Goal: Communication & Community: Answer question/provide support

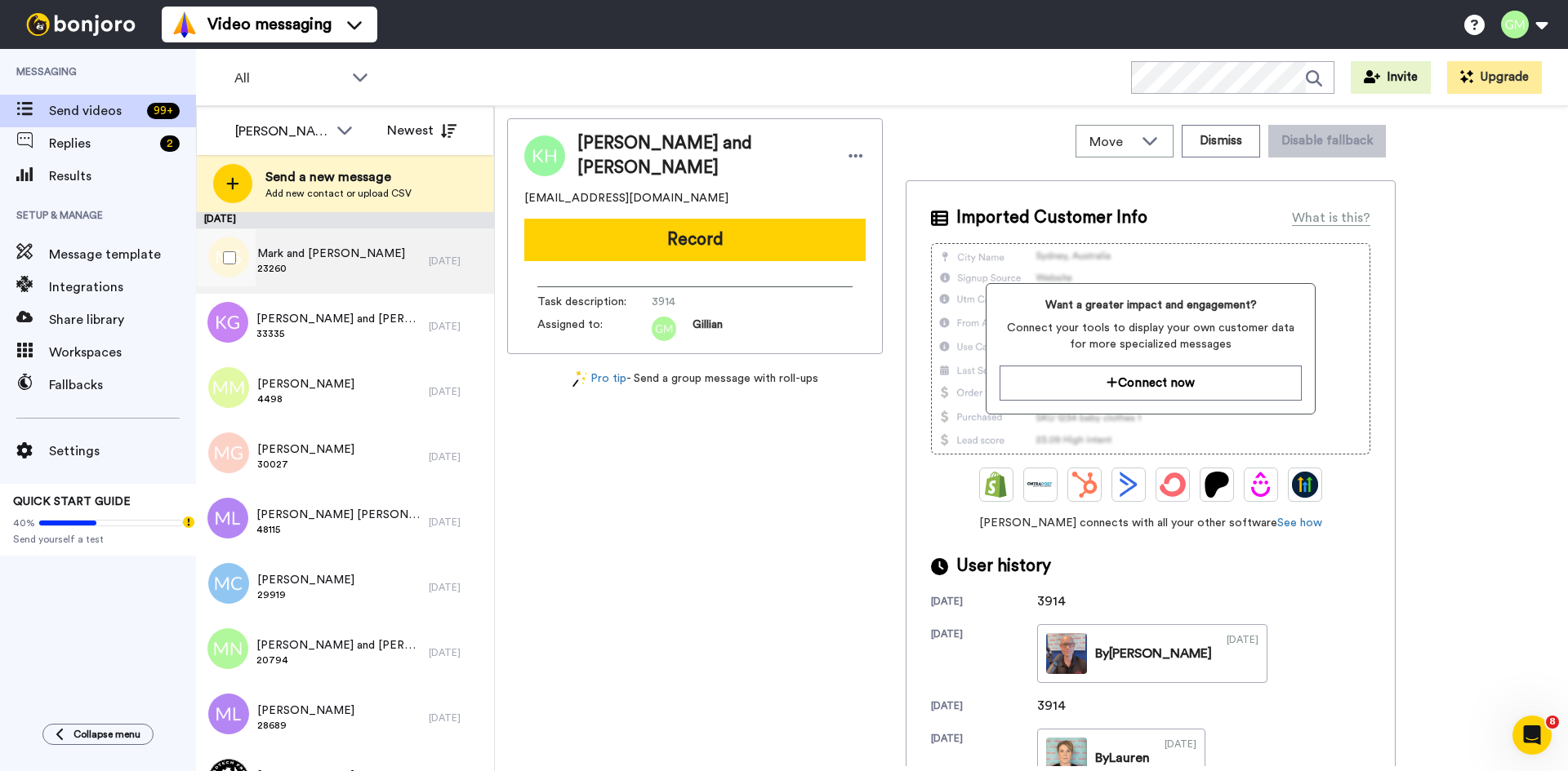
click at [323, 264] on span "23260" at bounding box center [331, 268] width 148 height 13
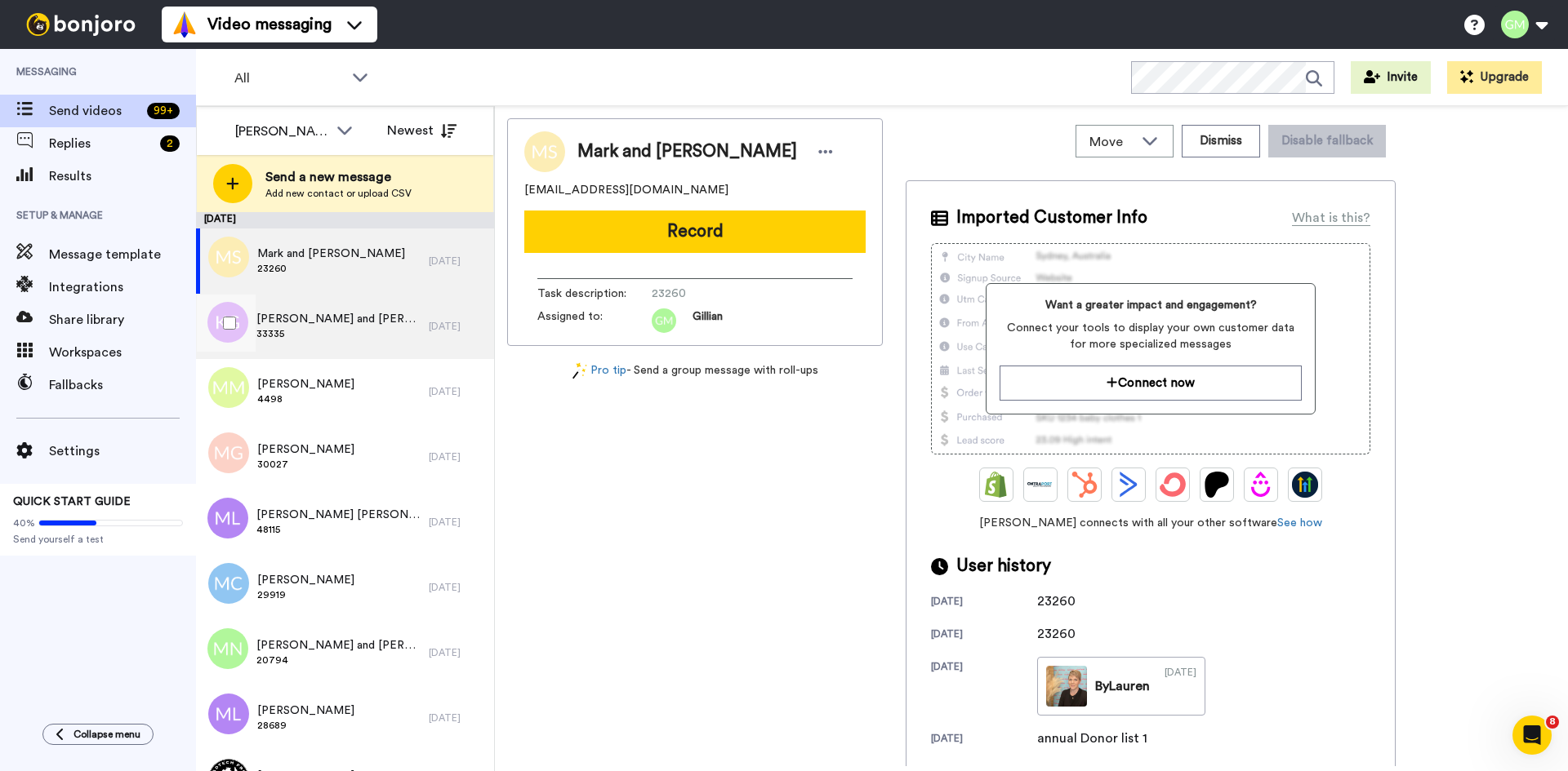
click at [321, 339] on span "33335" at bounding box center [338, 334] width 164 height 13
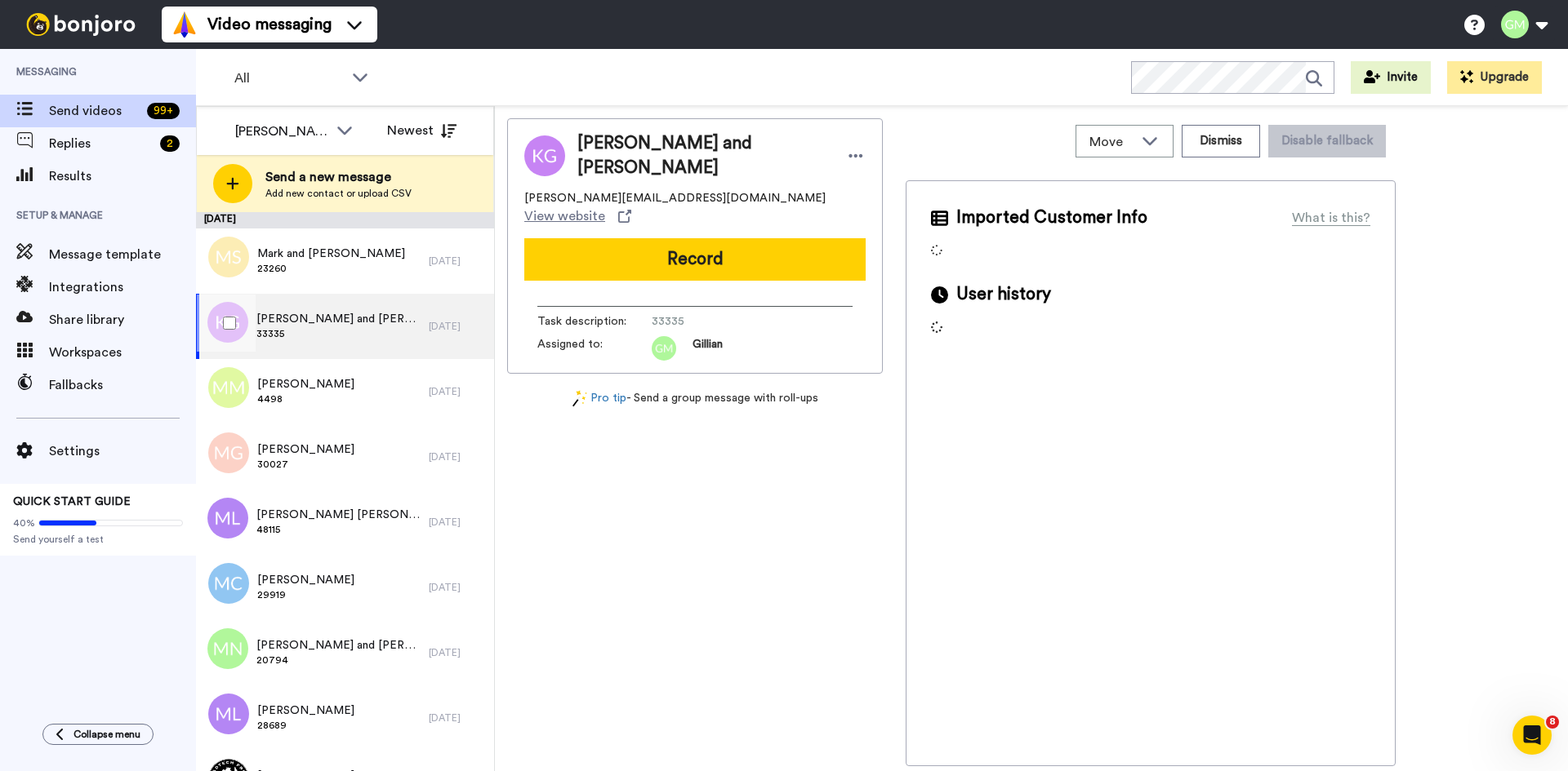
scroll to position [81, 0]
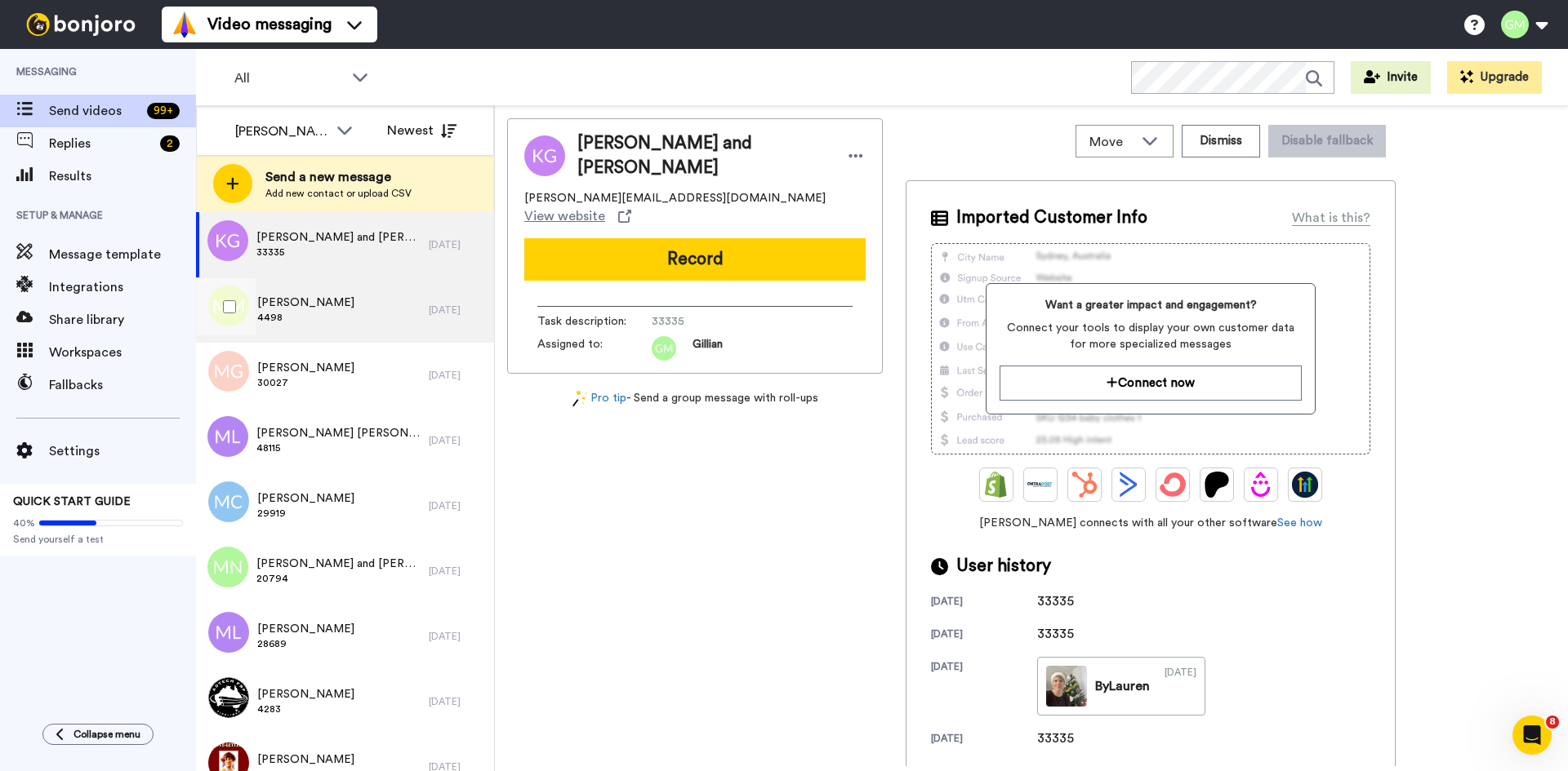
click at [331, 317] on span "4498" at bounding box center [306, 317] width 97 height 13
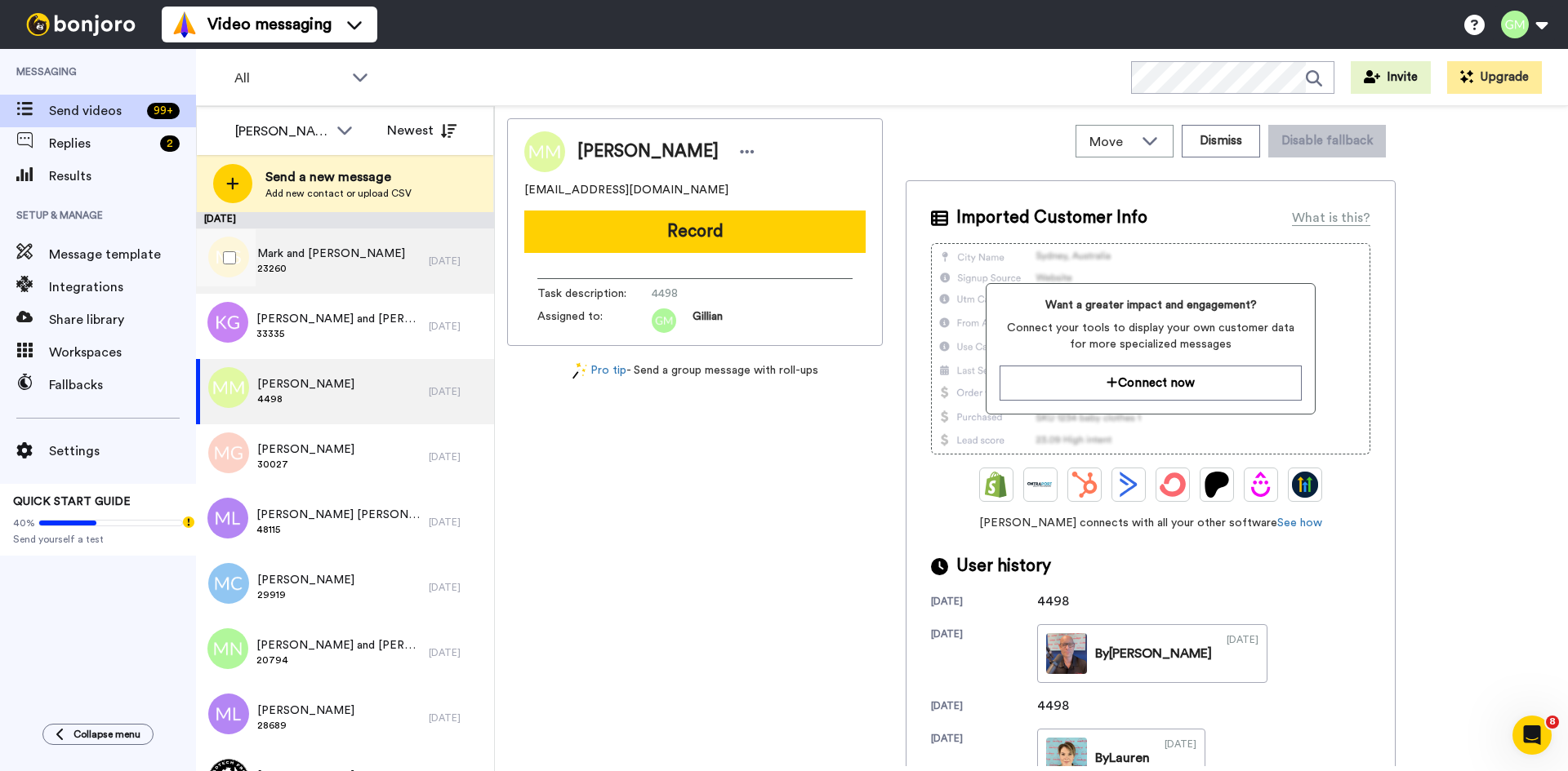
click at [365, 251] on span "Mark and Aleesa Seaby" at bounding box center [331, 253] width 148 height 16
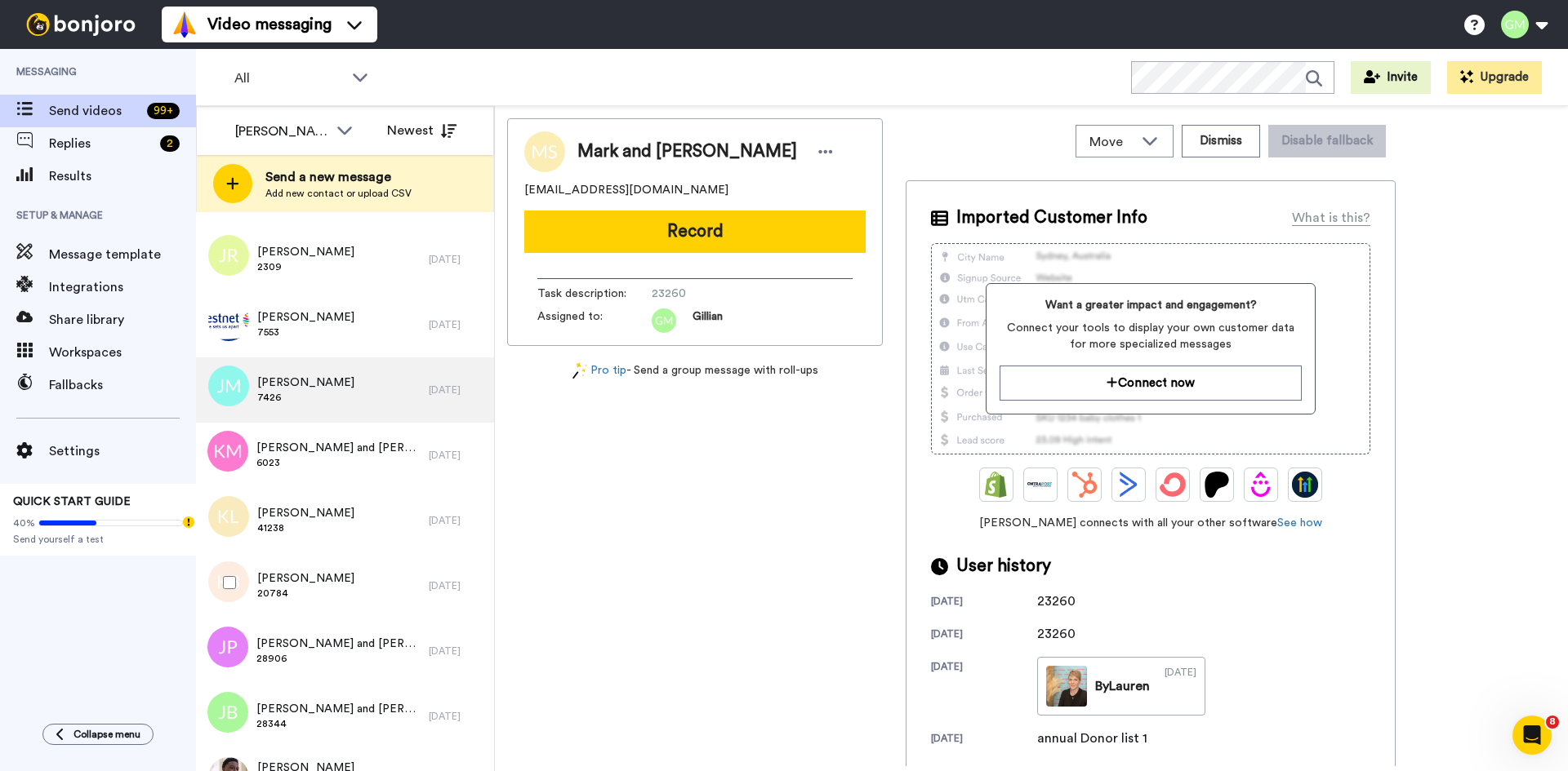
scroll to position [2856, 0]
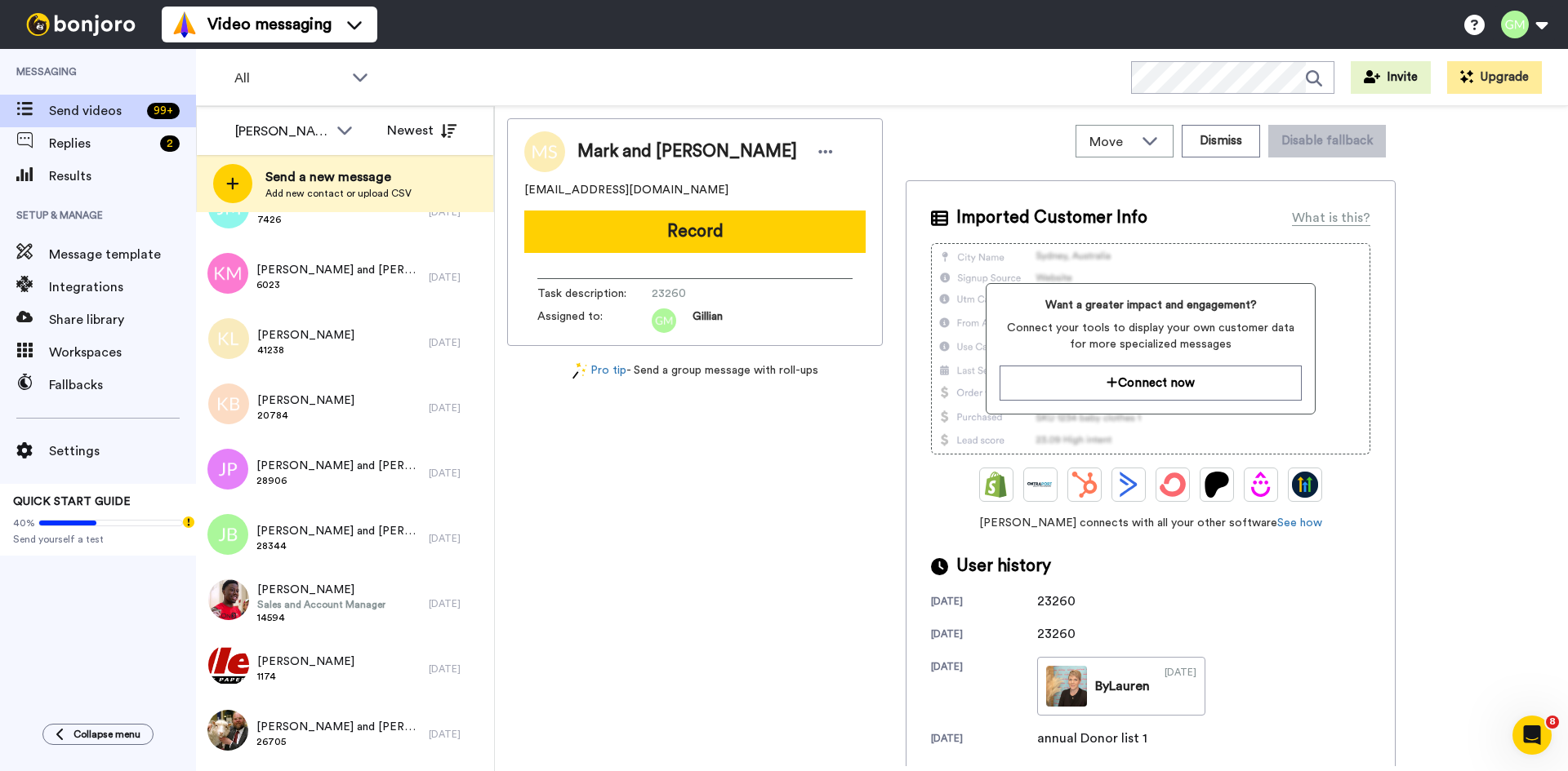
drag, startPoint x: 379, startPoint y: 380, endPoint x: 844, endPoint y: 470, distance: 473.6
click at [858, 470] on div "Mark and Aleesa Seaby seabs_14@hotmail.com Record Task description : 23260 Assi…" at bounding box center [695, 442] width 375 height 648
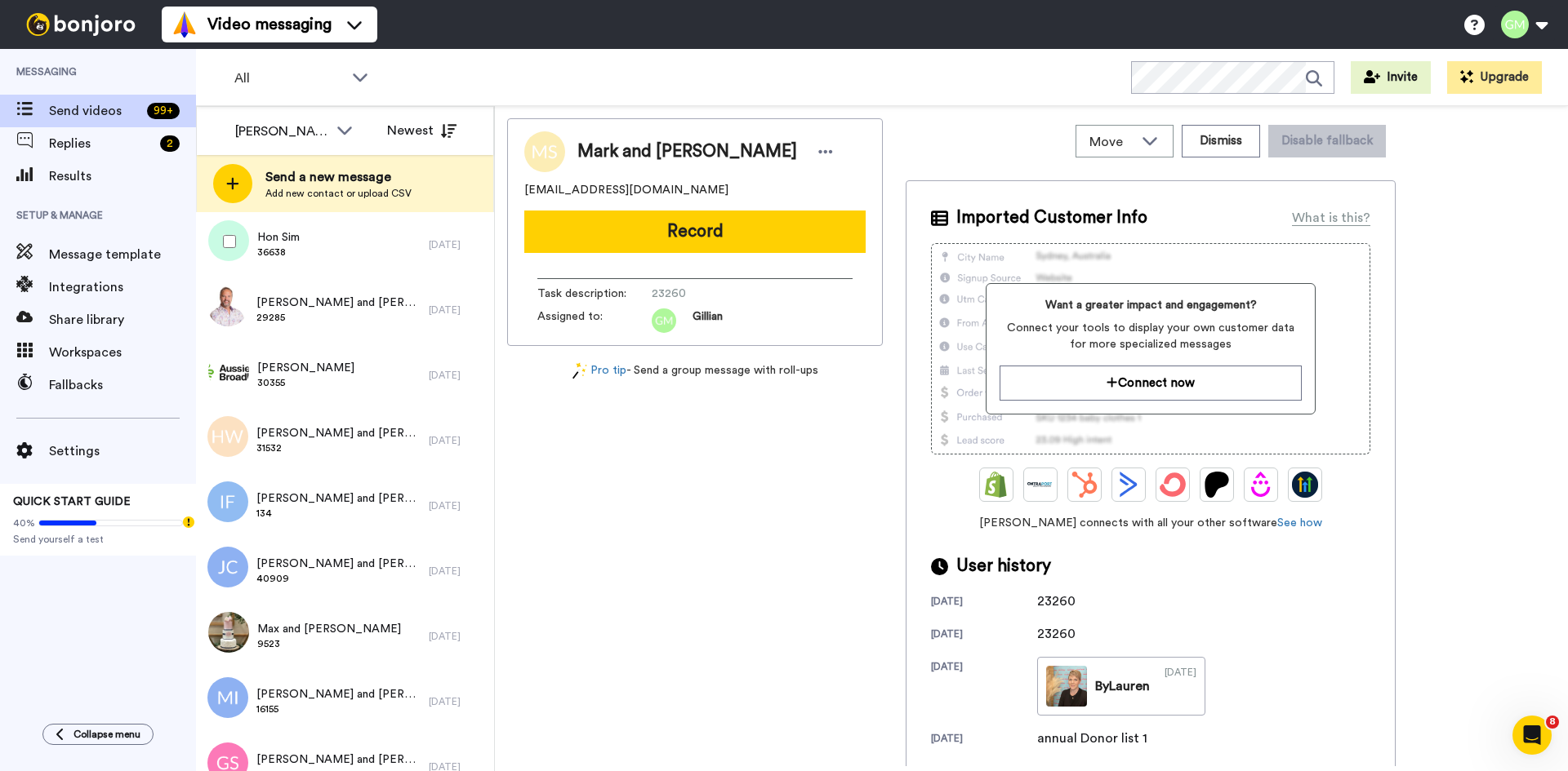
scroll to position [5223, 0]
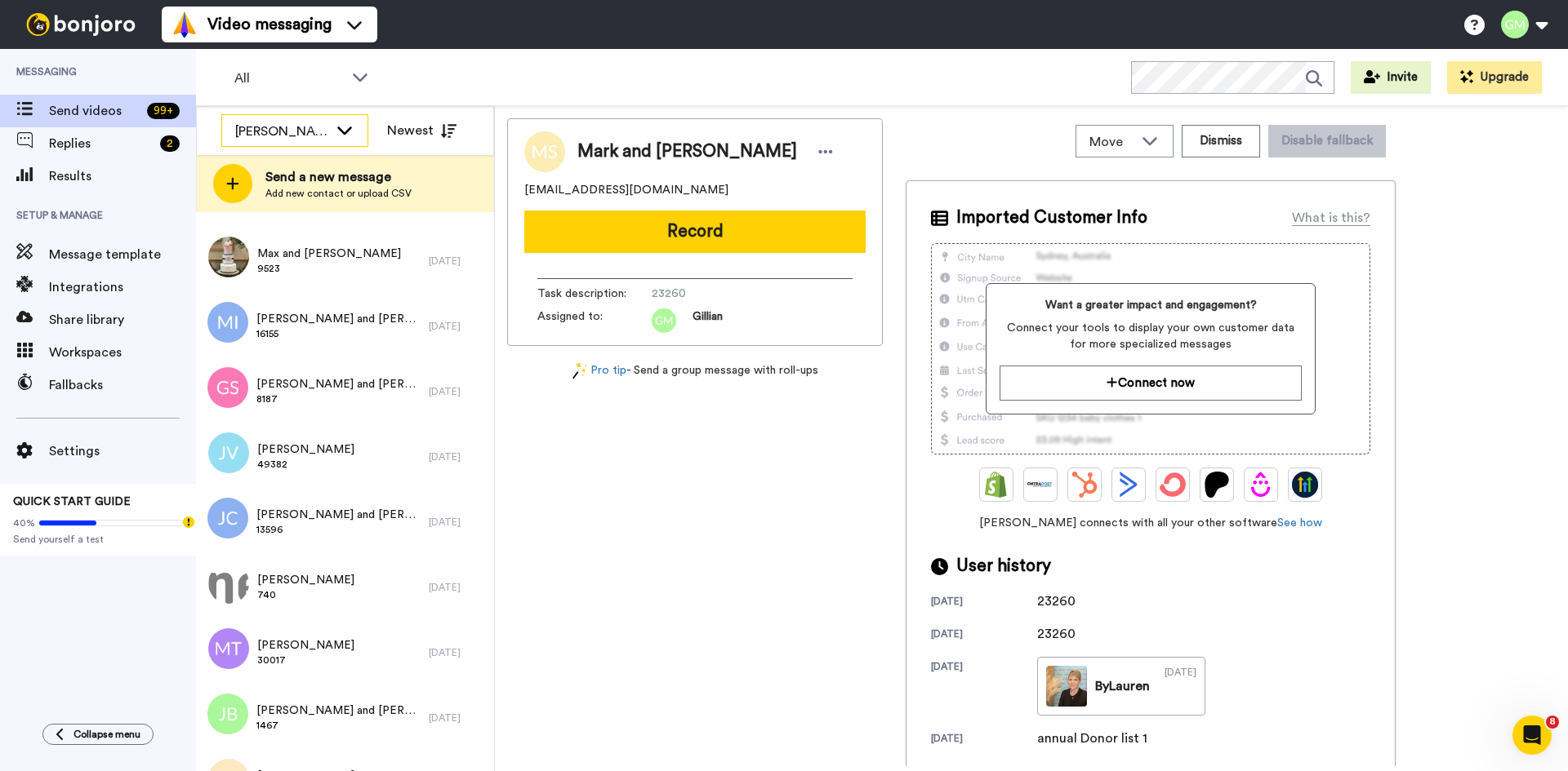
click at [314, 129] on div "[PERSON_NAME]" at bounding box center [281, 132] width 93 height 20
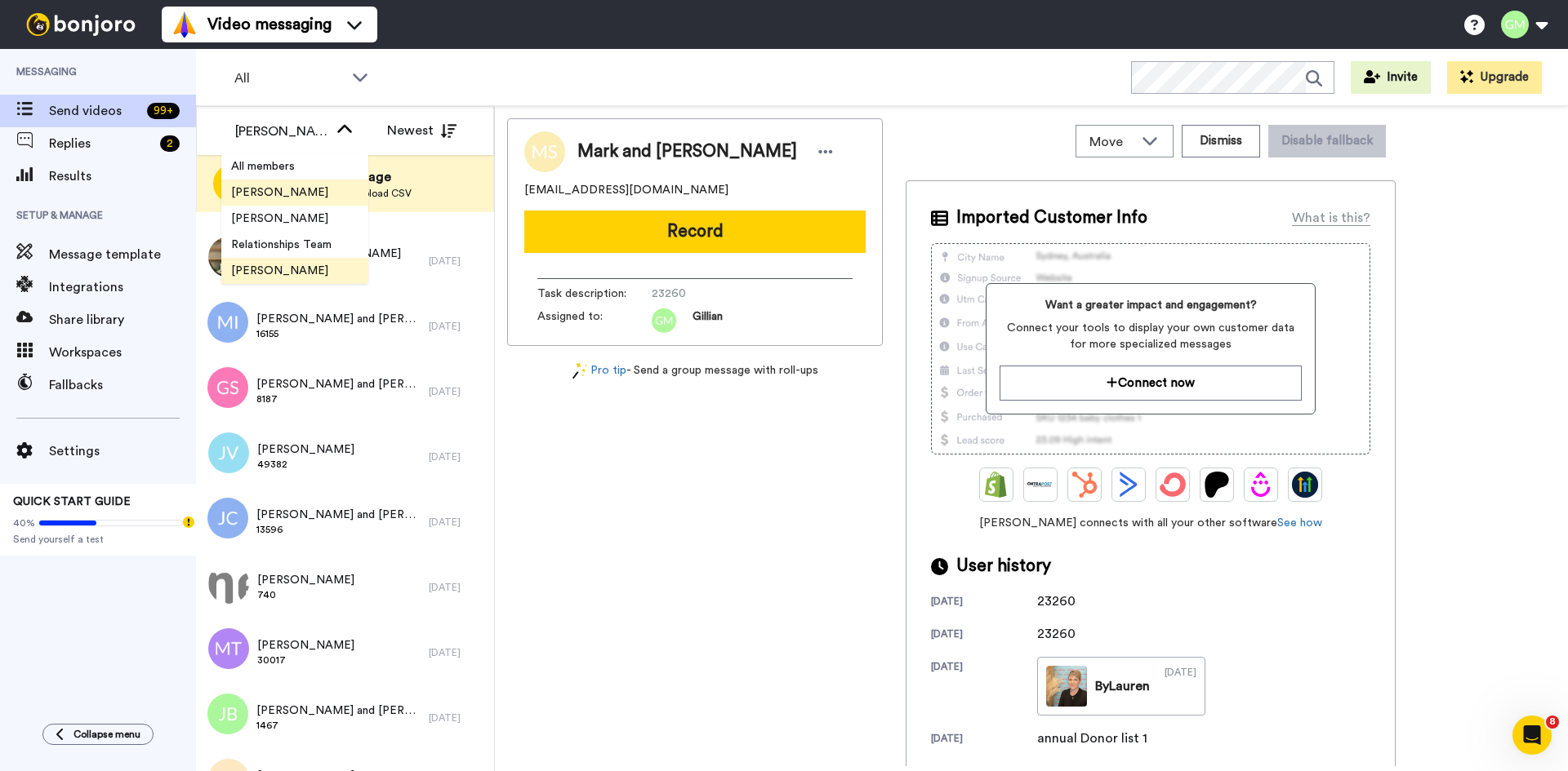
click at [296, 196] on span "[PERSON_NAME]" at bounding box center [279, 193] width 116 height 16
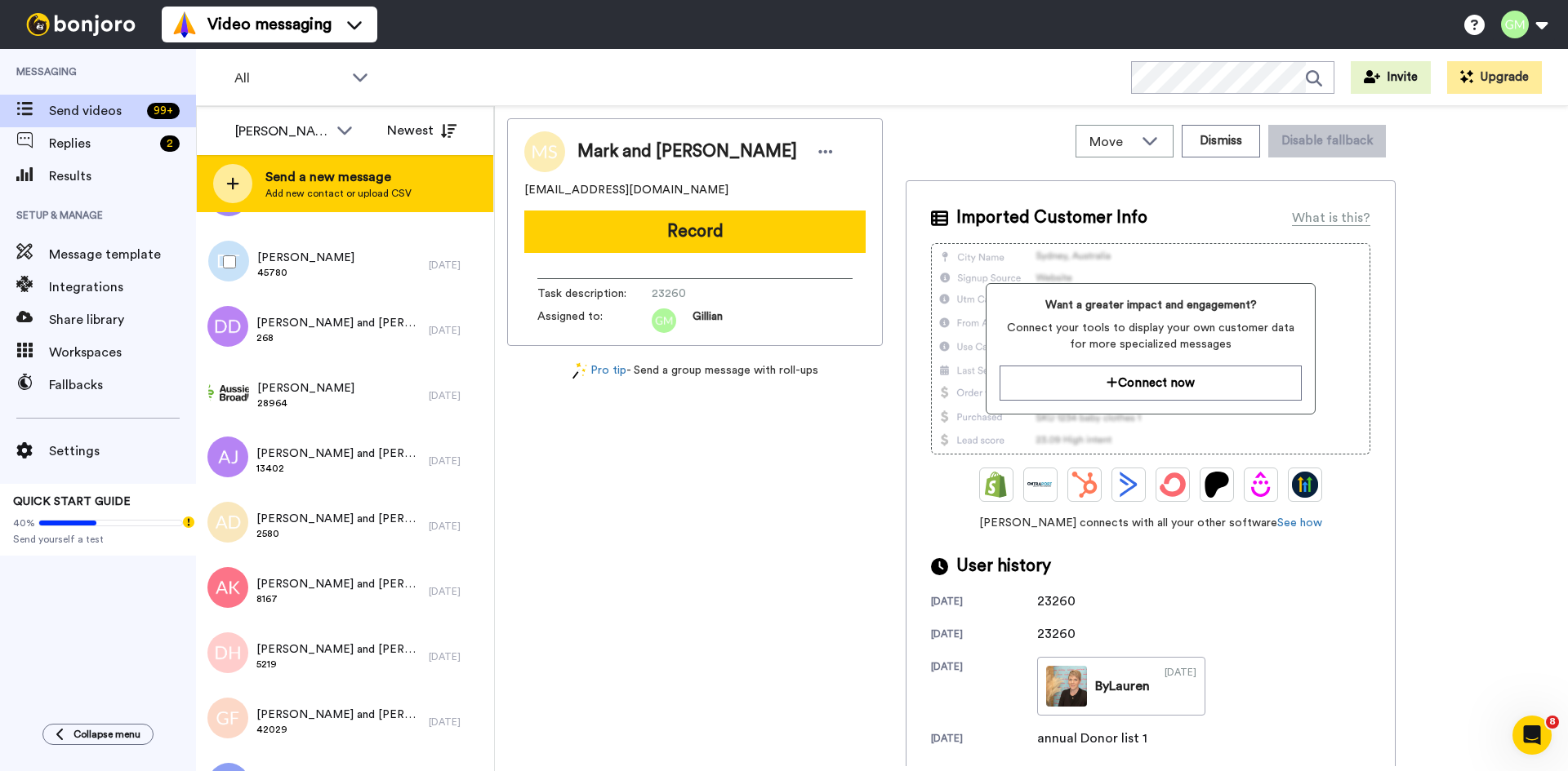
scroll to position [0, 0]
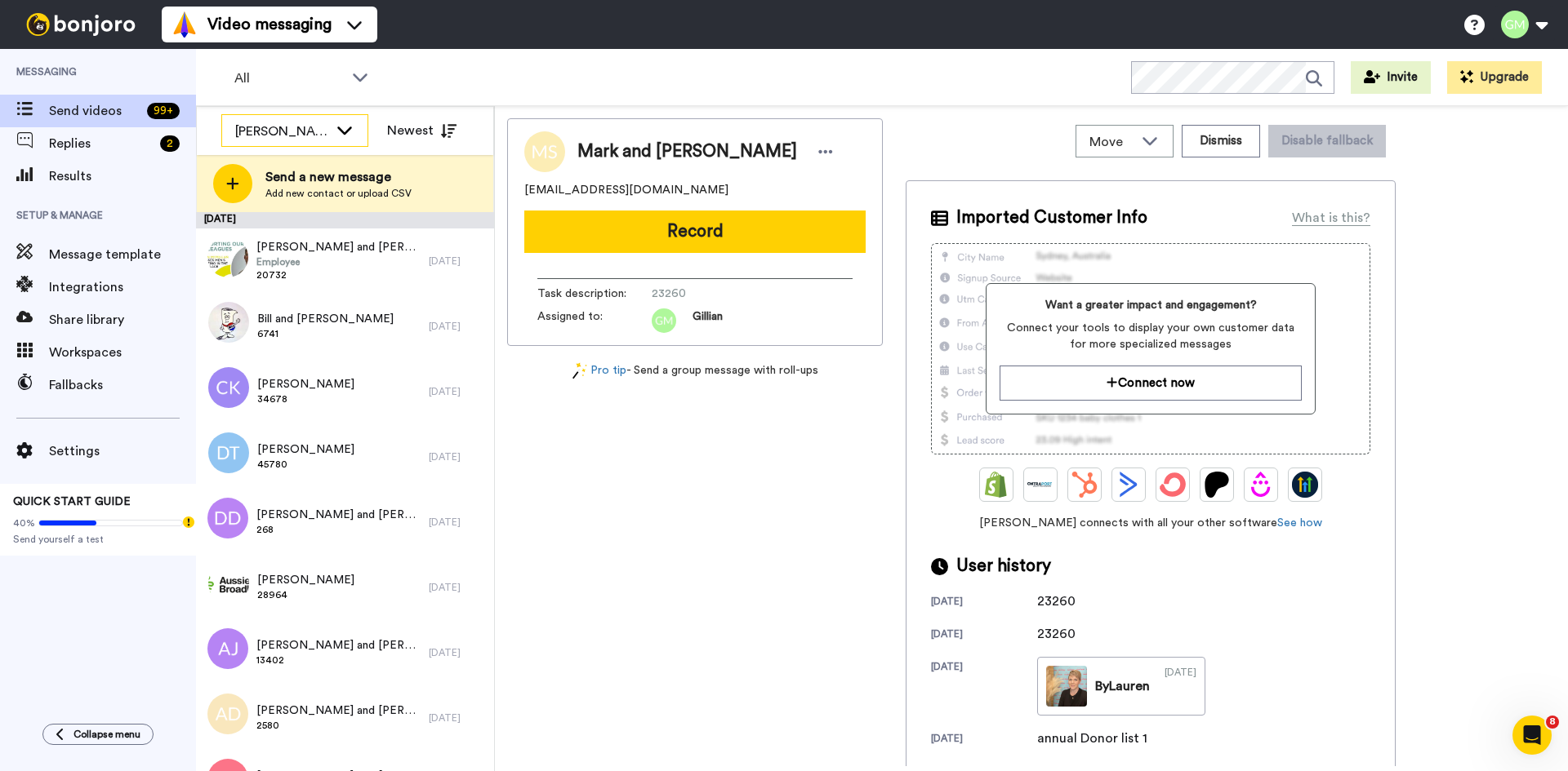
click at [319, 123] on div "[PERSON_NAME]" at bounding box center [281, 132] width 93 height 20
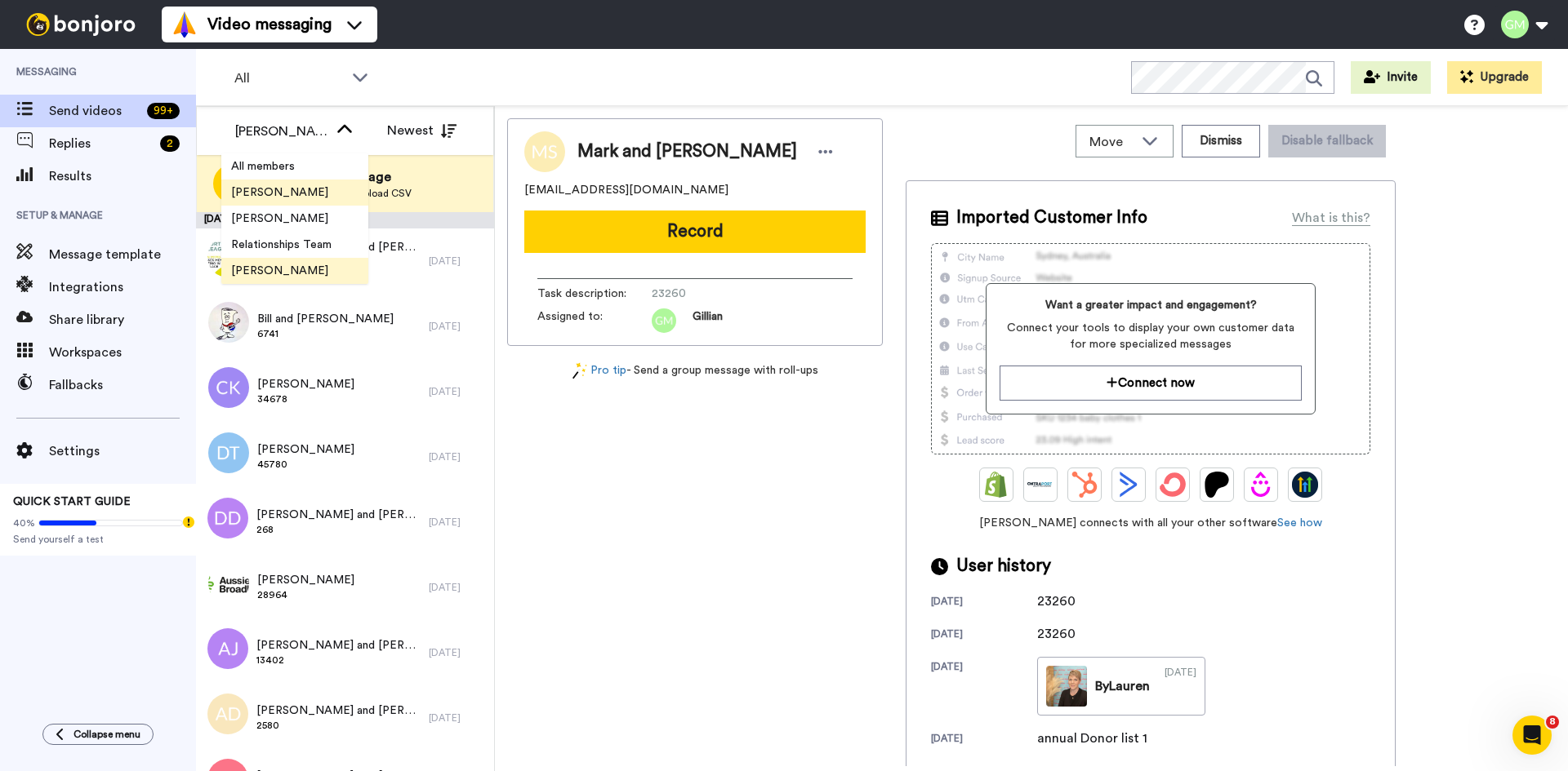
click at [318, 268] on li "[PERSON_NAME]" at bounding box center [294, 271] width 147 height 26
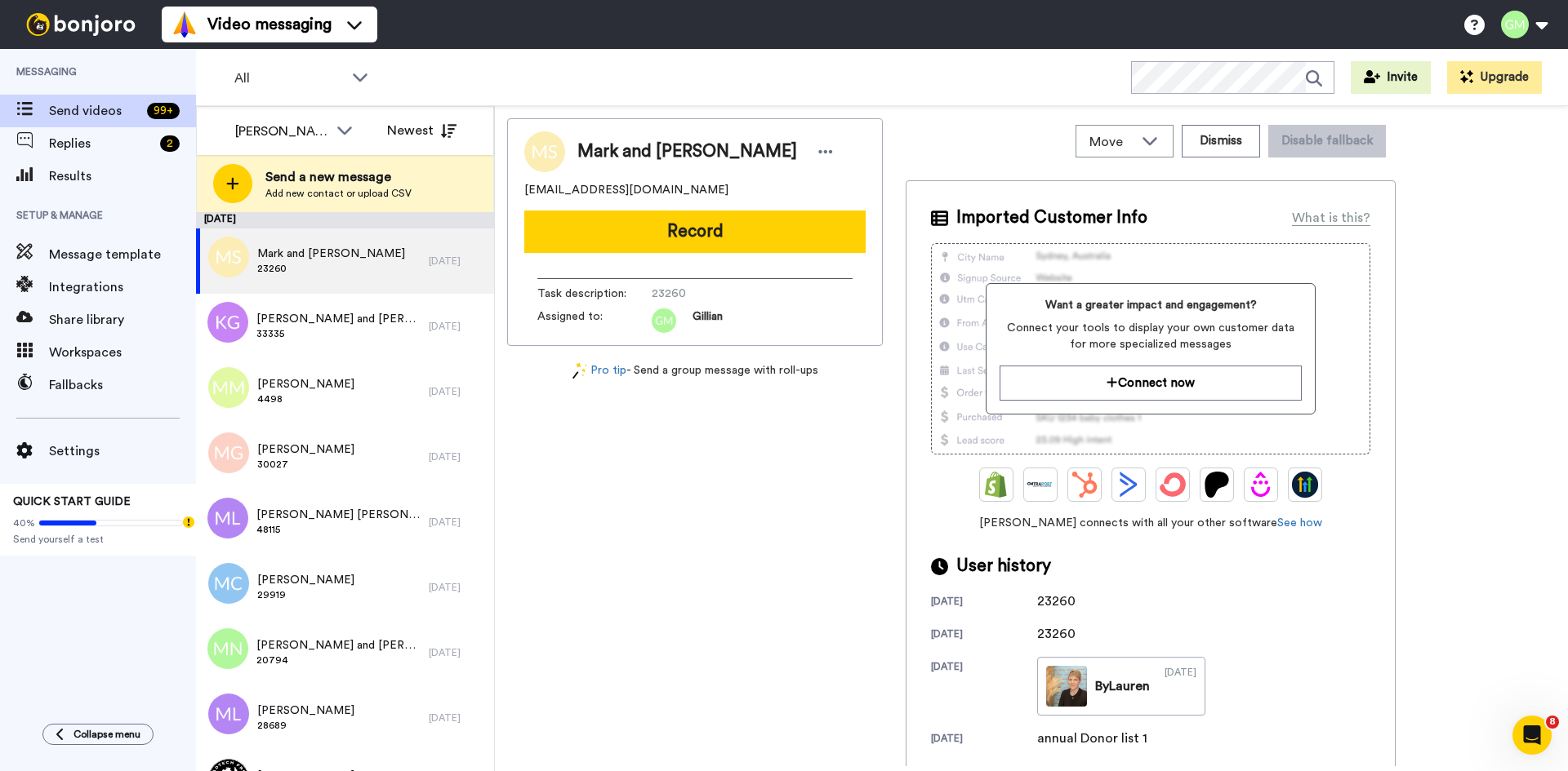
click at [577, 509] on div "Mark and Aleesa Seaby seabs_14@hotmail.com Record Task description : 23260 Assi…" at bounding box center [695, 442] width 375 height 648
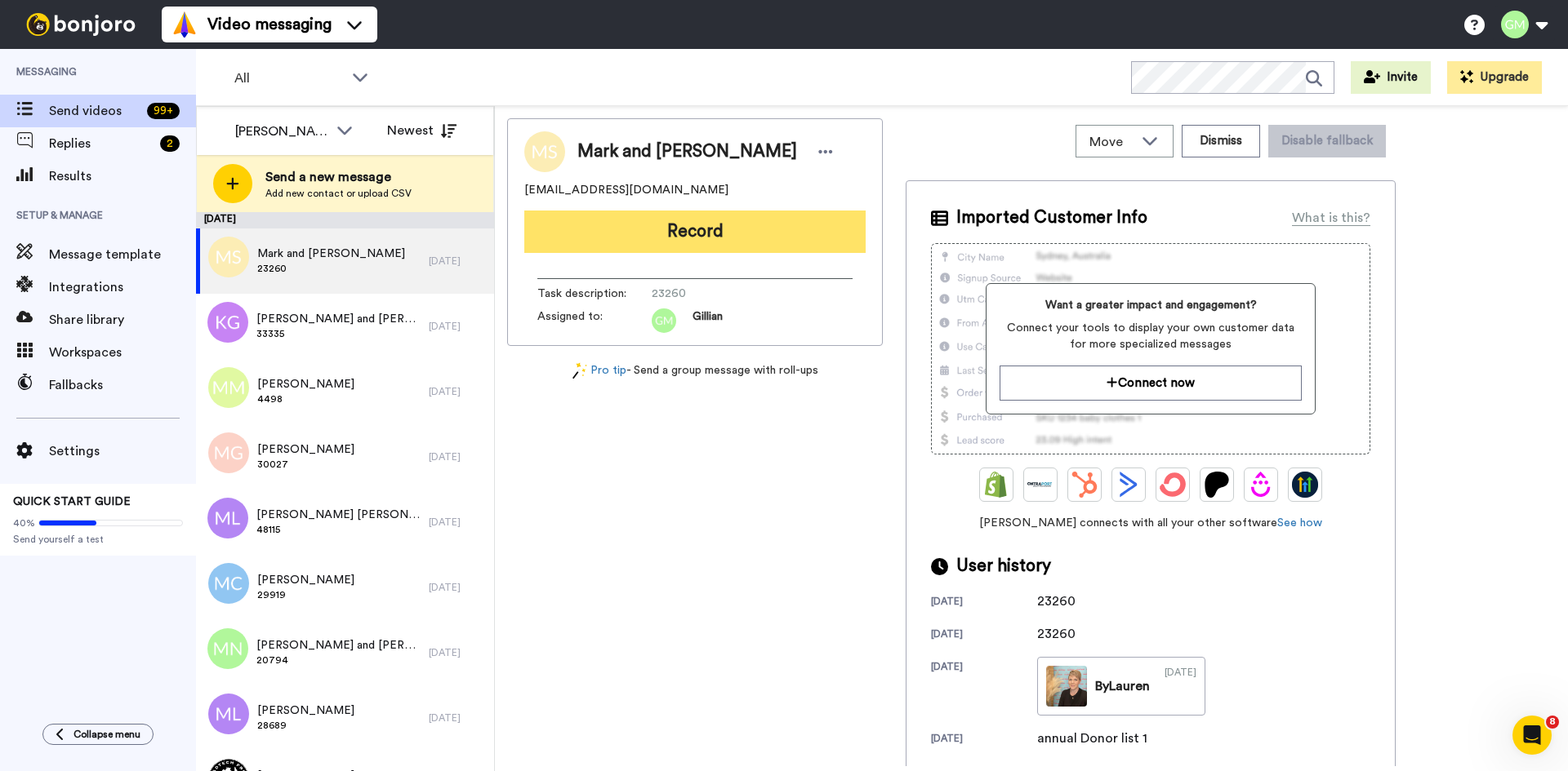
click at [740, 220] on button "Record" at bounding box center [695, 231] width 341 height 42
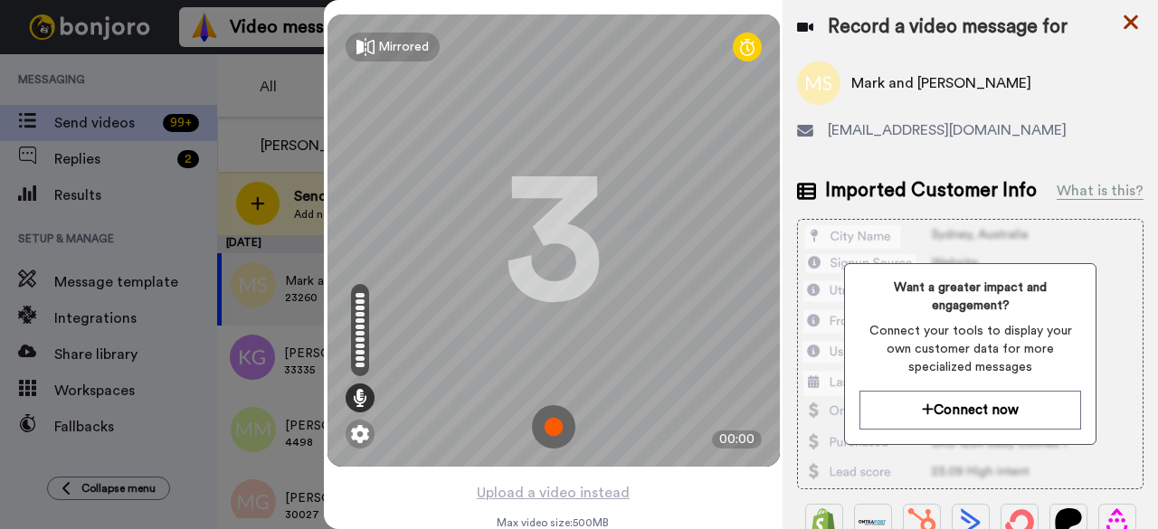
click at [1129, 12] on icon at bounding box center [1131, 22] width 18 height 23
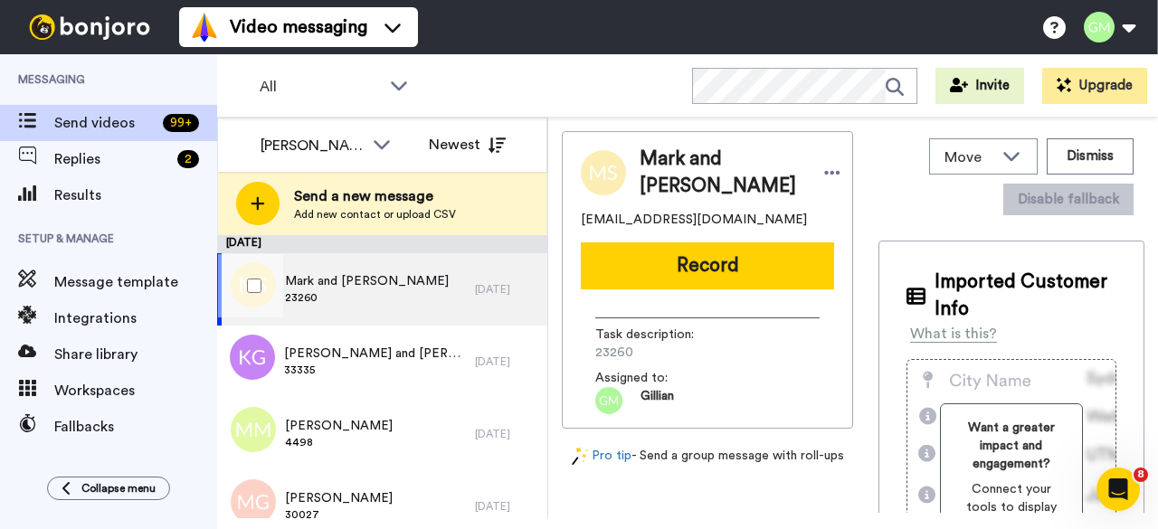
click at [344, 298] on span "23260" at bounding box center [367, 297] width 164 height 14
drag, startPoint x: 612, startPoint y: 352, endPoint x: 596, endPoint y: 349, distance: 15.6
click at [590, 353] on div "Task description : 23260 Assigned to: Gillian" at bounding box center [707, 359] width 253 height 110
copy span "23260"
drag, startPoint x: 672, startPoint y: 252, endPoint x: 928, endPoint y: 116, distance: 290.3
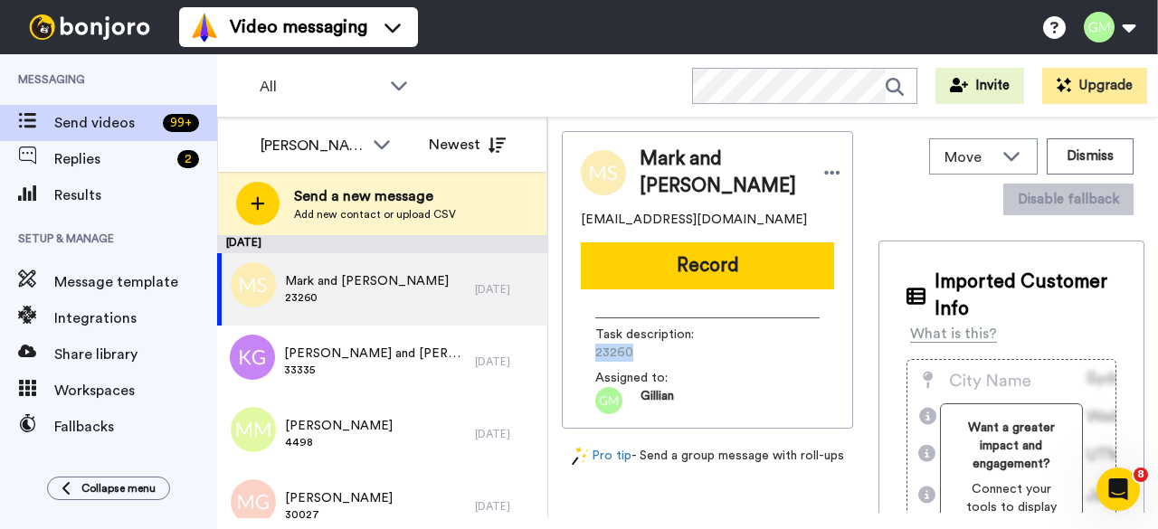
click at [671, 254] on button "Record" at bounding box center [707, 266] width 253 height 47
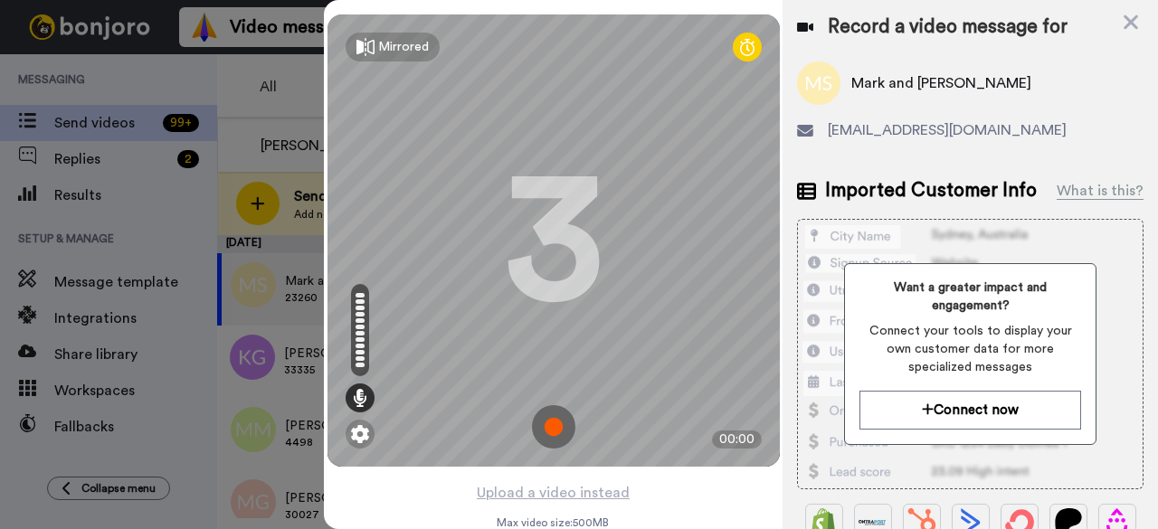
click at [543, 427] on img at bounding box center [553, 426] width 43 height 43
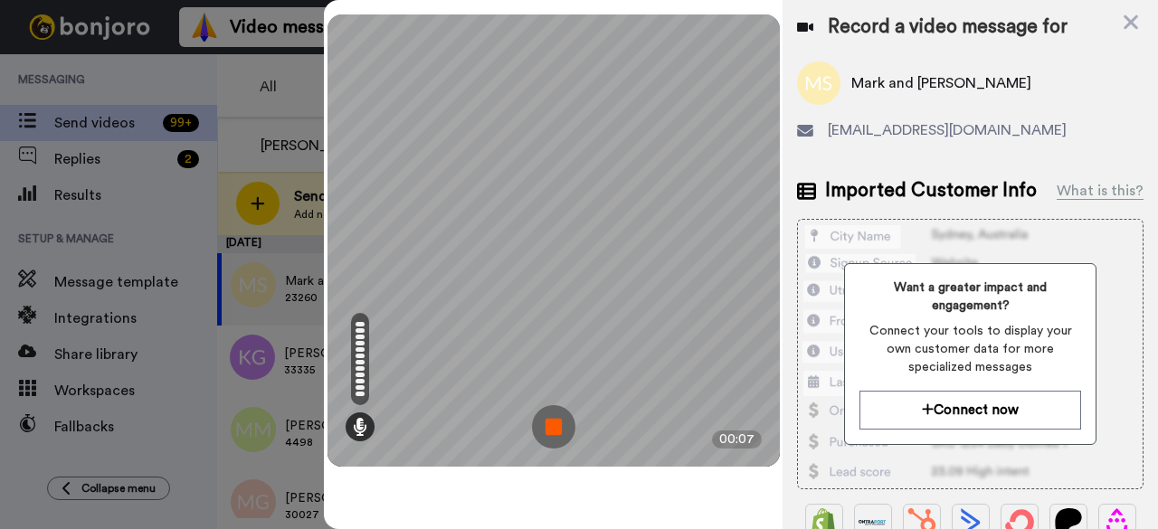
click at [571, 424] on img at bounding box center [553, 426] width 43 height 43
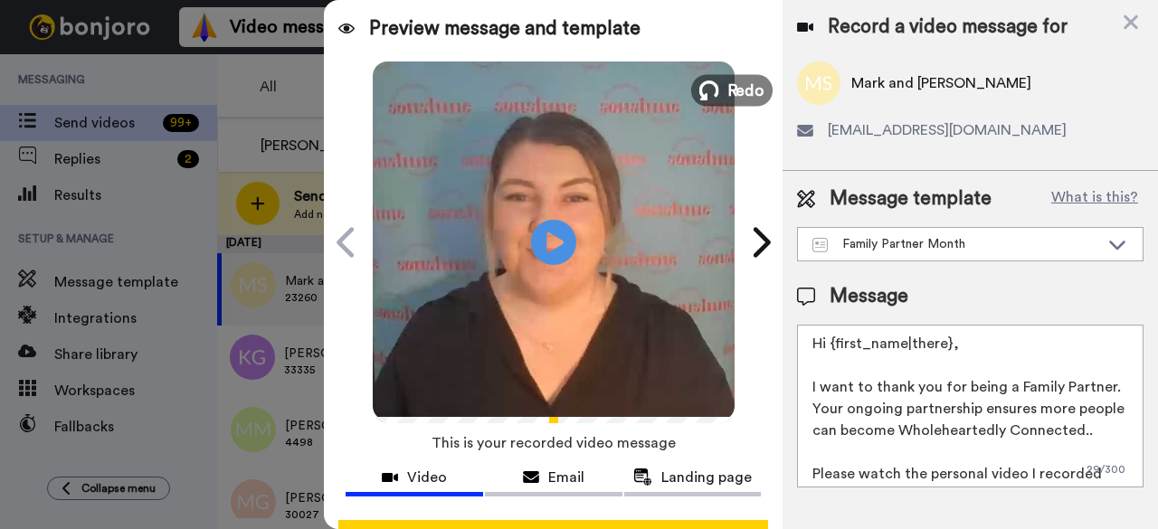
click at [755, 93] on span "Redo" at bounding box center [746, 90] width 38 height 24
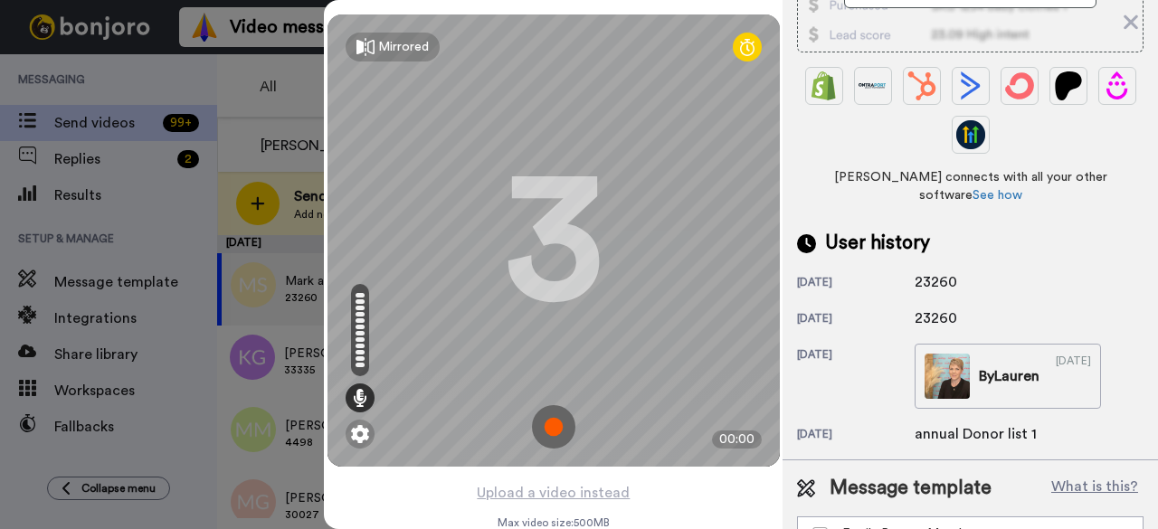
scroll to position [462, 0]
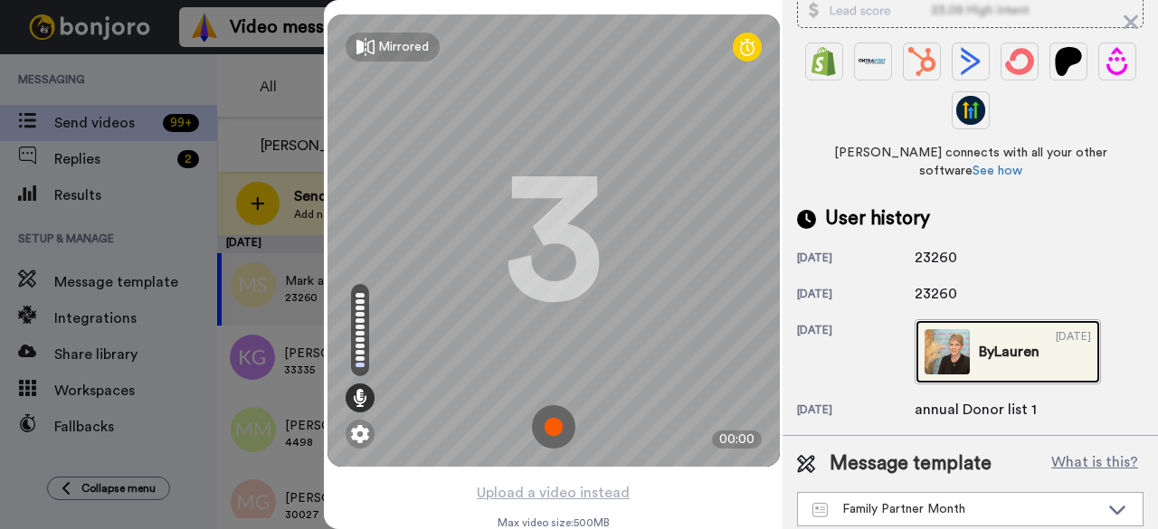
click at [980, 341] on div "By Lauren" at bounding box center [1009, 352] width 61 height 22
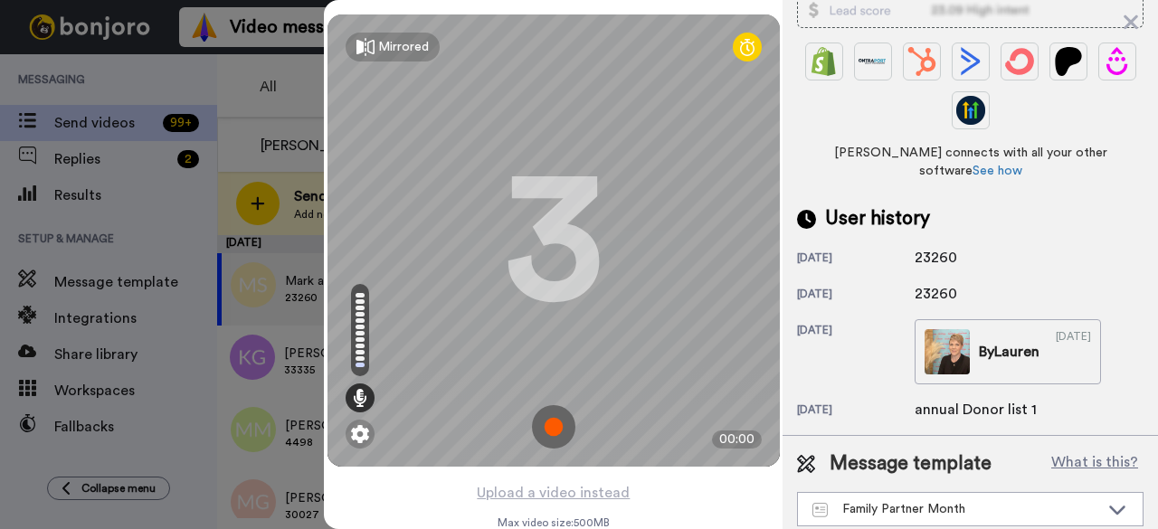
click at [545, 424] on img at bounding box center [553, 426] width 43 height 43
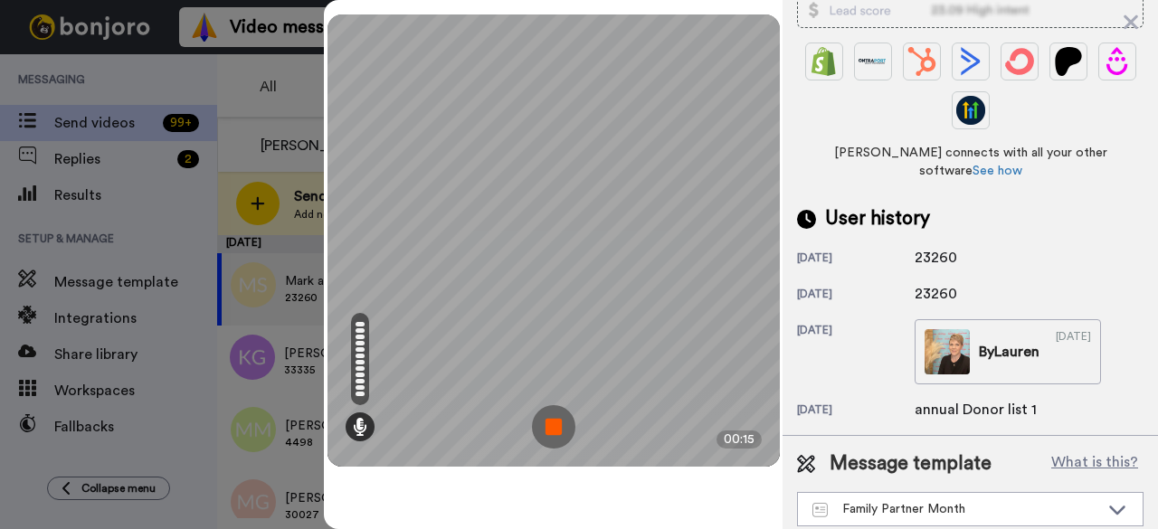
click at [557, 415] on img at bounding box center [553, 426] width 43 height 43
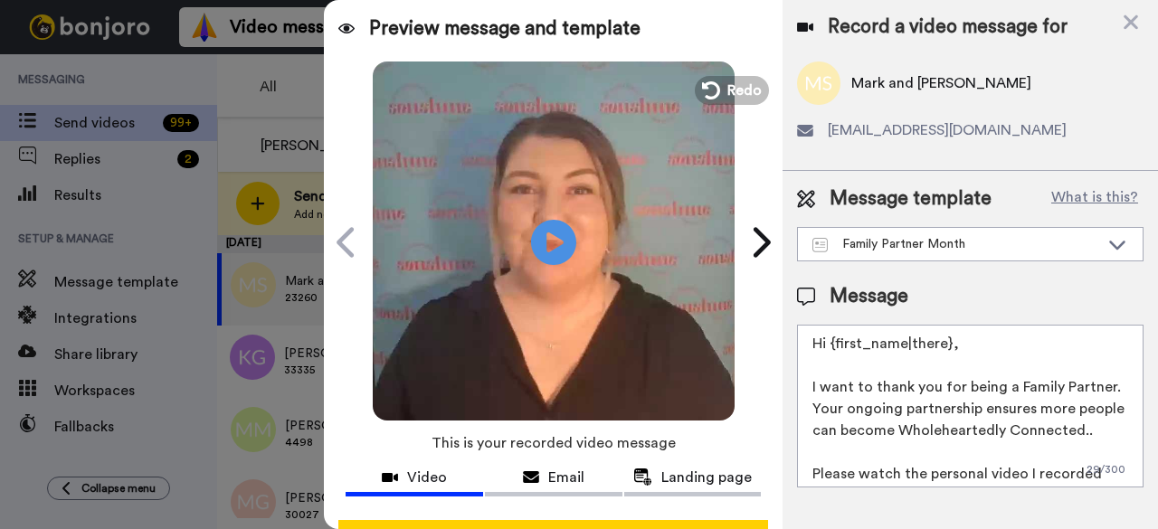
scroll to position [0, 0]
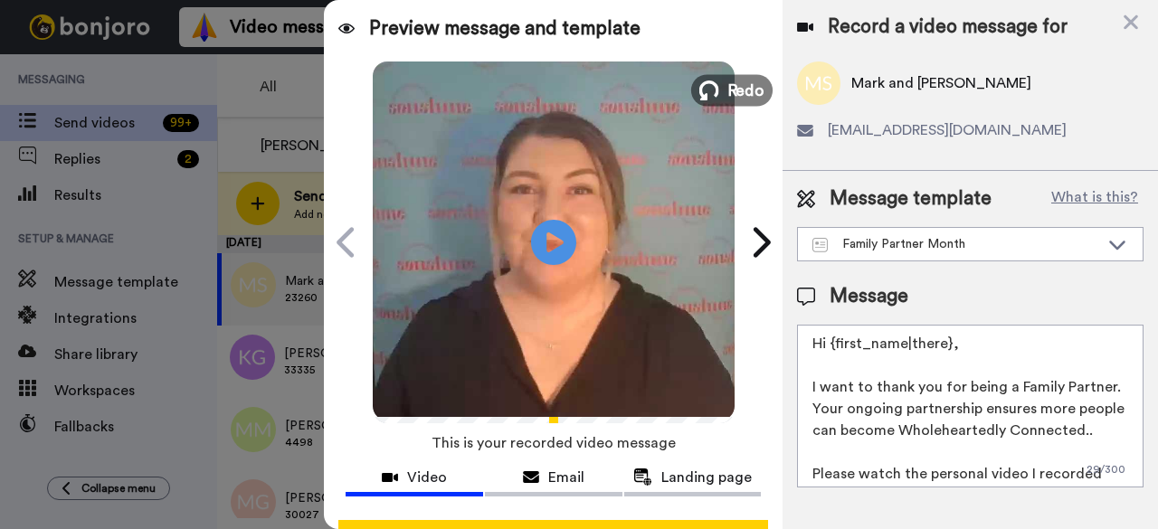
click at [742, 102] on button "Redo" at bounding box center [731, 90] width 81 height 32
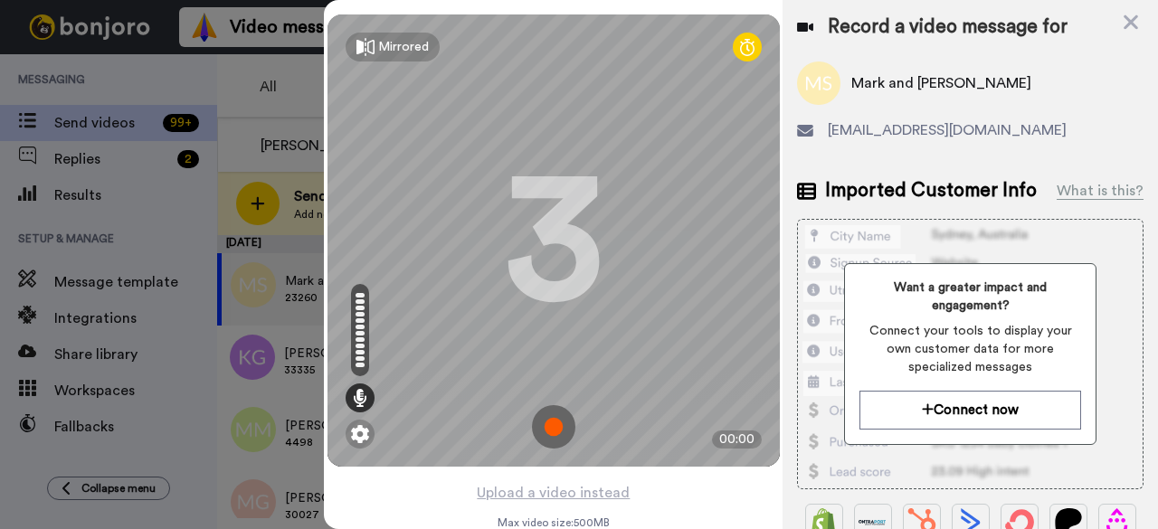
click at [542, 419] on img at bounding box center [553, 426] width 43 height 43
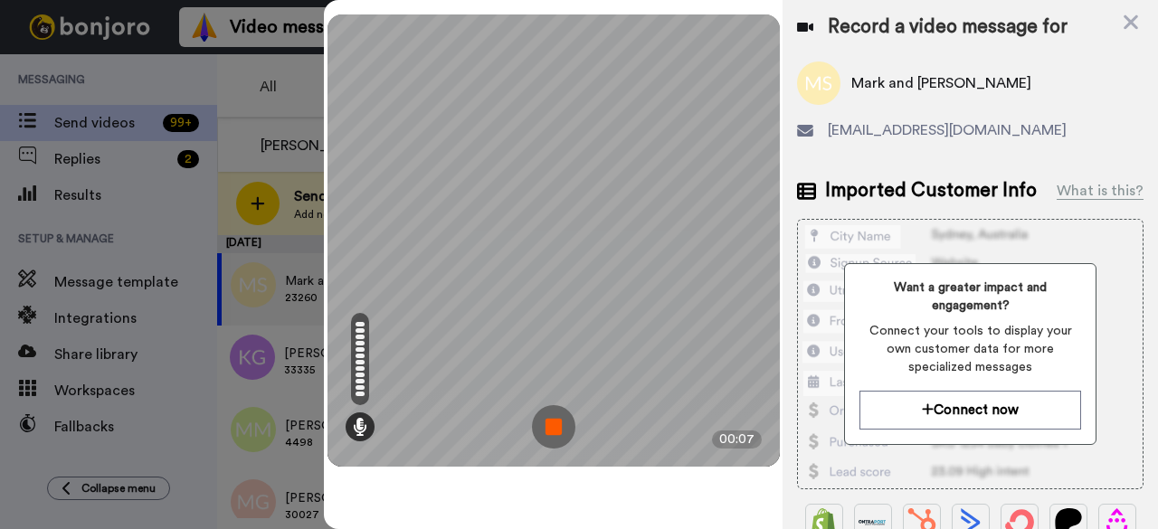
click at [567, 421] on img at bounding box center [553, 426] width 43 height 43
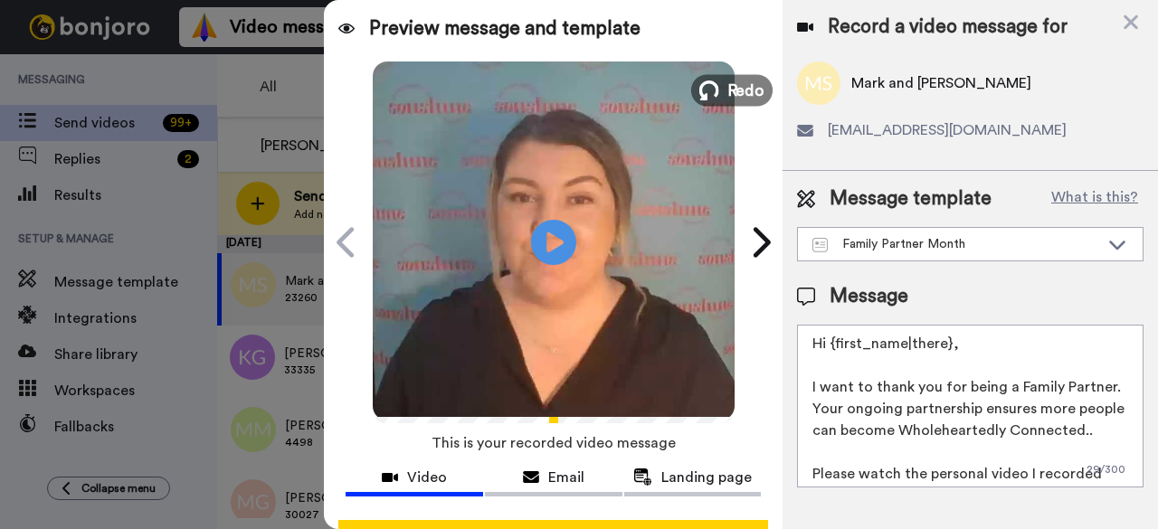
click at [733, 100] on span "Redo" at bounding box center [746, 90] width 38 height 24
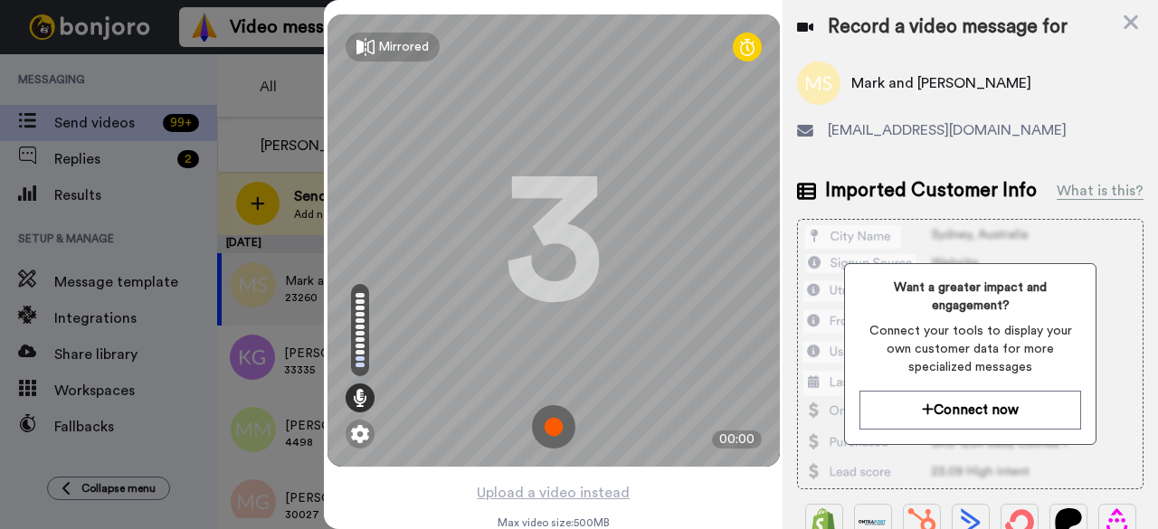
click at [554, 430] on img at bounding box center [553, 426] width 43 height 43
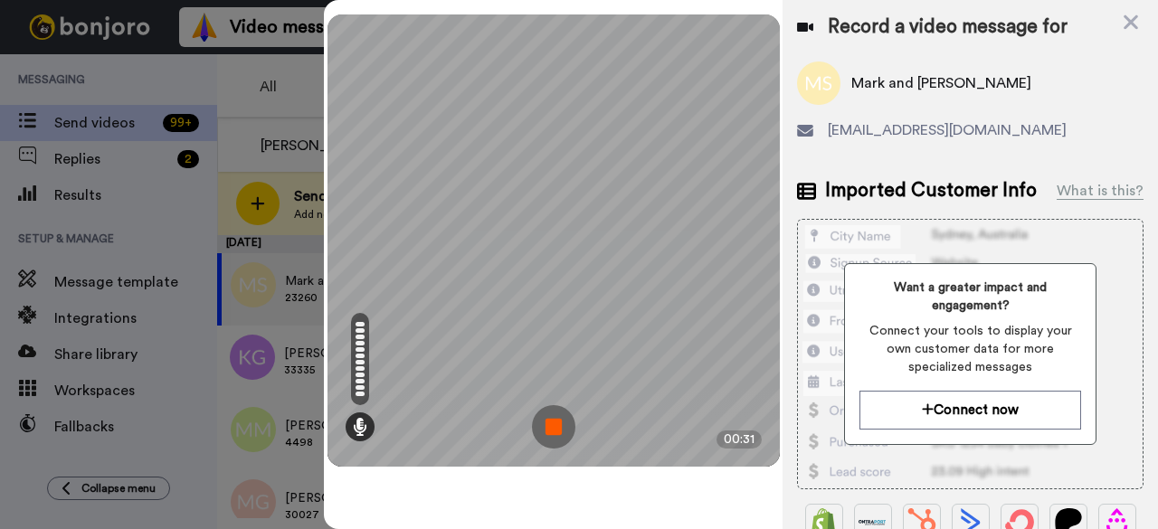
click at [548, 437] on img at bounding box center [553, 426] width 43 height 43
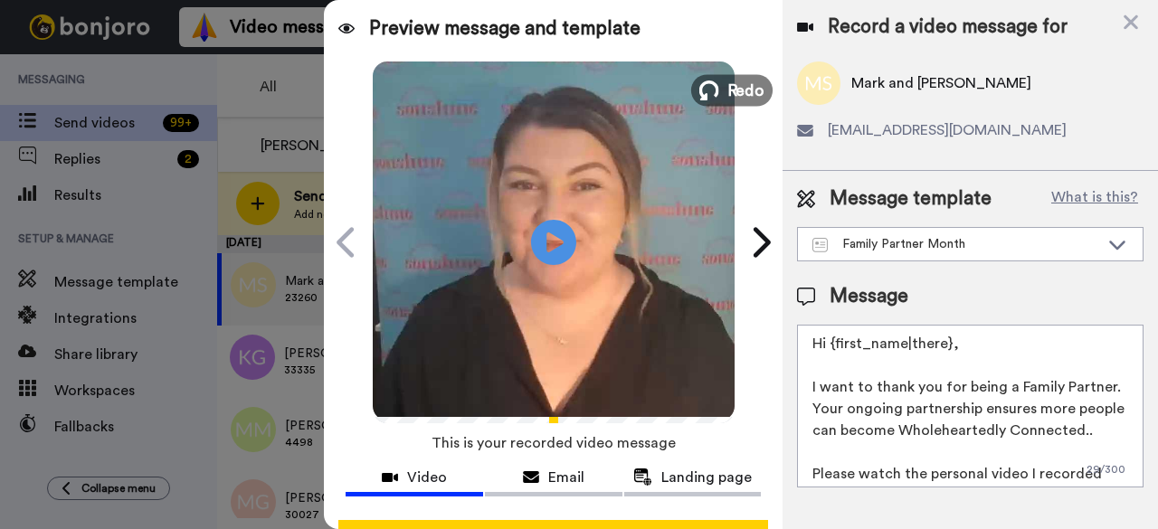
click at [750, 90] on span "Redo" at bounding box center [746, 90] width 38 height 24
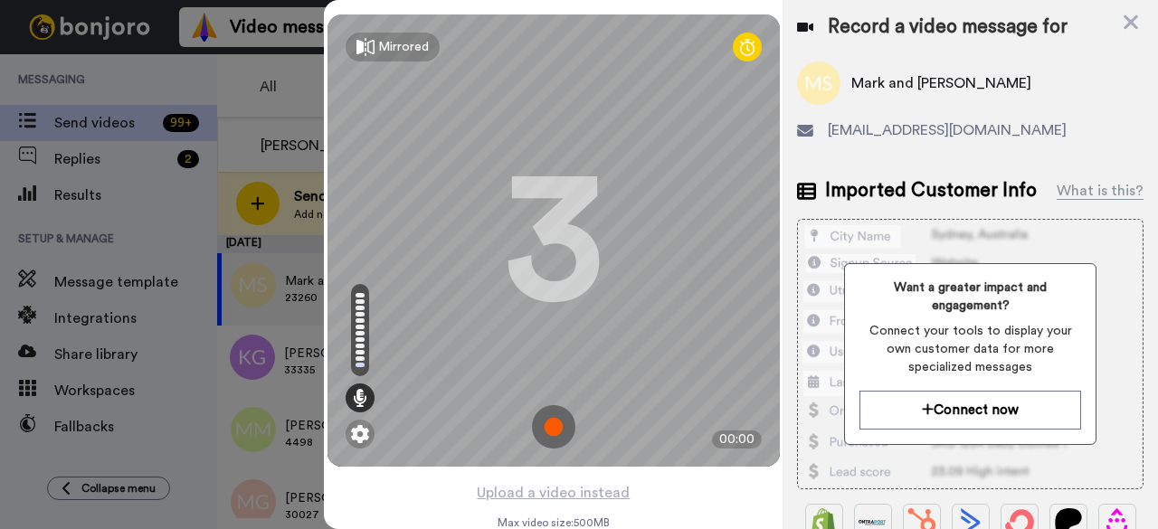
click at [537, 428] on img at bounding box center [553, 426] width 43 height 43
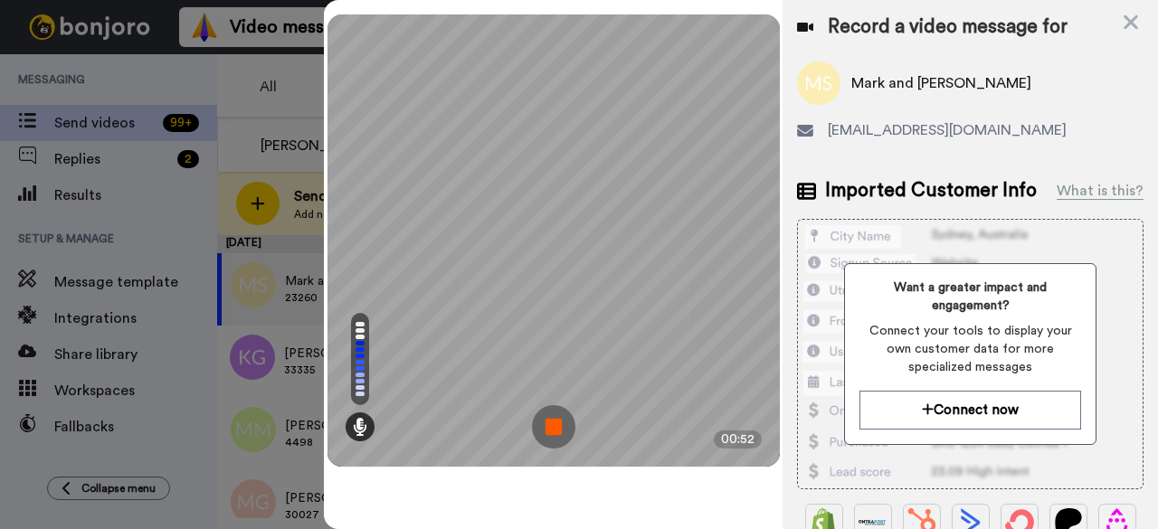
click at [556, 428] on img at bounding box center [553, 426] width 43 height 43
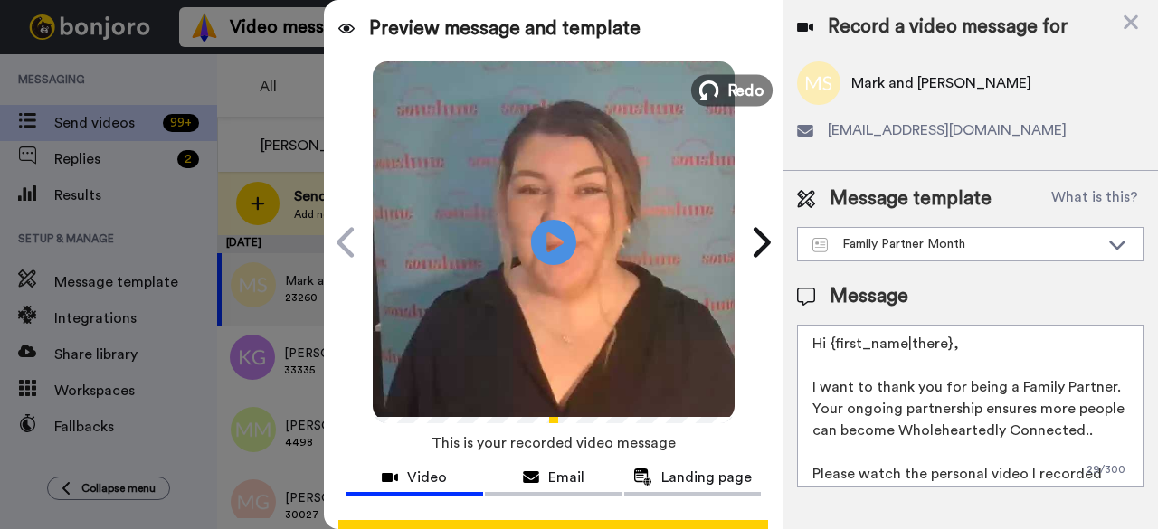
click at [727, 85] on span "Redo" at bounding box center [746, 90] width 38 height 24
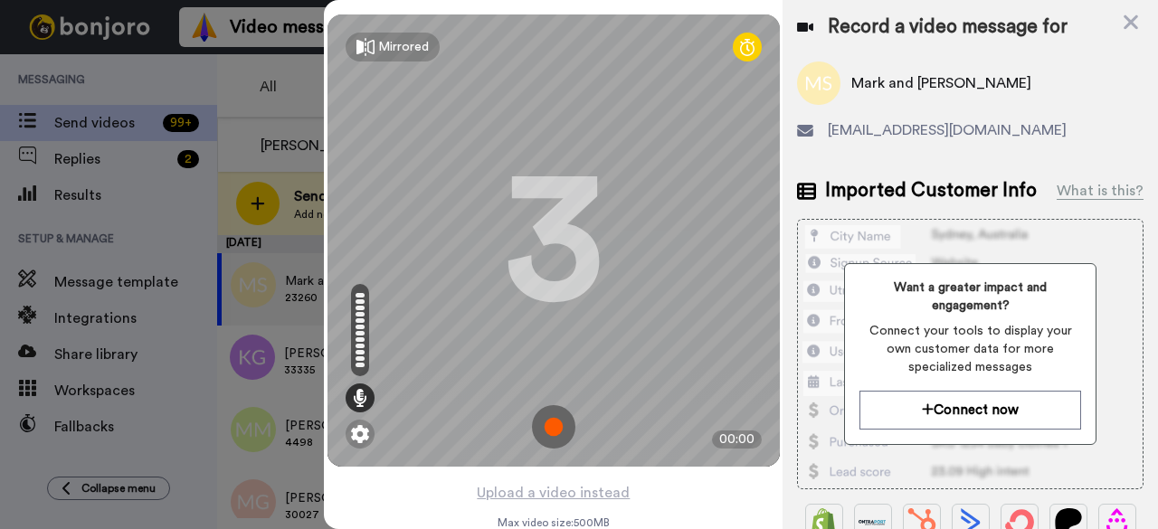
click at [532, 427] on img at bounding box center [553, 426] width 43 height 43
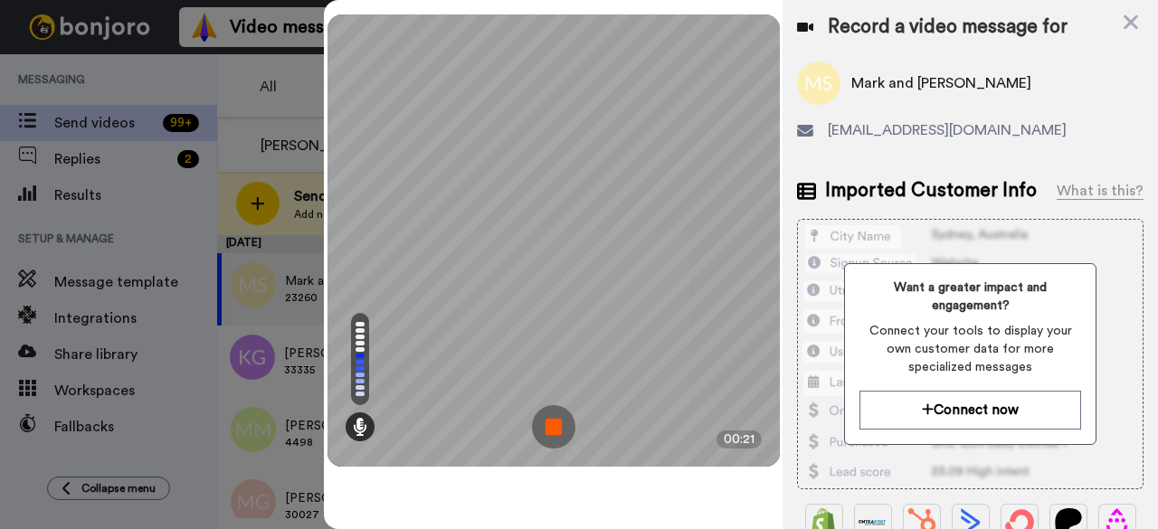
click at [552, 441] on img at bounding box center [553, 426] width 43 height 43
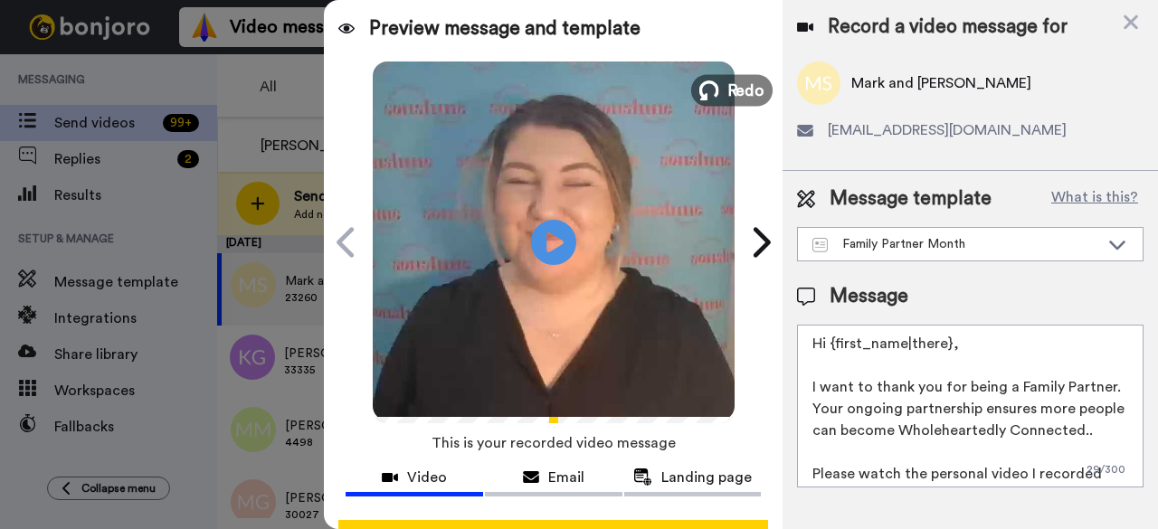
click at [727, 91] on span "Redo" at bounding box center [746, 90] width 38 height 24
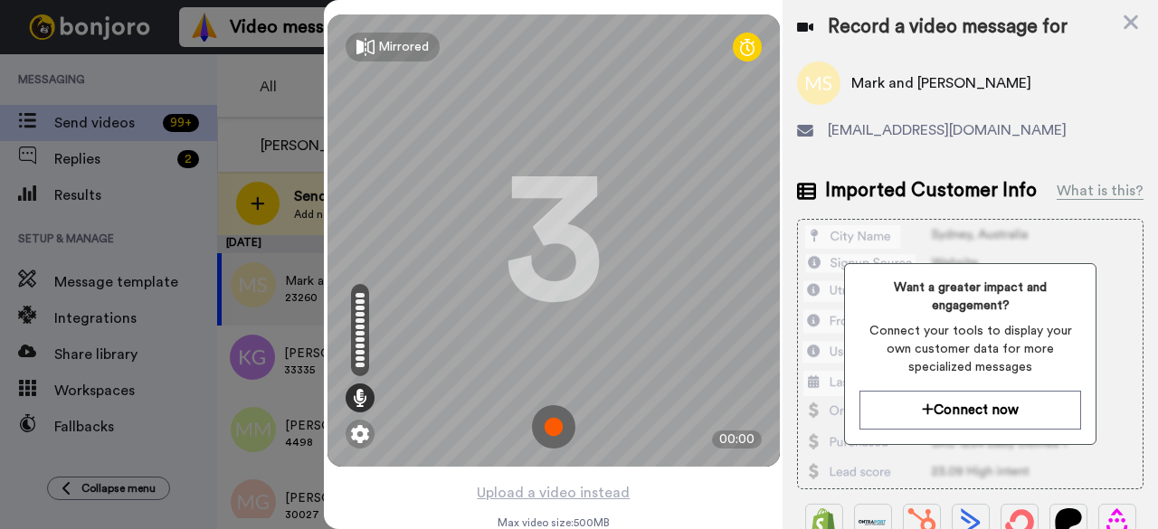
click at [560, 421] on img at bounding box center [553, 426] width 43 height 43
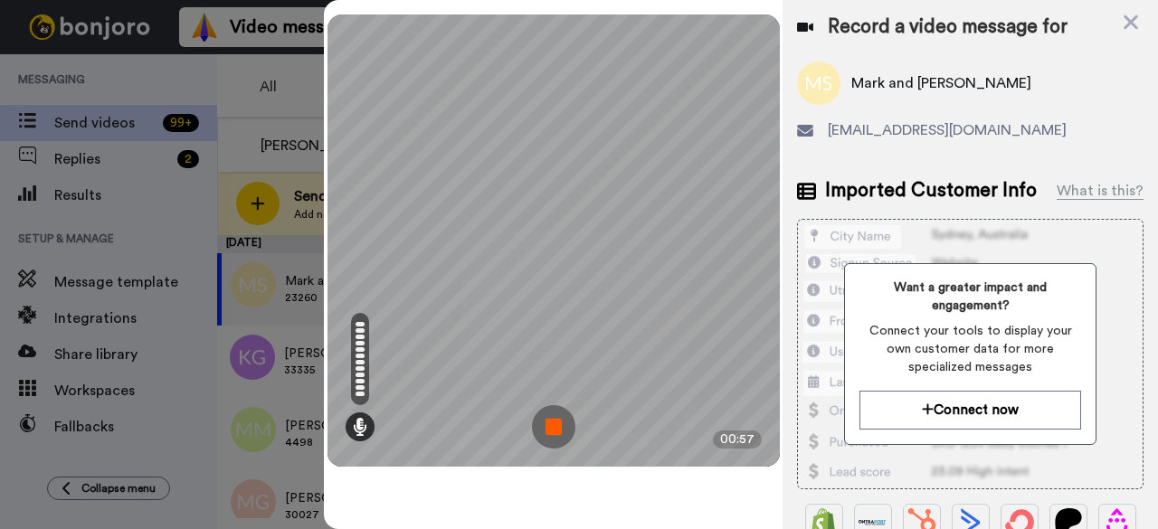
click at [557, 432] on img at bounding box center [553, 426] width 43 height 43
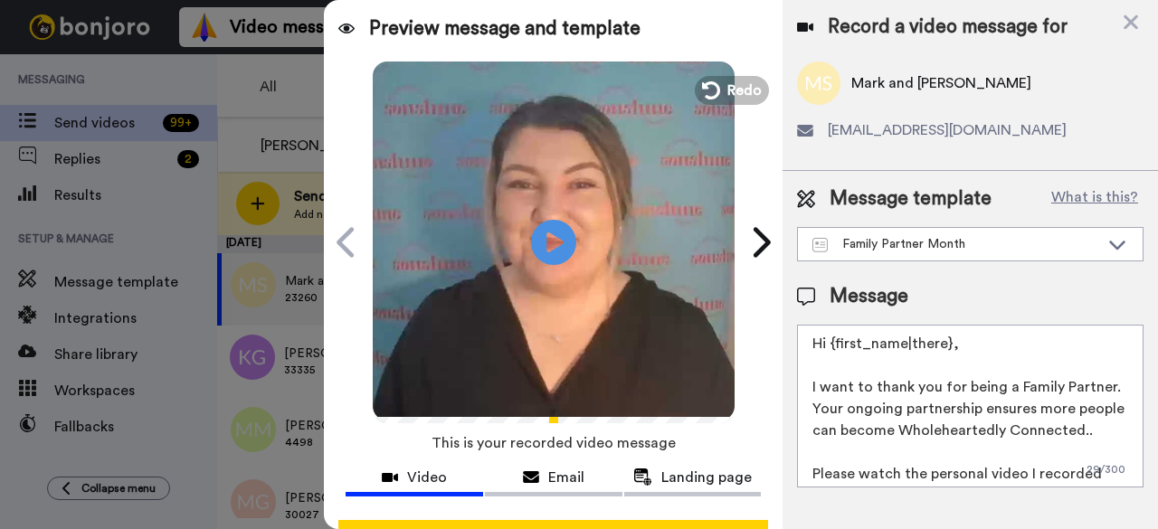
scroll to position [167, 0]
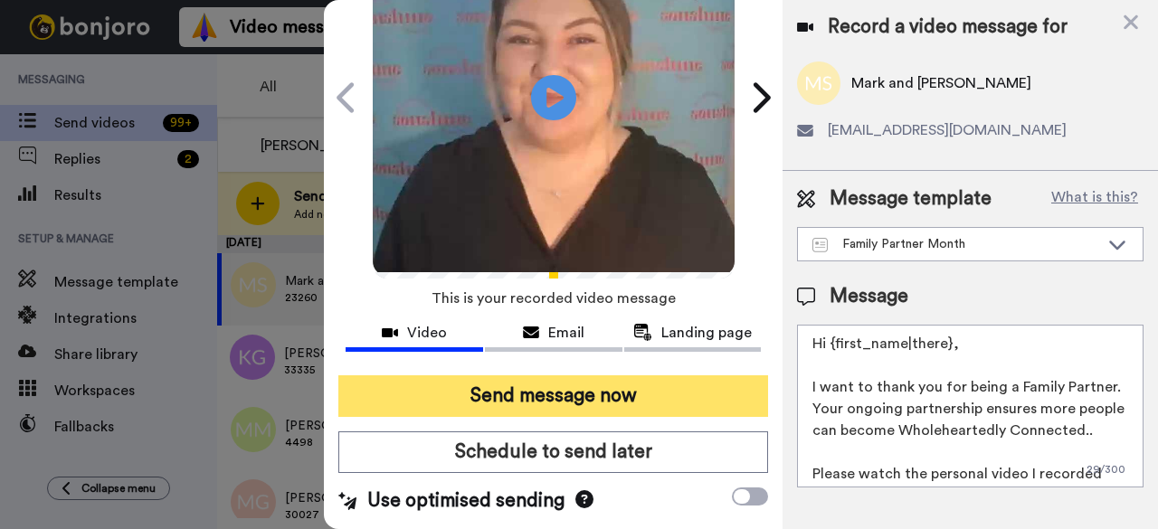
click at [612, 376] on button "Send message now" at bounding box center [553, 397] width 430 height 42
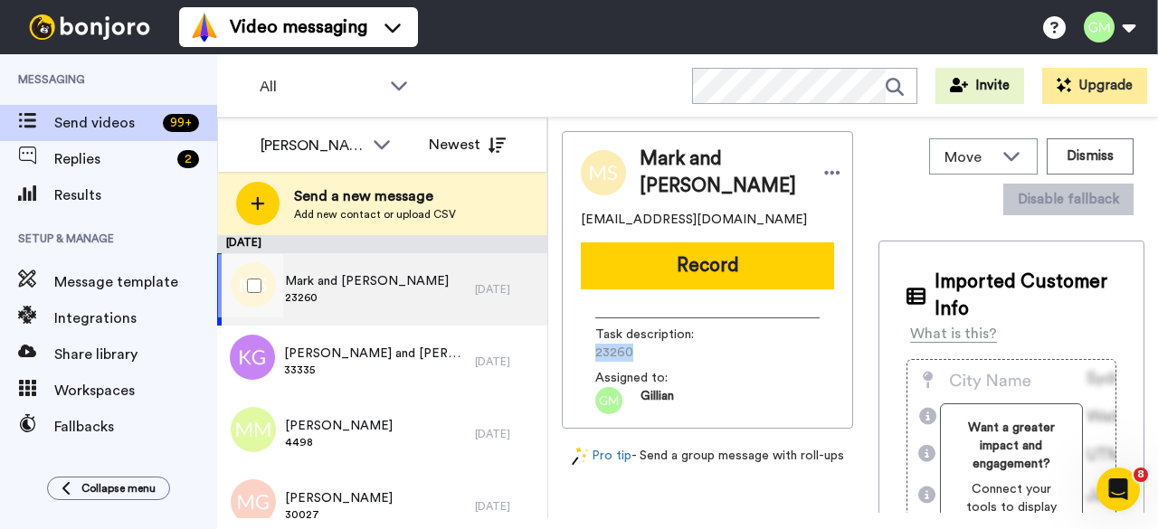
scroll to position [0, 0]
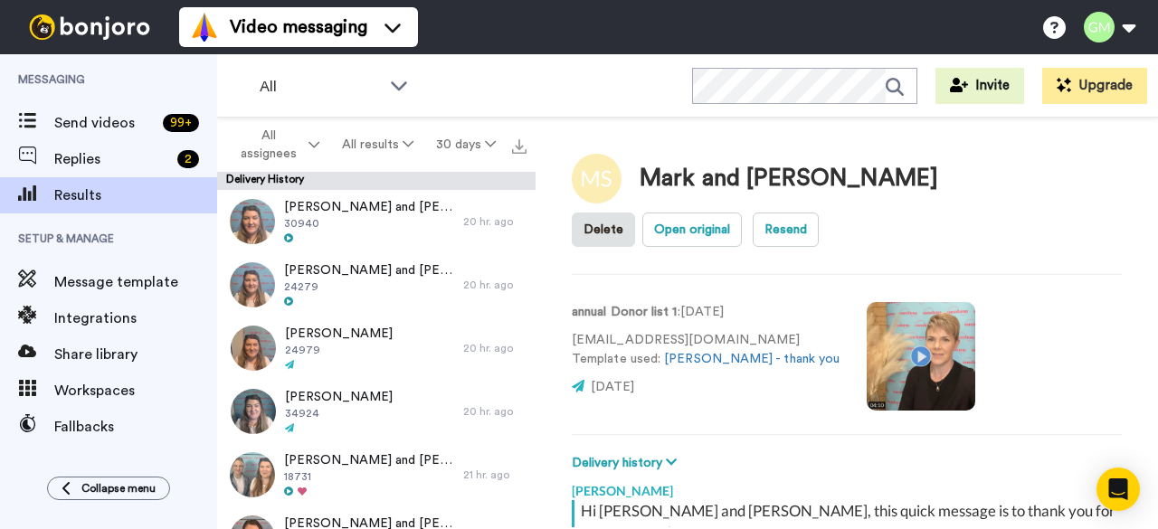
click at [867, 358] on video at bounding box center [921, 356] width 109 height 109
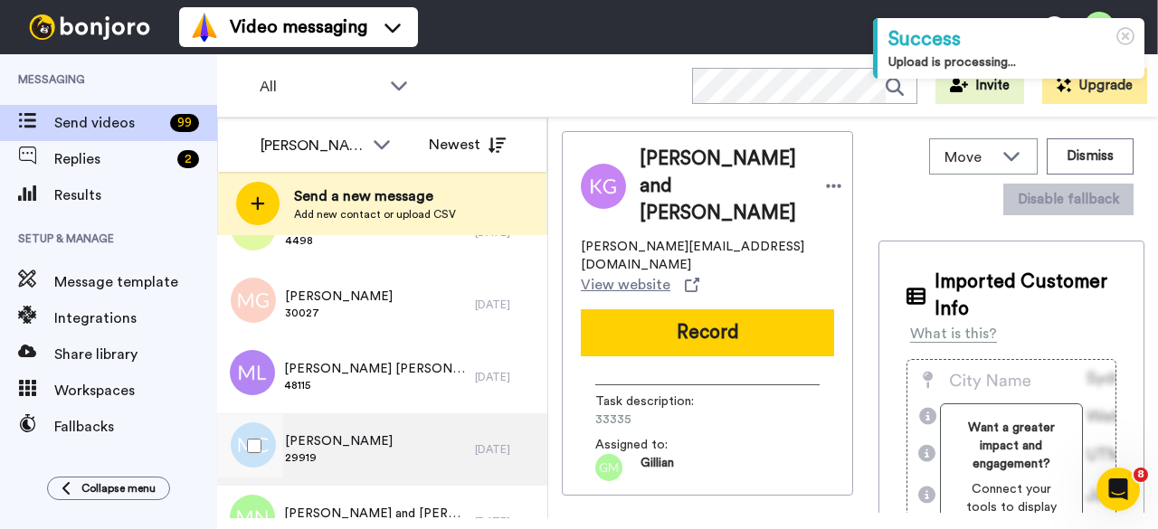
scroll to position [90, 0]
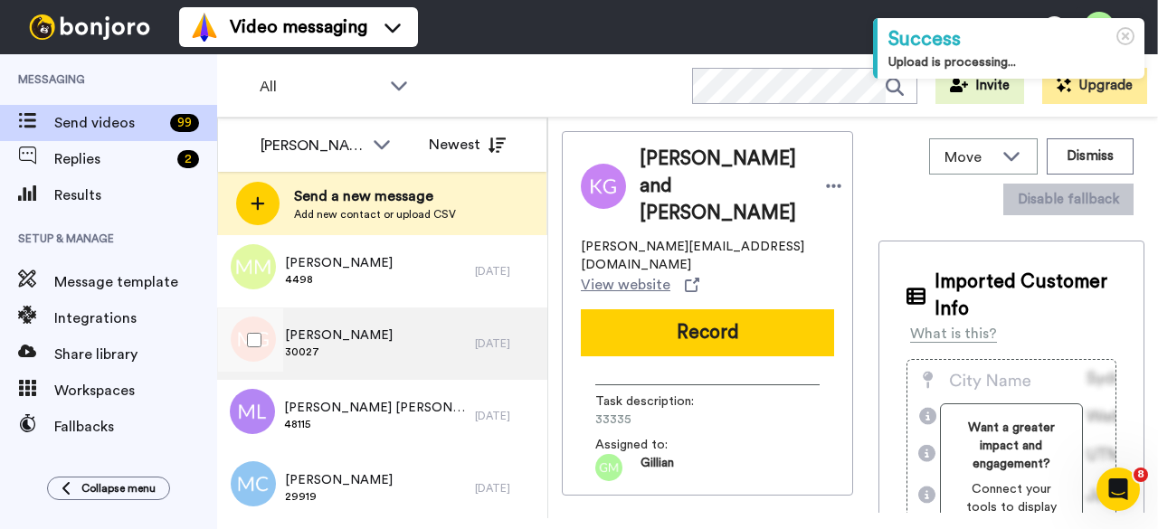
click at [375, 356] on div "Margy Grant 30027" at bounding box center [346, 344] width 258 height 72
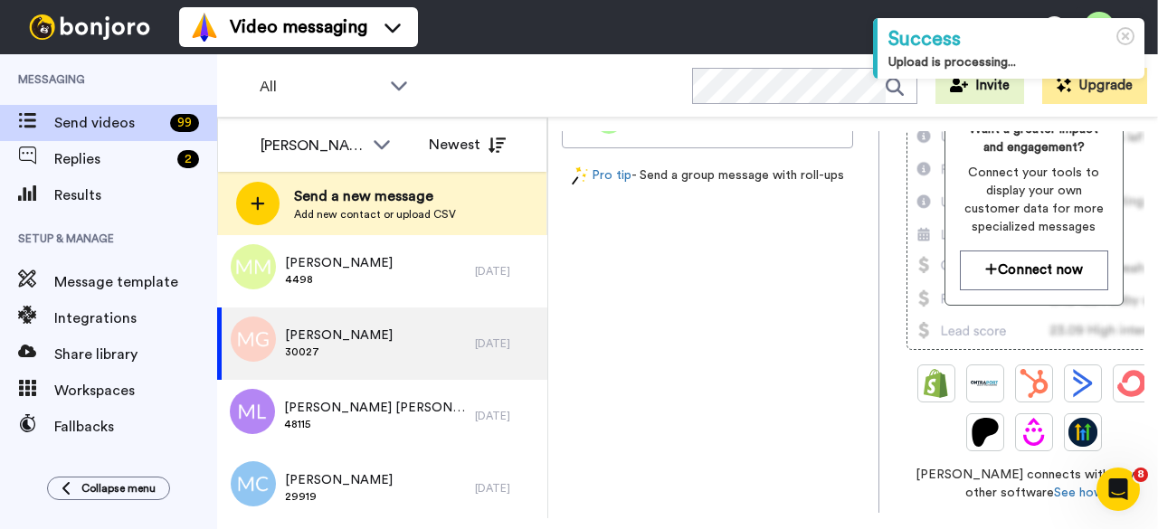
scroll to position [633, 0]
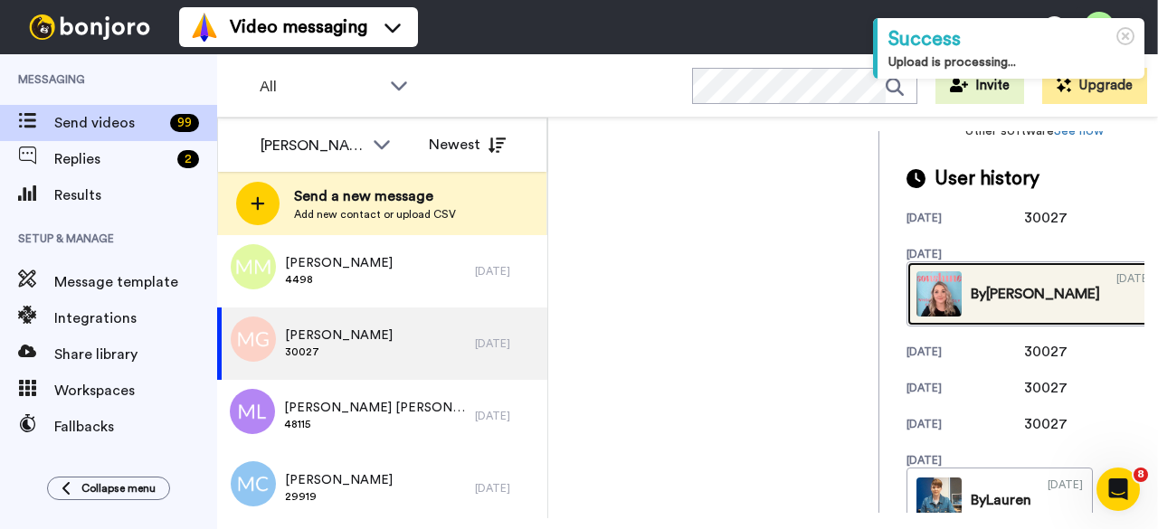
click at [918, 296] on img at bounding box center [939, 293] width 45 height 45
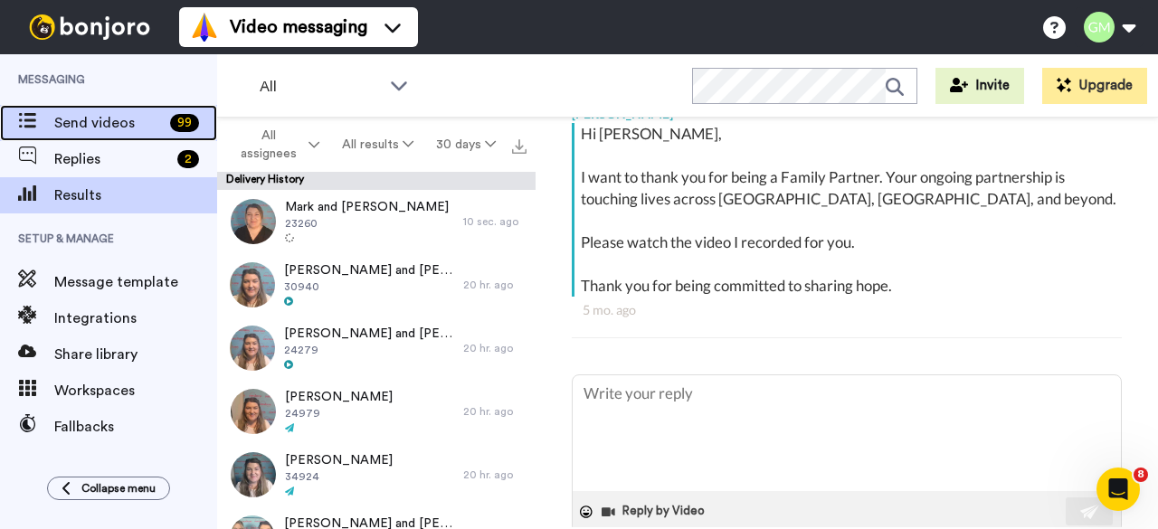
click at [100, 128] on span "Send videos" at bounding box center [108, 123] width 109 height 22
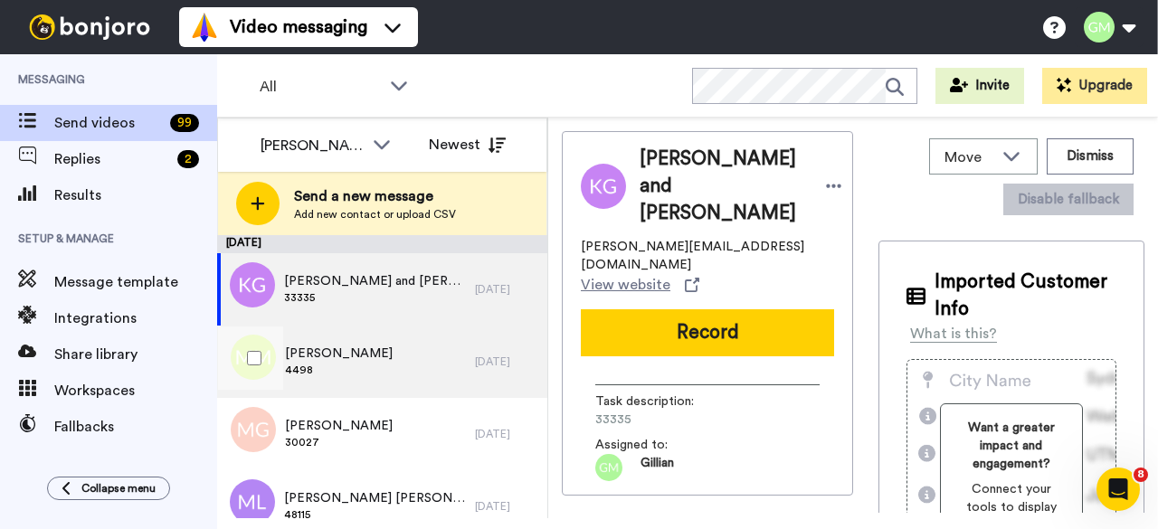
click at [352, 359] on span "[PERSON_NAME]" at bounding box center [339, 354] width 108 height 18
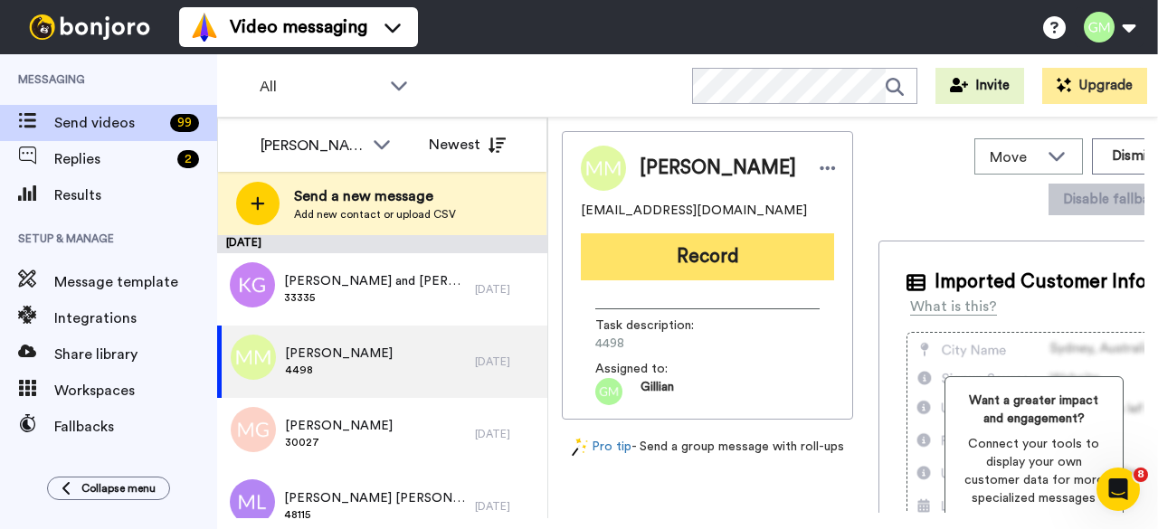
click at [654, 276] on button "Record" at bounding box center [707, 256] width 253 height 47
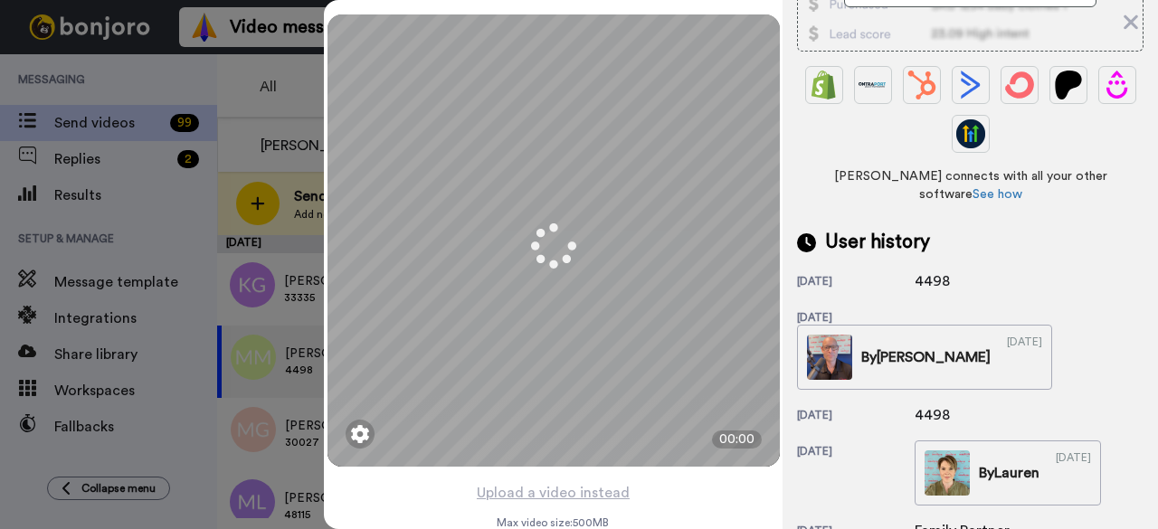
scroll to position [452, 0]
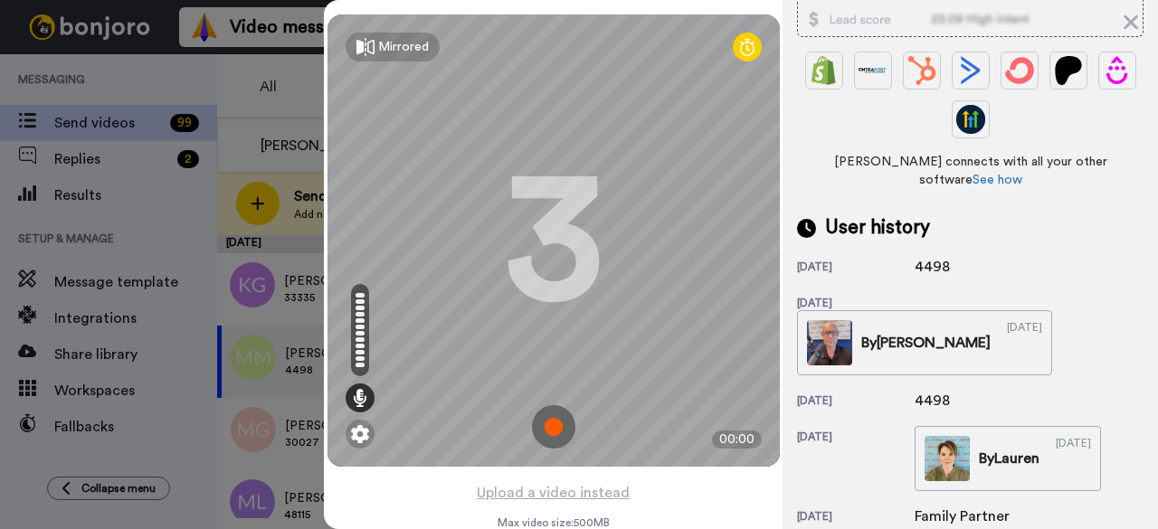
drag, startPoint x: 954, startPoint y: 248, endPoint x: 905, endPoint y: 247, distance: 48.9
click at [905, 256] on div "[DATE] 4498" at bounding box center [970, 267] width 347 height 22
copy div "4498"
click at [545, 433] on img at bounding box center [553, 426] width 43 height 43
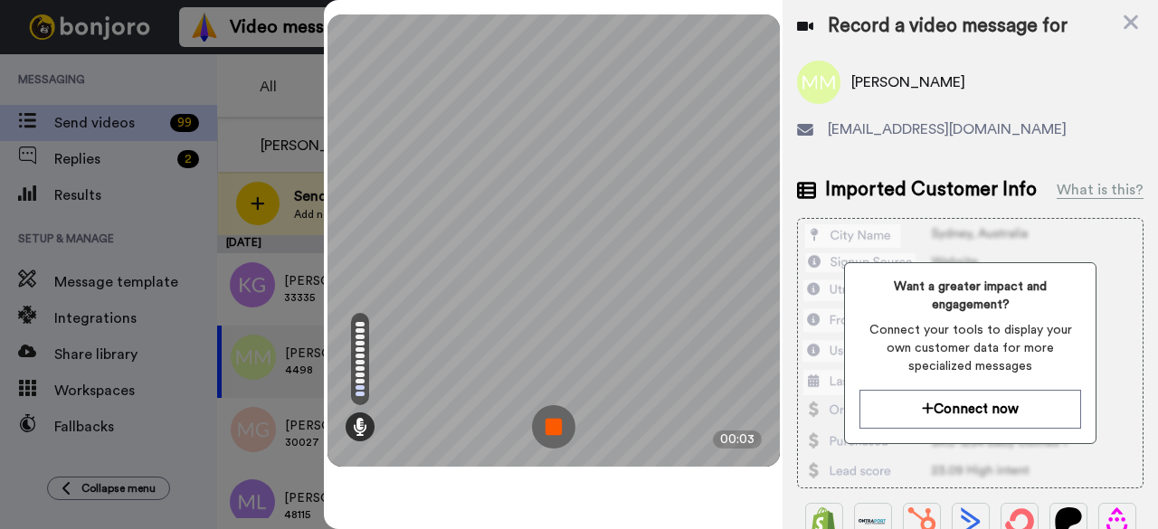
scroll to position [0, 0]
click at [563, 424] on img at bounding box center [553, 426] width 43 height 43
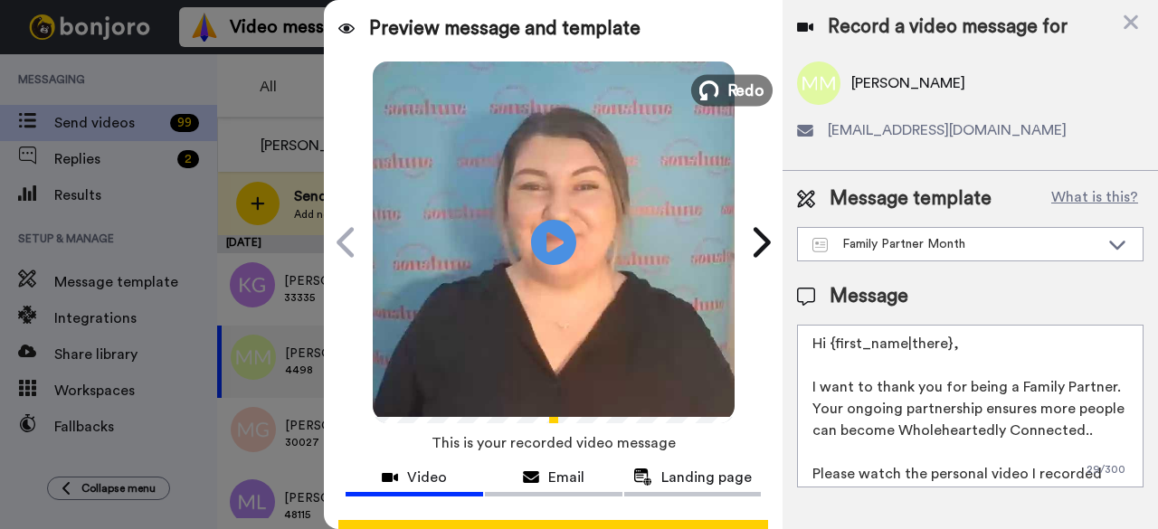
click at [744, 93] on span "Redo" at bounding box center [746, 90] width 38 height 24
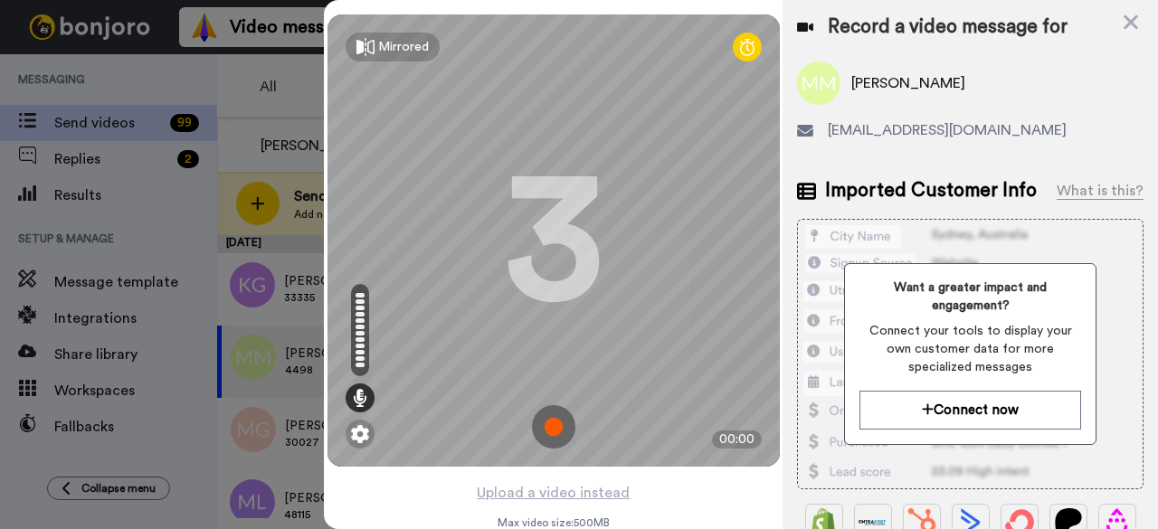
click at [557, 435] on img at bounding box center [553, 426] width 43 height 43
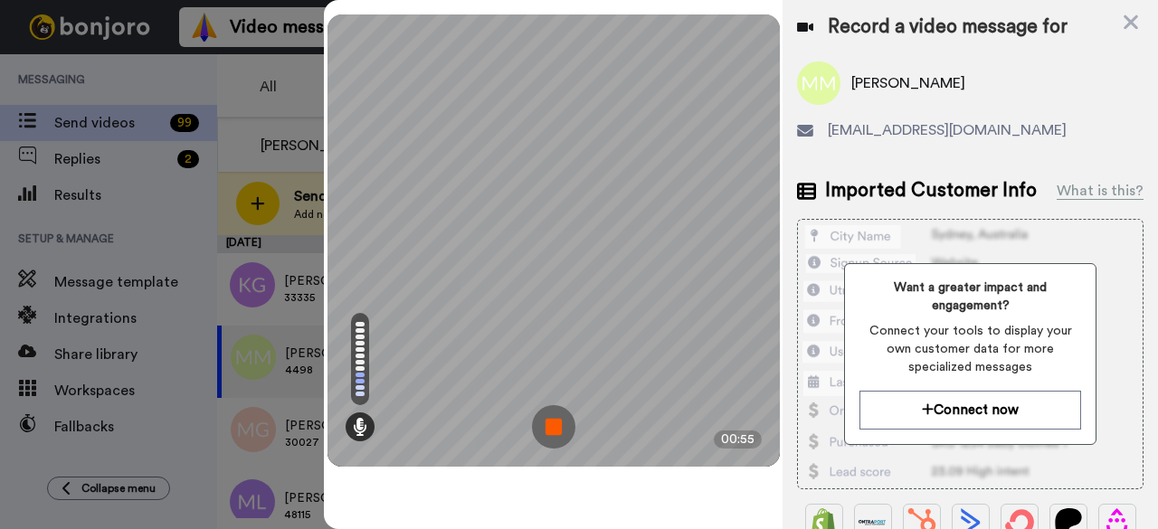
click at [542, 432] on img at bounding box center [553, 426] width 43 height 43
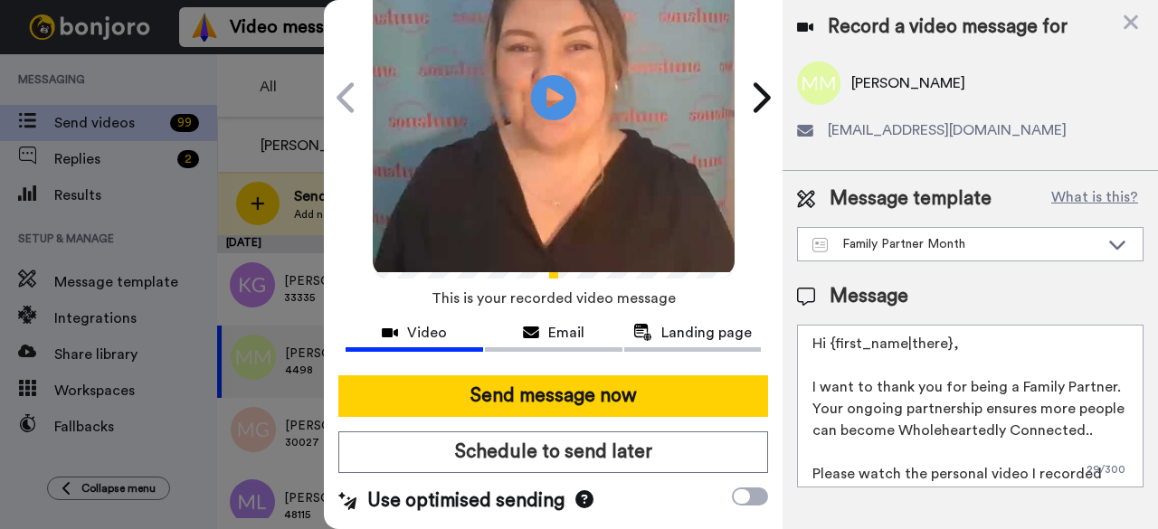
scroll to position [167, 0]
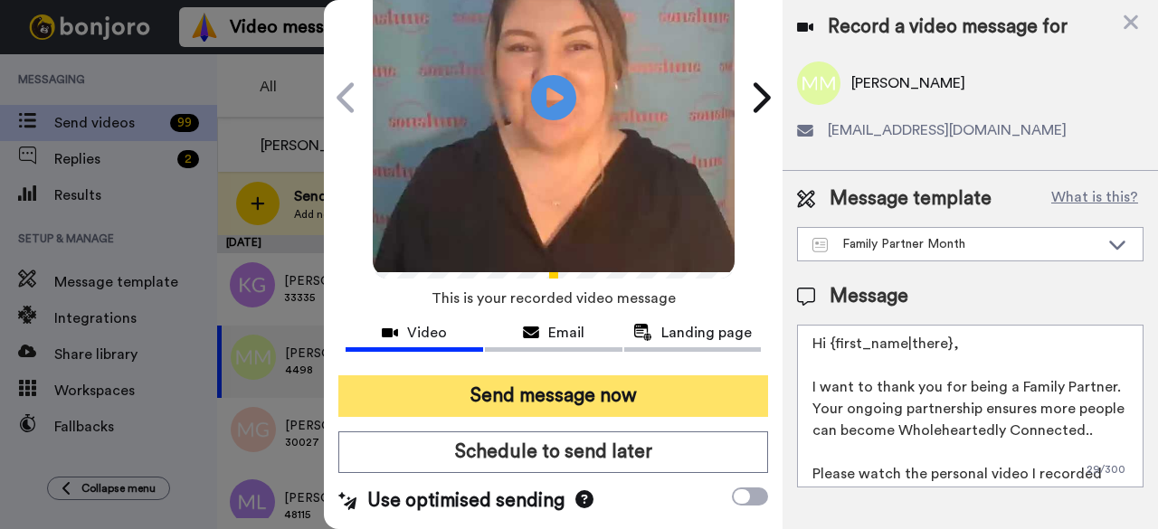
click at [583, 376] on button "Send message now" at bounding box center [553, 397] width 430 height 42
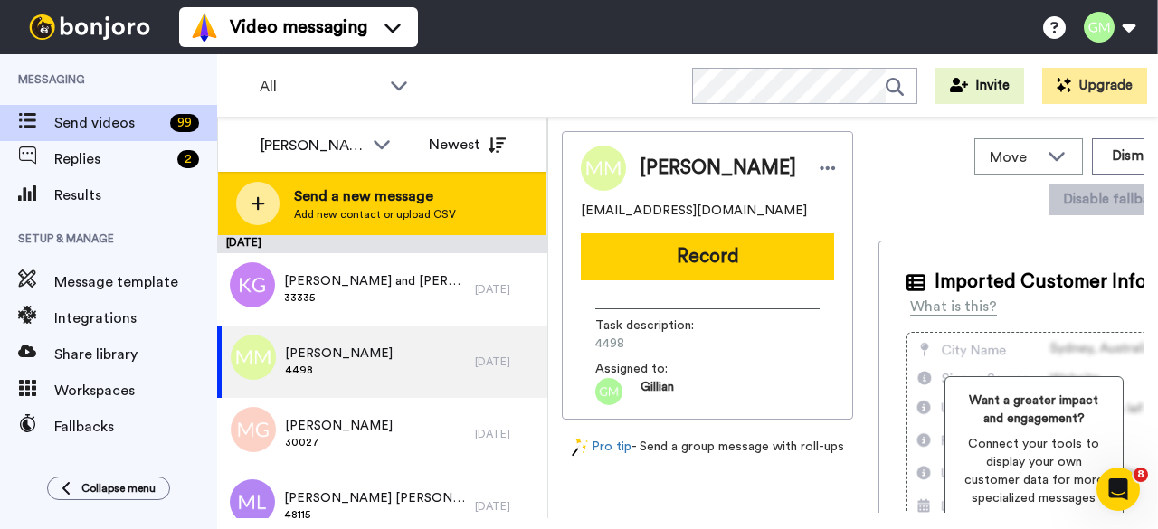
scroll to position [0, 0]
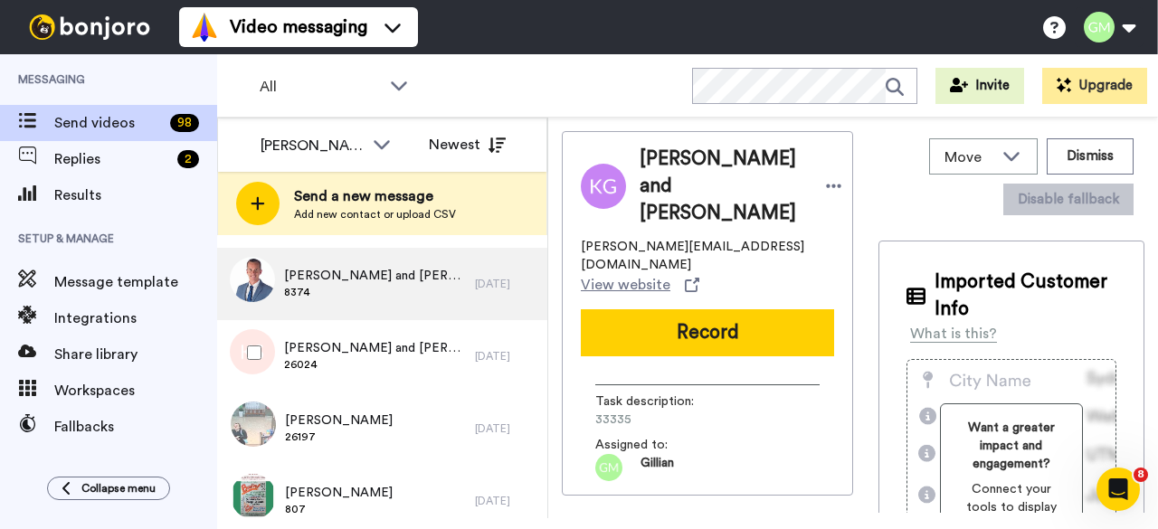
scroll to position [6847, 0]
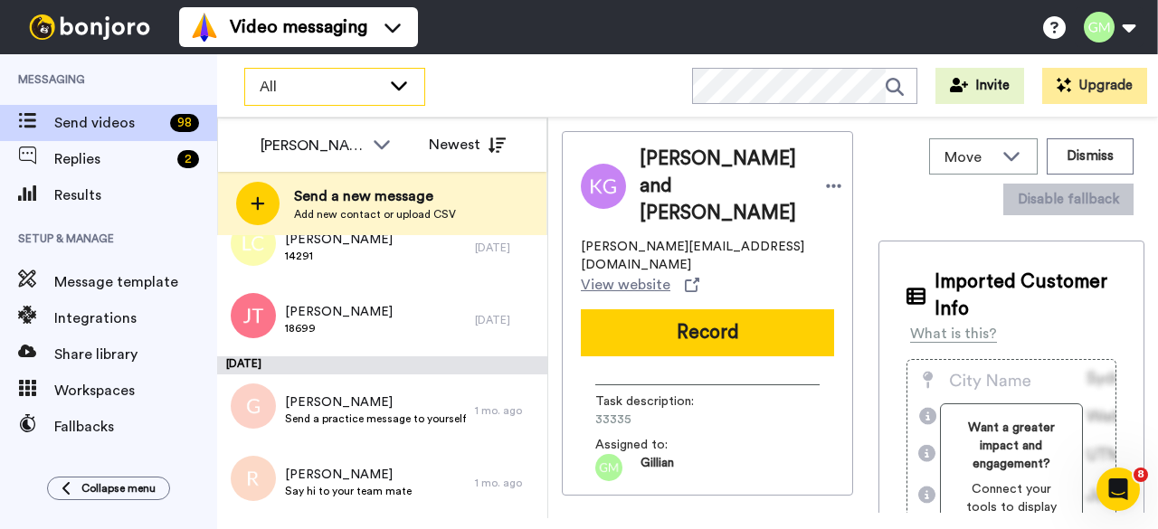
click at [362, 99] on div "All" at bounding box center [334, 87] width 179 height 36
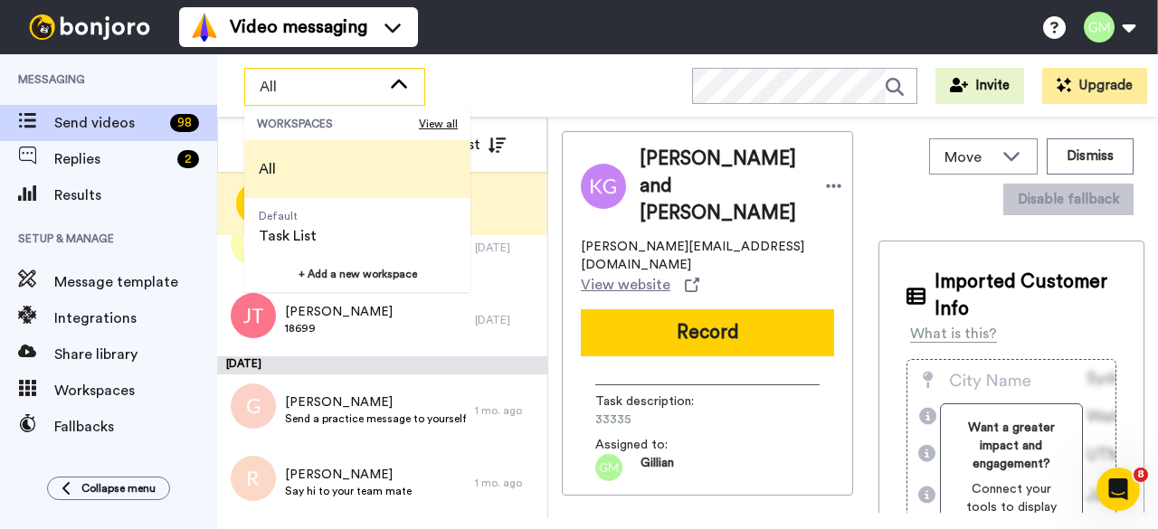
click at [362, 99] on div "All" at bounding box center [334, 87] width 179 height 36
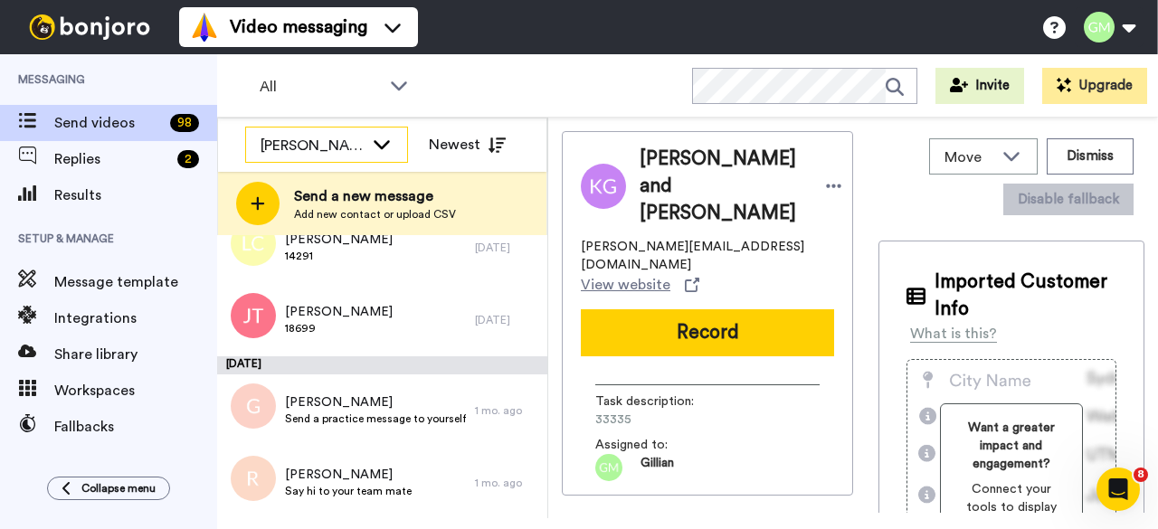
click at [363, 133] on div "[PERSON_NAME]" at bounding box center [326, 146] width 161 height 36
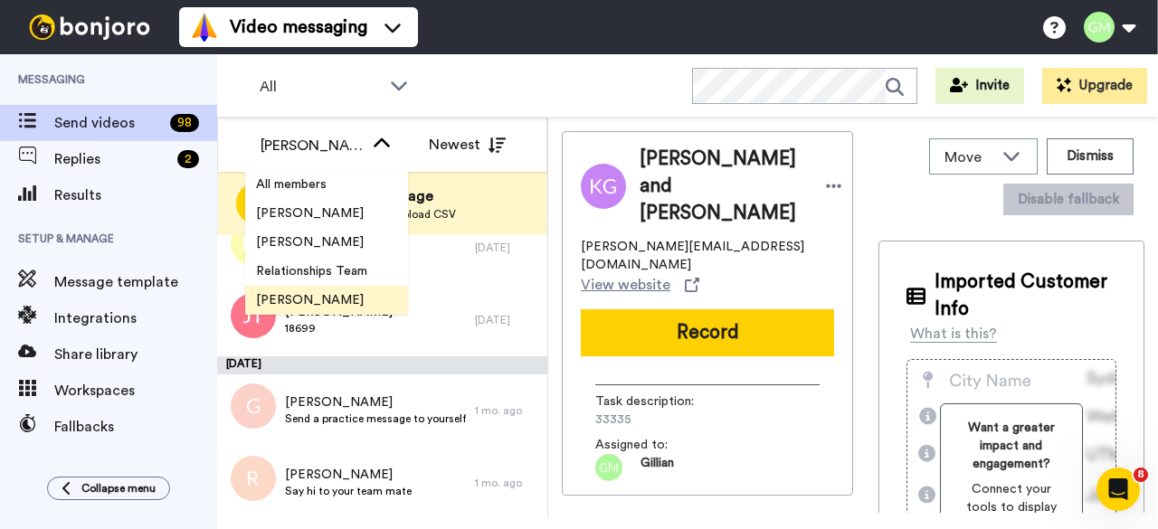
drag, startPoint x: 363, startPoint y: 133, endPoint x: 369, endPoint y: 111, distance: 22.6
click at [366, 133] on div "[PERSON_NAME]" at bounding box center [326, 146] width 161 height 36
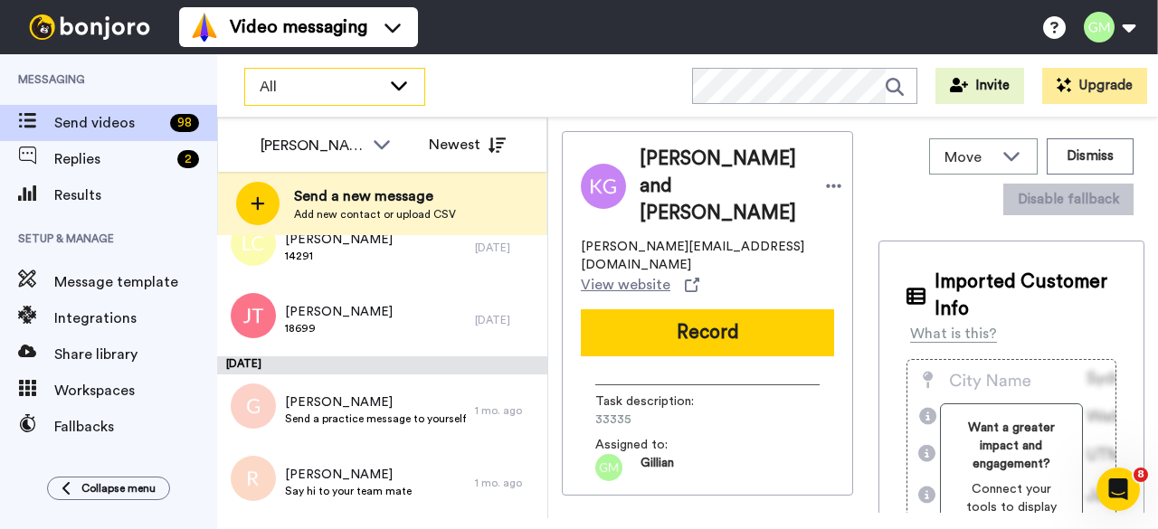
click at [369, 93] on span "All" at bounding box center [320, 87] width 121 height 22
click at [525, 64] on div "All WORKSPACES View all All Default Task List + Add a new workspace Invite Upgr…" at bounding box center [687, 85] width 941 height 63
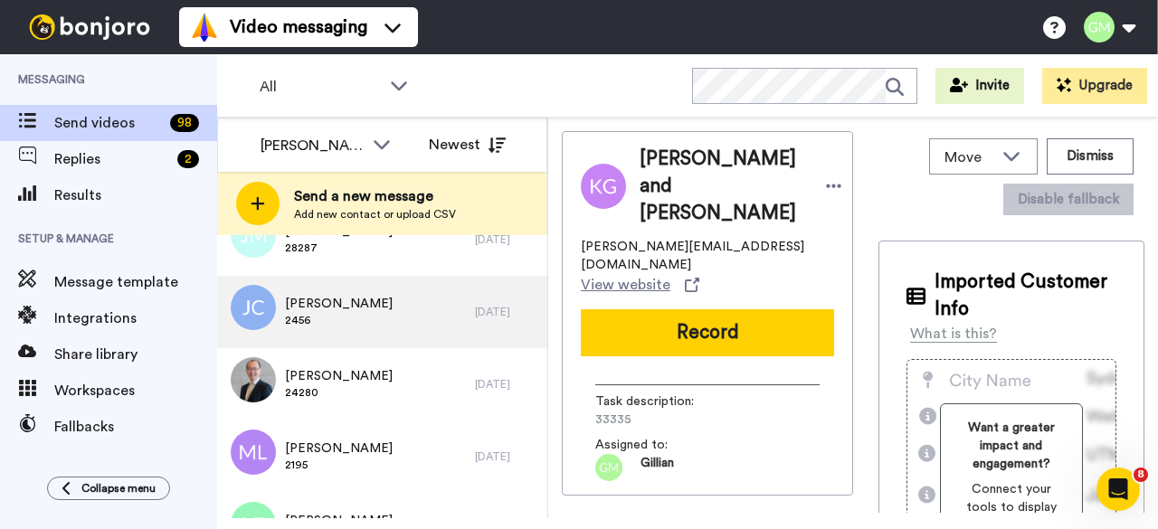
scroll to position [4132, 0]
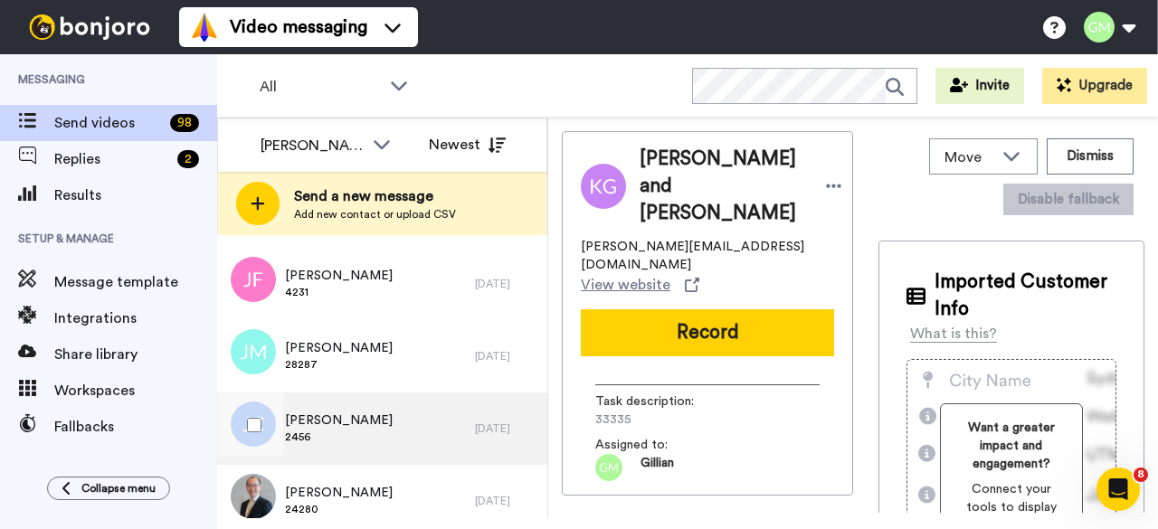
click at [382, 410] on div "[PERSON_NAME] 2456" at bounding box center [346, 429] width 258 height 72
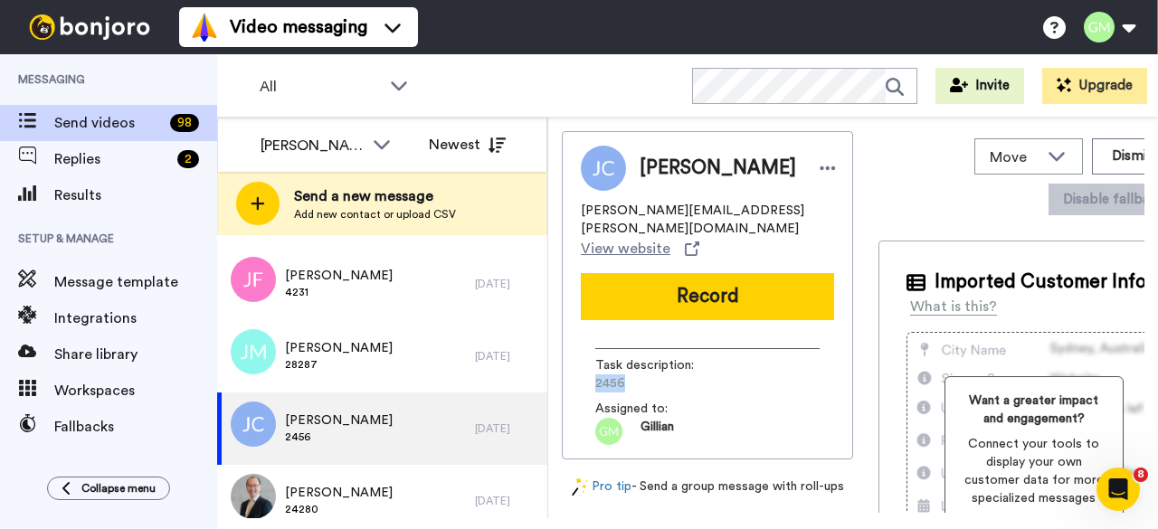
drag, startPoint x: 629, startPoint y: 370, endPoint x: 589, endPoint y: 374, distance: 40.0
click at [589, 374] on div "Task description : 2456 Assigned to: [PERSON_NAME]" at bounding box center [707, 390] width 253 height 110
copy span "2456"
click at [662, 294] on button "Record" at bounding box center [707, 296] width 253 height 47
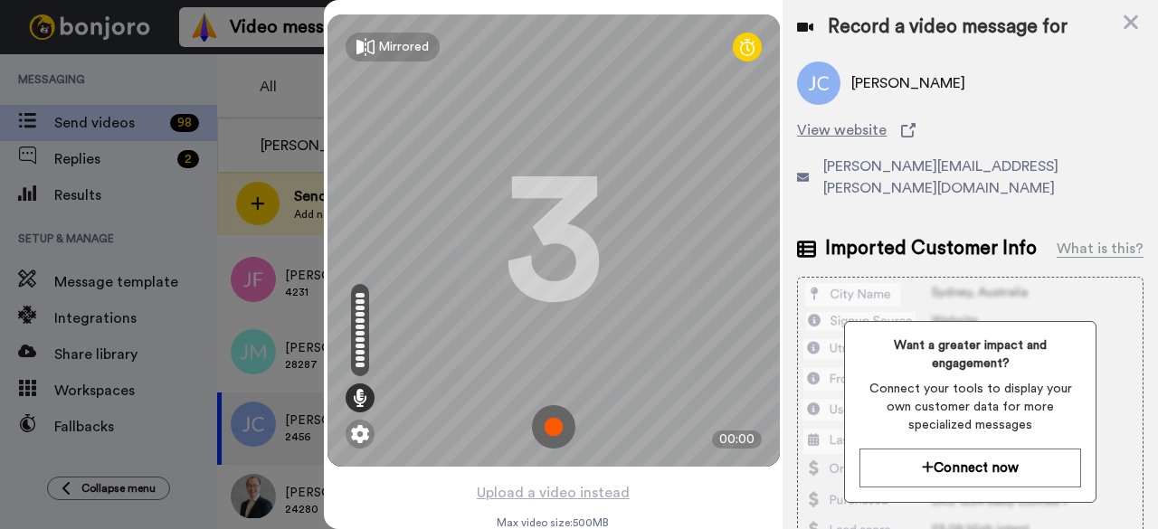
click at [543, 424] on img at bounding box center [553, 426] width 43 height 43
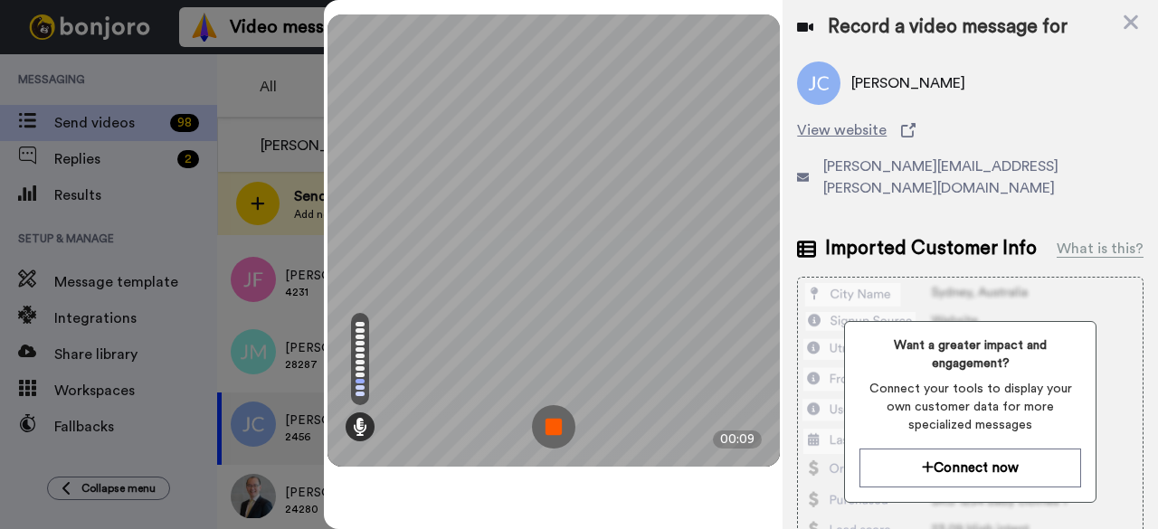
click at [548, 424] on img at bounding box center [553, 426] width 43 height 43
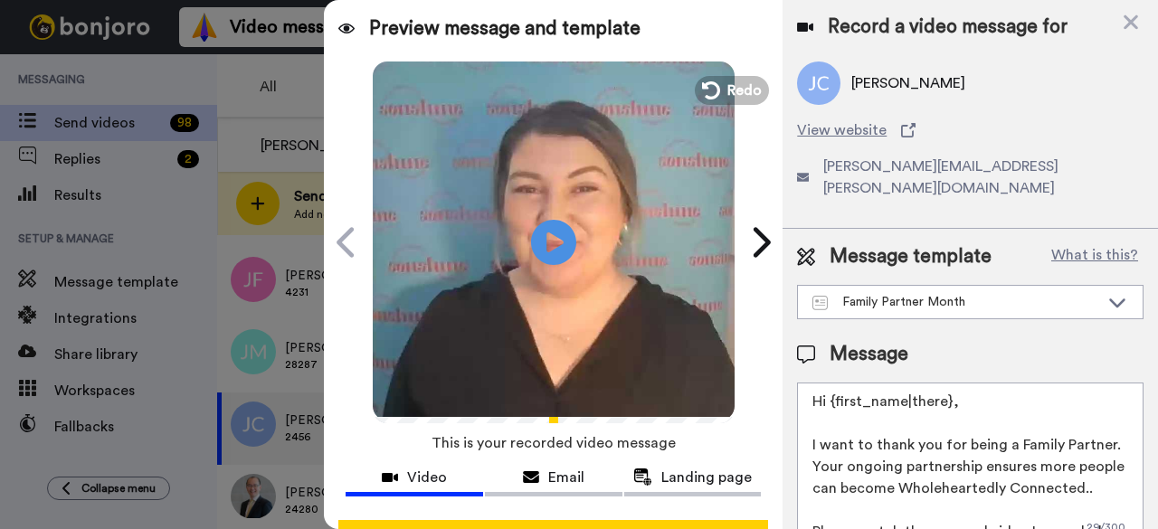
click at [719, 104] on video at bounding box center [554, 240] width 362 height 362
click at [743, 92] on span "Redo" at bounding box center [746, 90] width 38 height 24
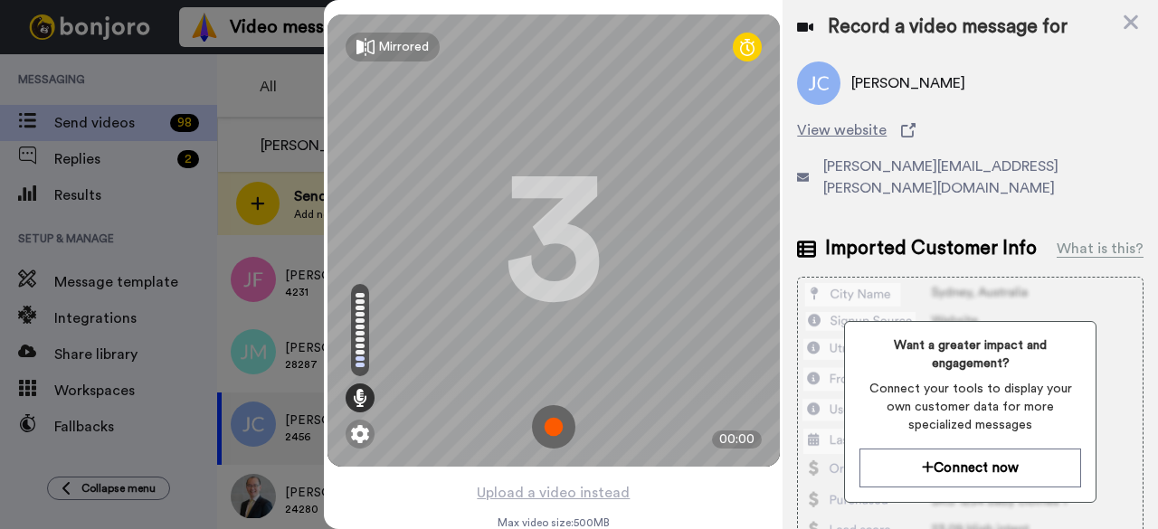
click at [557, 421] on img at bounding box center [553, 426] width 43 height 43
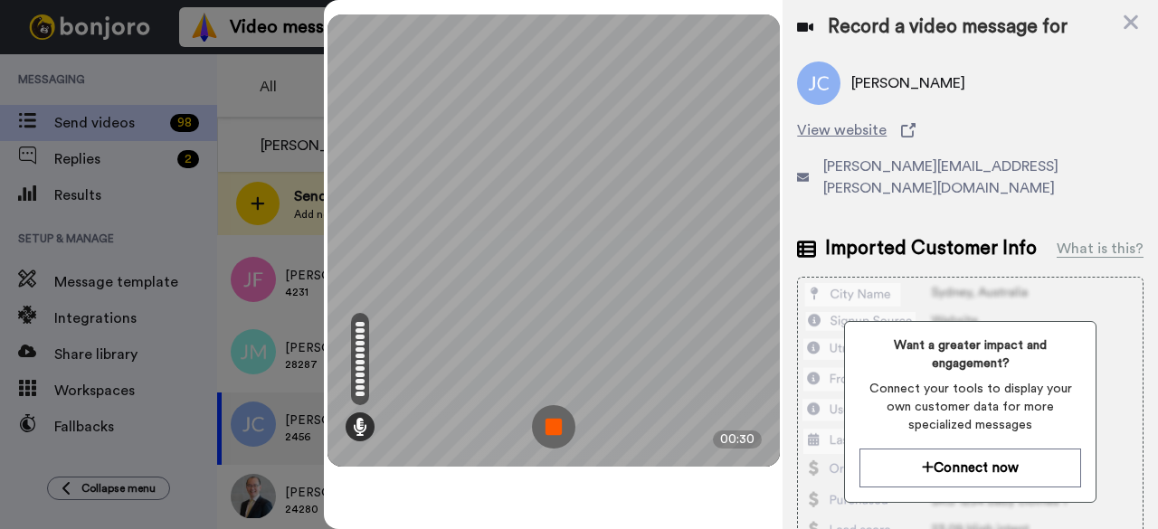
click at [554, 416] on img at bounding box center [553, 426] width 43 height 43
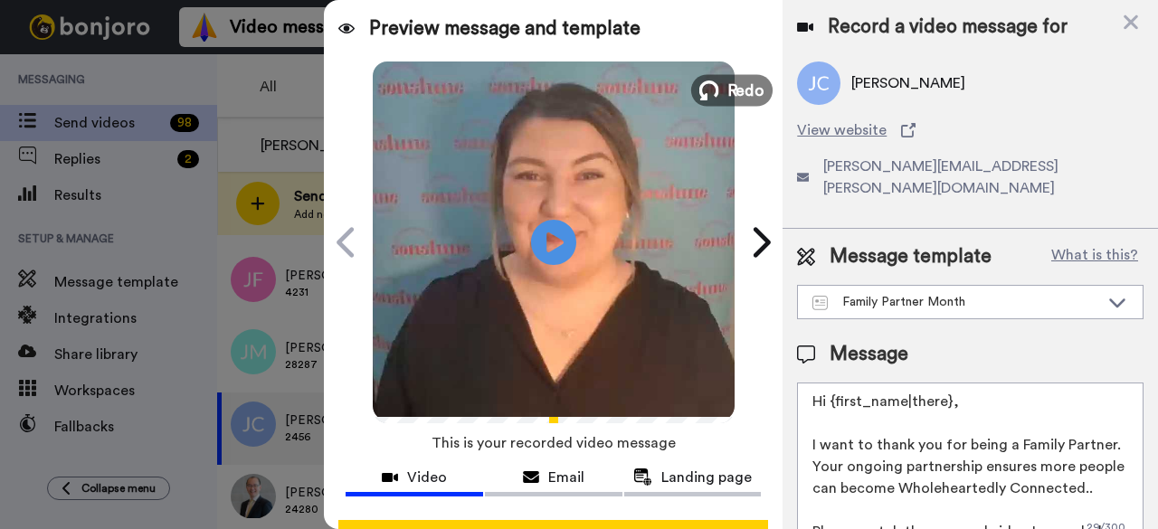
click at [716, 95] on button "Redo" at bounding box center [731, 90] width 81 height 32
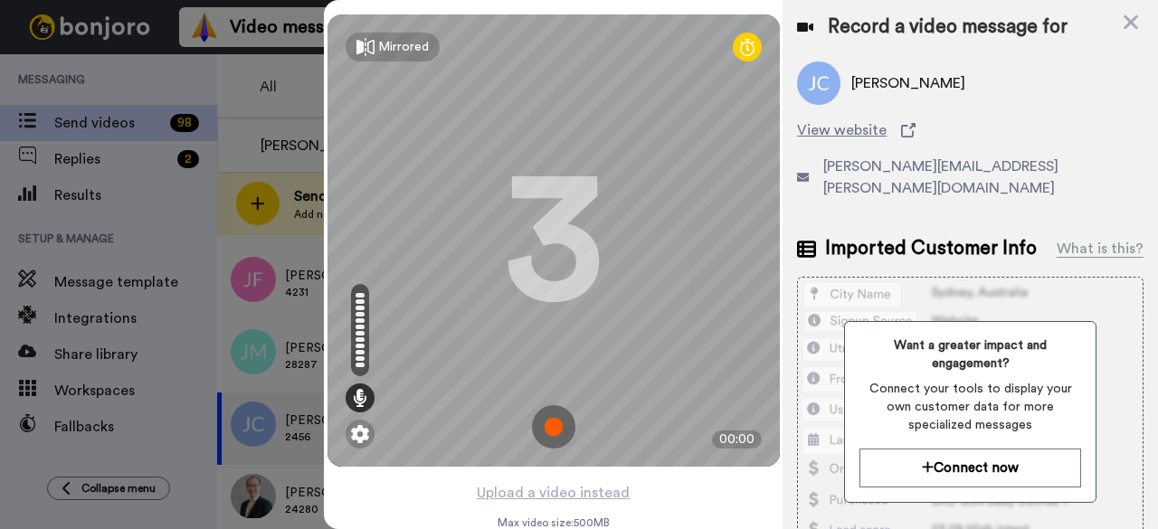
click at [556, 433] on img at bounding box center [553, 426] width 43 height 43
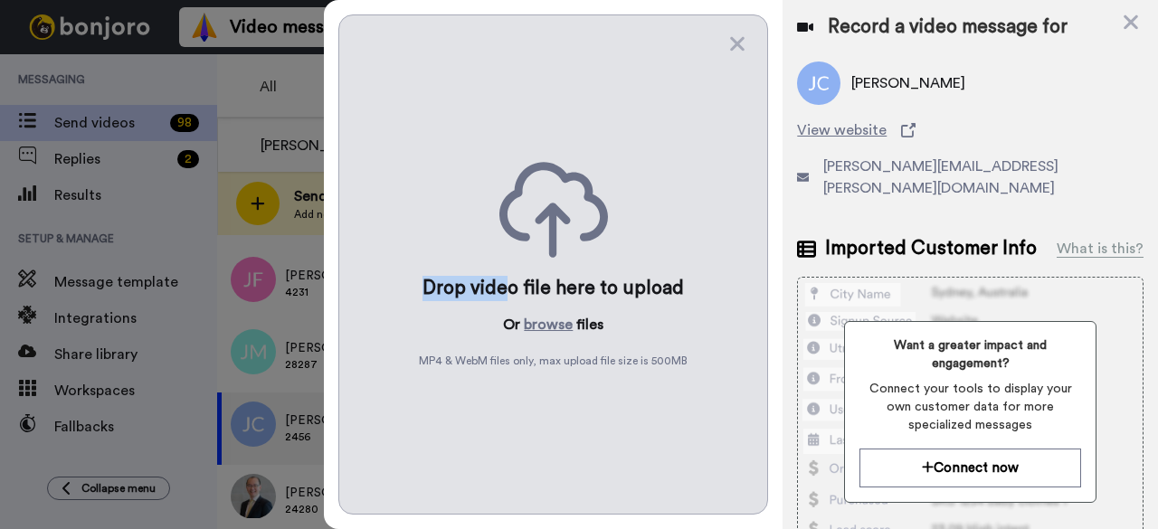
click at [506, 262] on div "Drop video file here to upload Or browse files MP4 & WebM files only, max uploa…" at bounding box center [553, 264] width 430 height 500
drag, startPoint x: 735, startPoint y: 44, endPoint x: 599, endPoint y: 227, distance: 227.7
click at [735, 43] on icon at bounding box center [737, 44] width 14 height 14
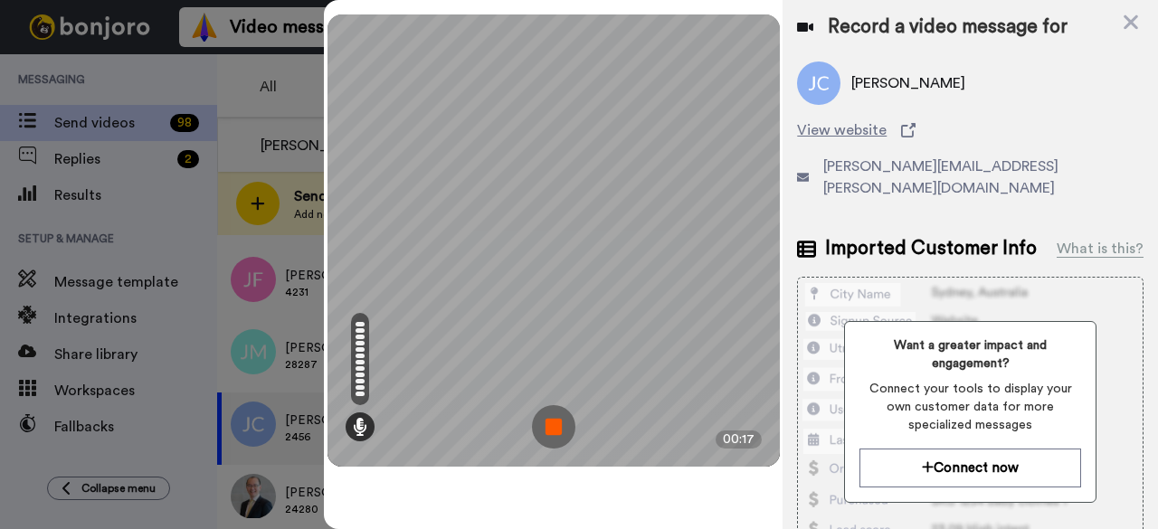
click at [556, 432] on img at bounding box center [553, 426] width 43 height 43
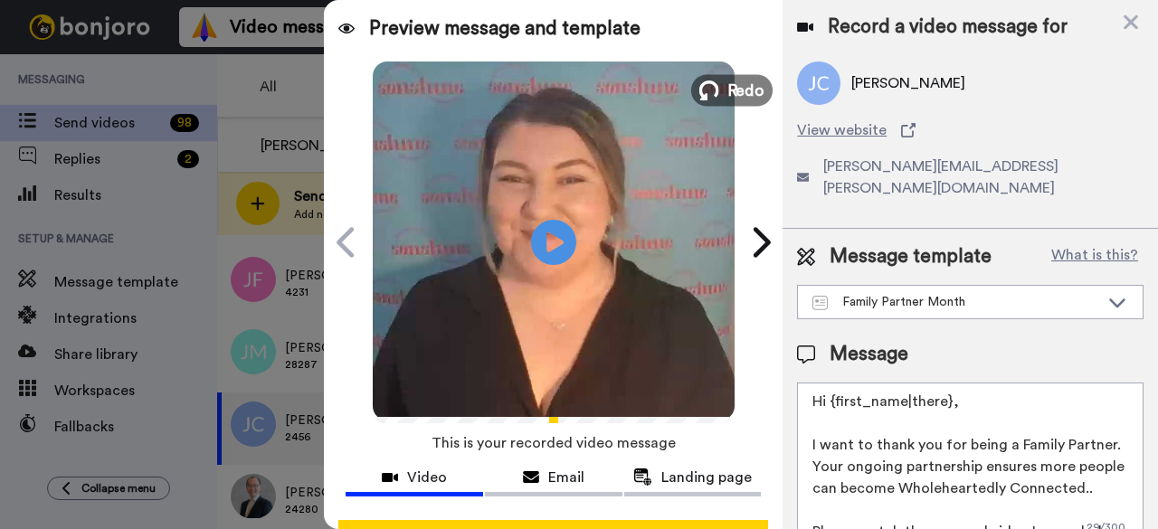
click at [727, 100] on span "Redo" at bounding box center [746, 90] width 38 height 24
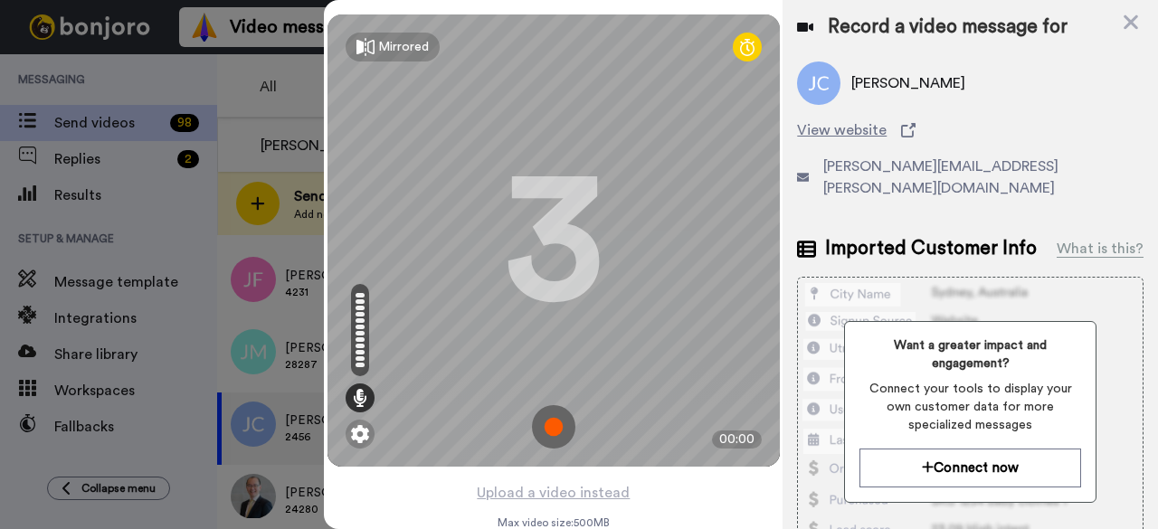
click at [545, 433] on img at bounding box center [553, 426] width 43 height 43
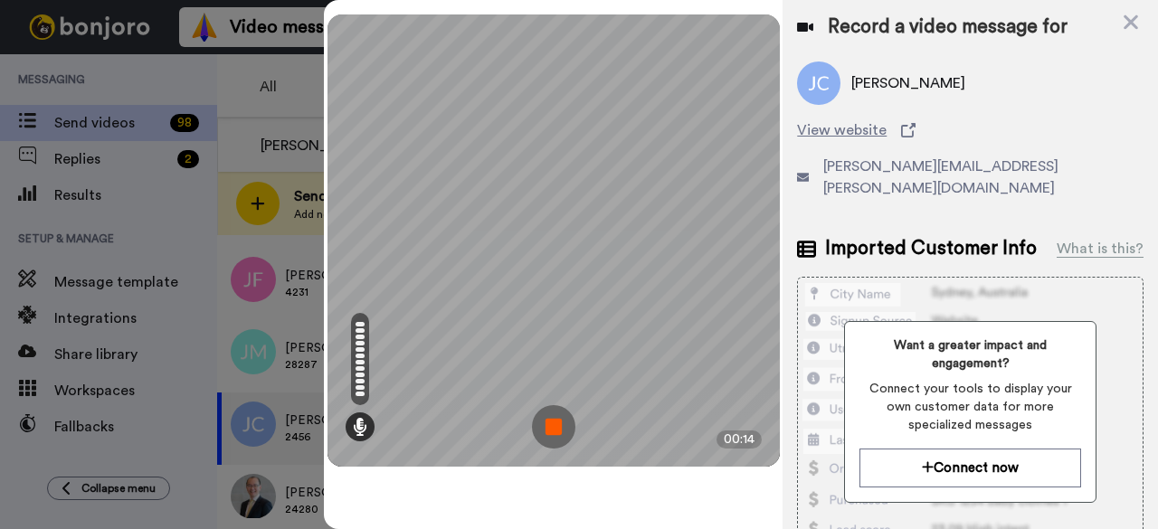
drag, startPoint x: 542, startPoint y: 417, endPoint x: 552, endPoint y: 414, distance: 10.3
click at [542, 416] on img at bounding box center [553, 426] width 43 height 43
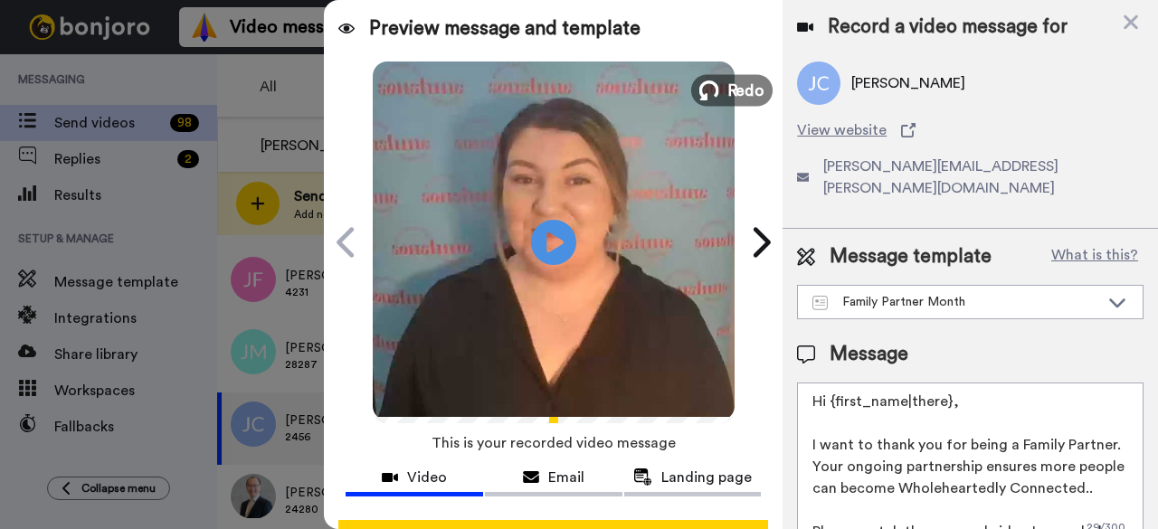
drag, startPoint x: 735, startPoint y: 95, endPoint x: 776, endPoint y: 112, distance: 45.0
click at [735, 96] on span "Redo" at bounding box center [746, 90] width 38 height 24
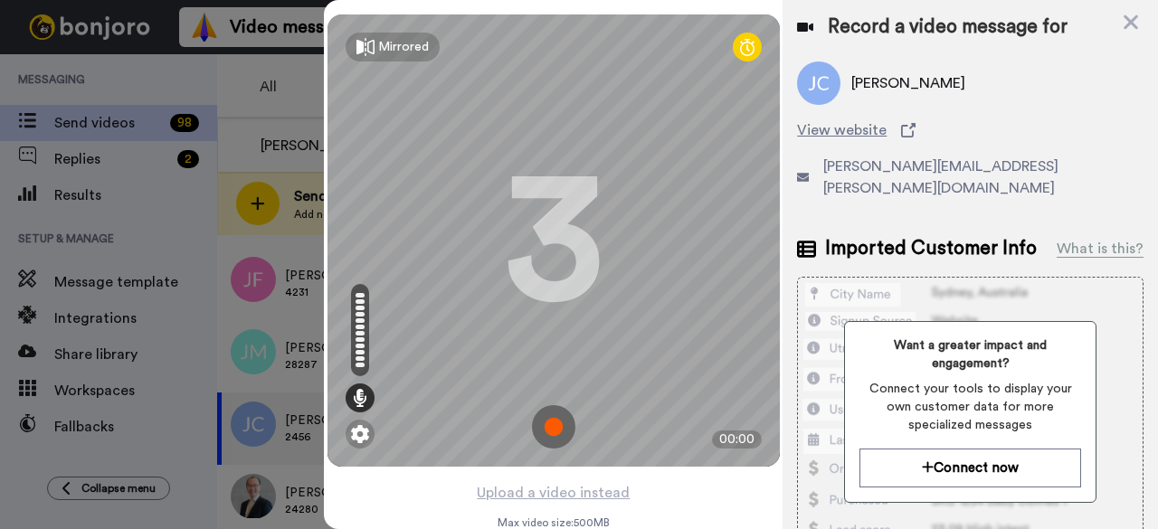
click at [545, 431] on img at bounding box center [553, 426] width 43 height 43
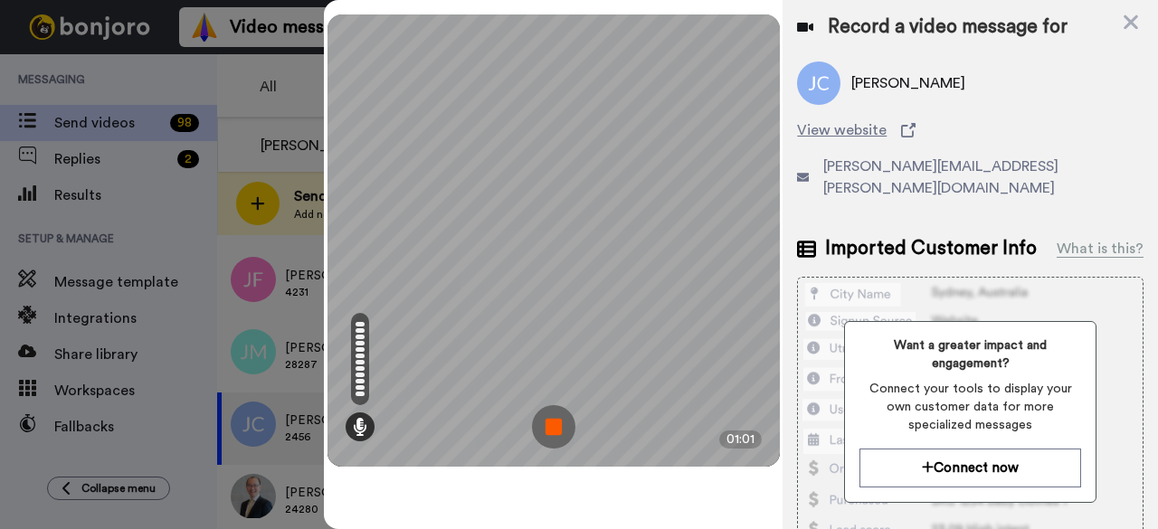
drag, startPoint x: 565, startPoint y: 430, endPoint x: 583, endPoint y: 426, distance: 18.5
click at [567, 428] on img at bounding box center [553, 426] width 43 height 43
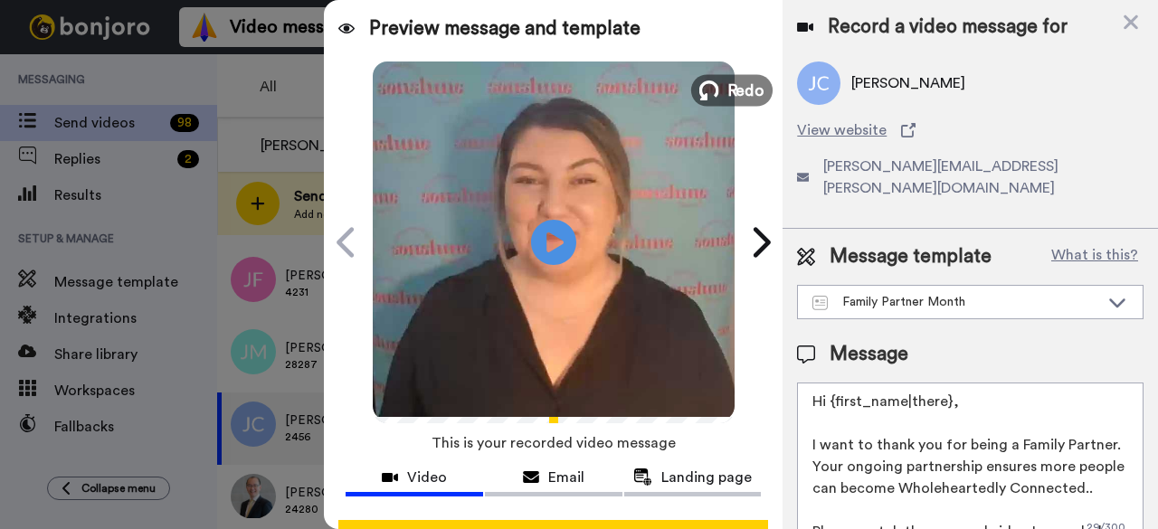
click at [742, 88] on span "Redo" at bounding box center [746, 90] width 38 height 24
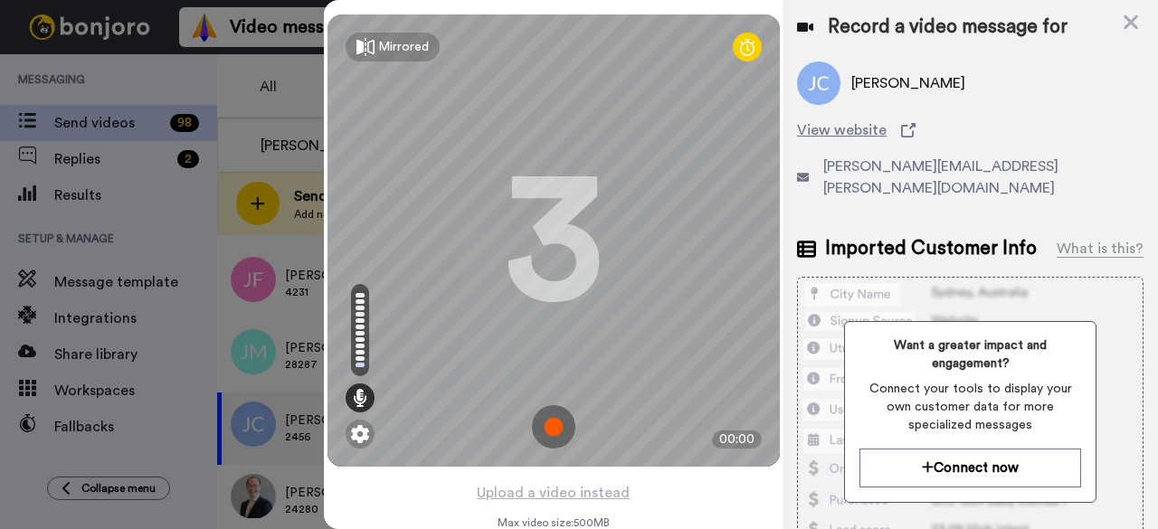
click at [546, 421] on img at bounding box center [553, 426] width 43 height 43
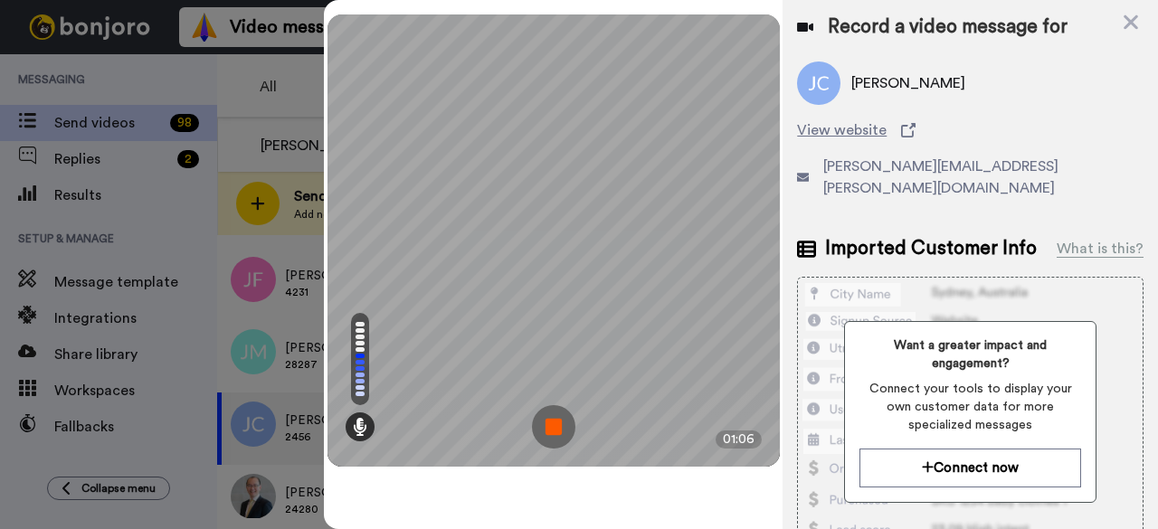
click at [543, 439] on img at bounding box center [553, 426] width 43 height 43
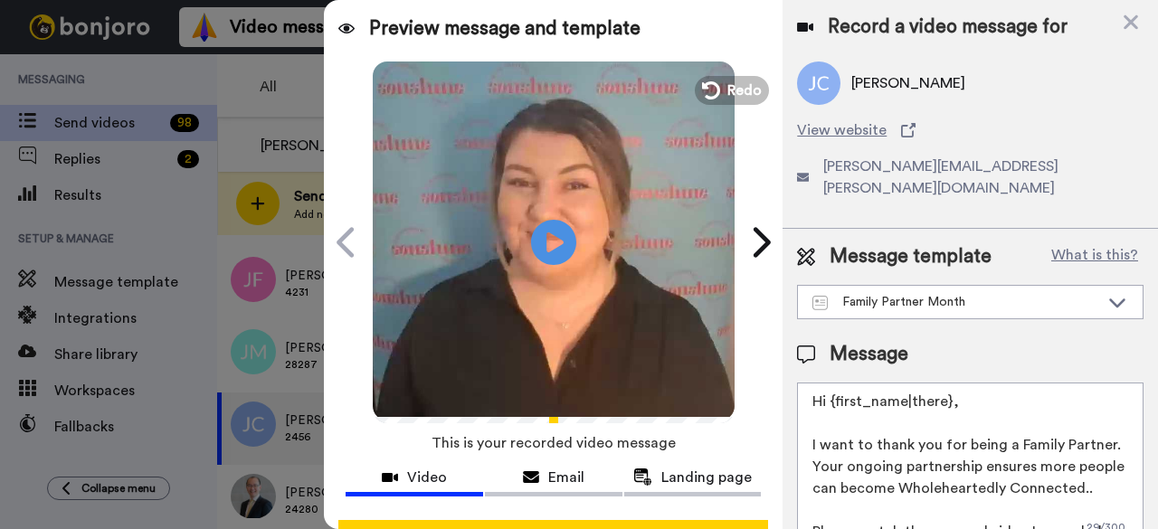
click at [313, 86] on div at bounding box center [579, 264] width 1158 height 529
click at [1135, 19] on icon at bounding box center [1131, 22] width 14 height 14
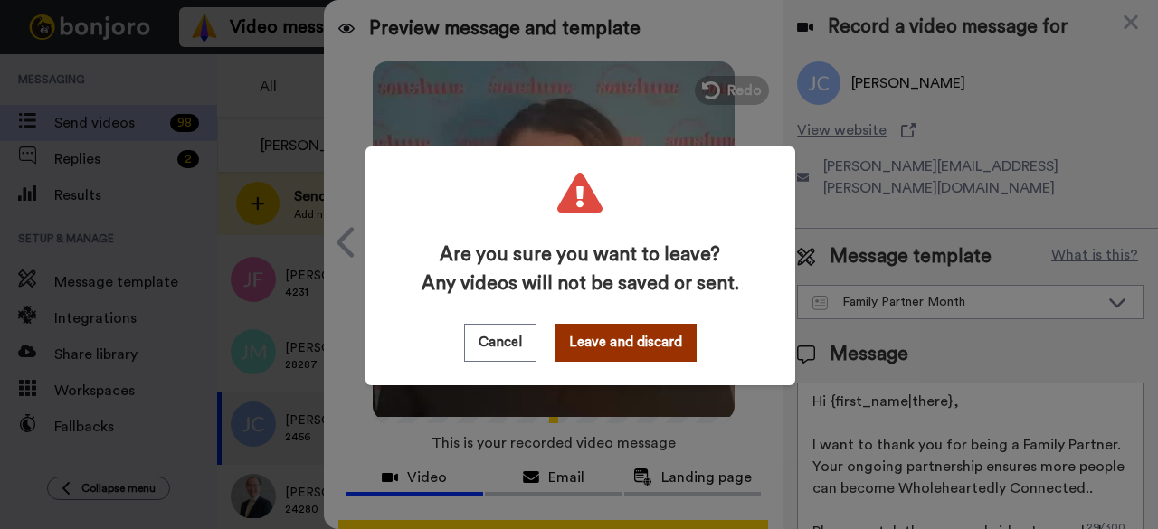
click at [630, 348] on button "Leave and discard" at bounding box center [626, 343] width 142 height 38
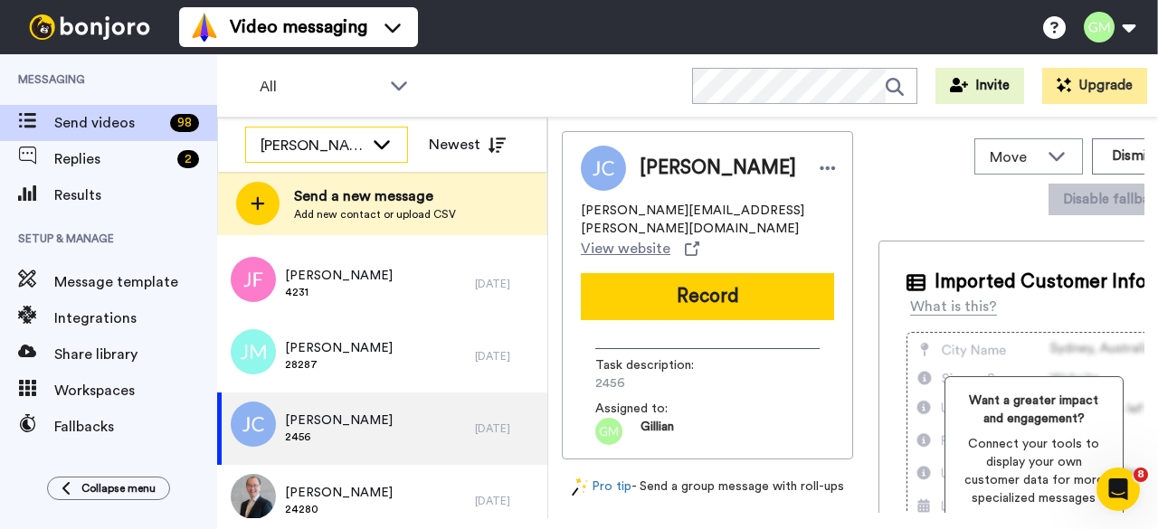
click at [328, 135] on div "[PERSON_NAME]" at bounding box center [312, 146] width 103 height 22
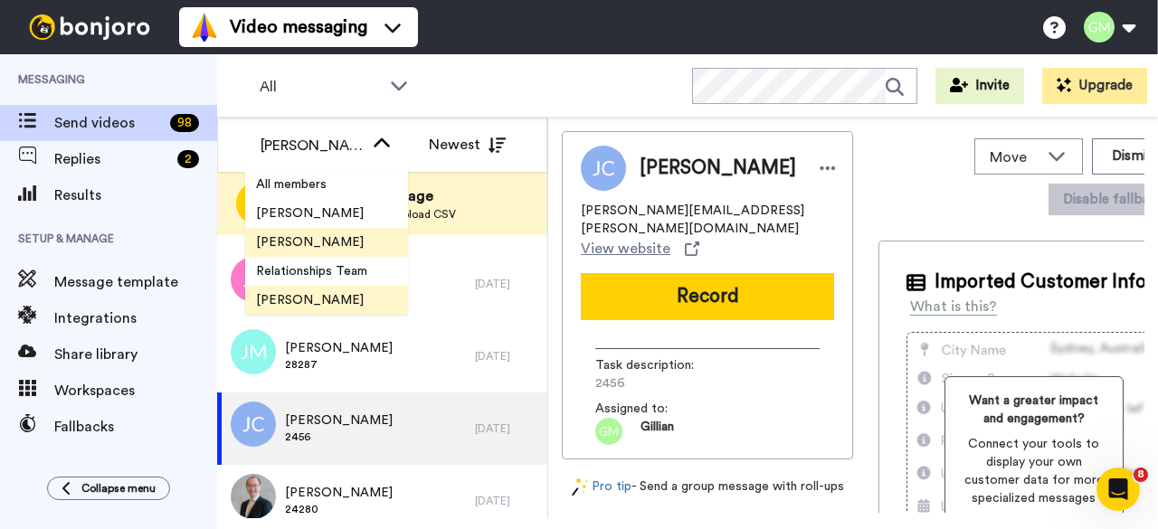
click at [324, 241] on li "[PERSON_NAME]" at bounding box center [326, 242] width 163 height 29
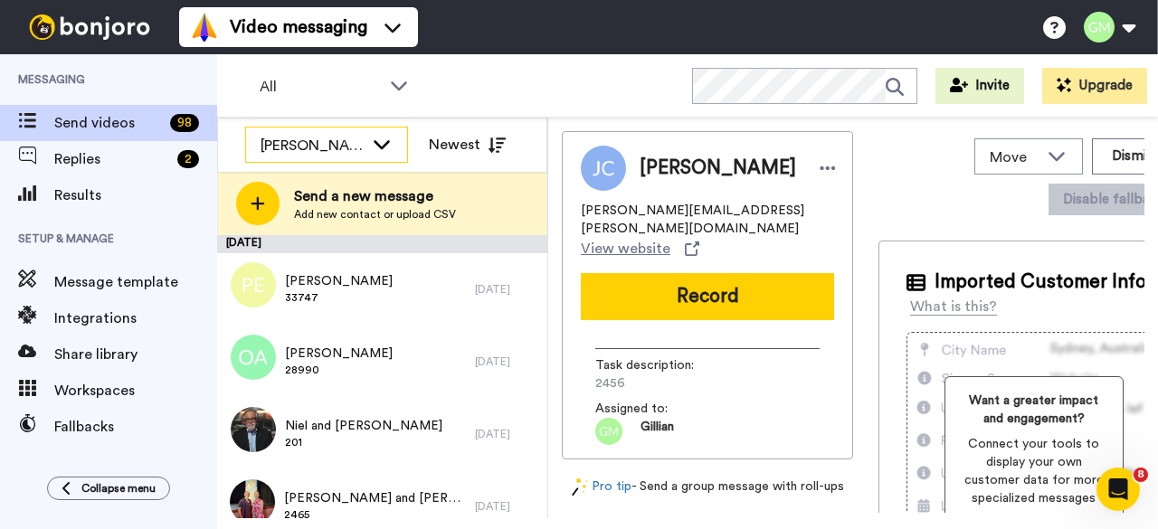
click at [310, 151] on div "[PERSON_NAME]" at bounding box center [312, 146] width 103 height 22
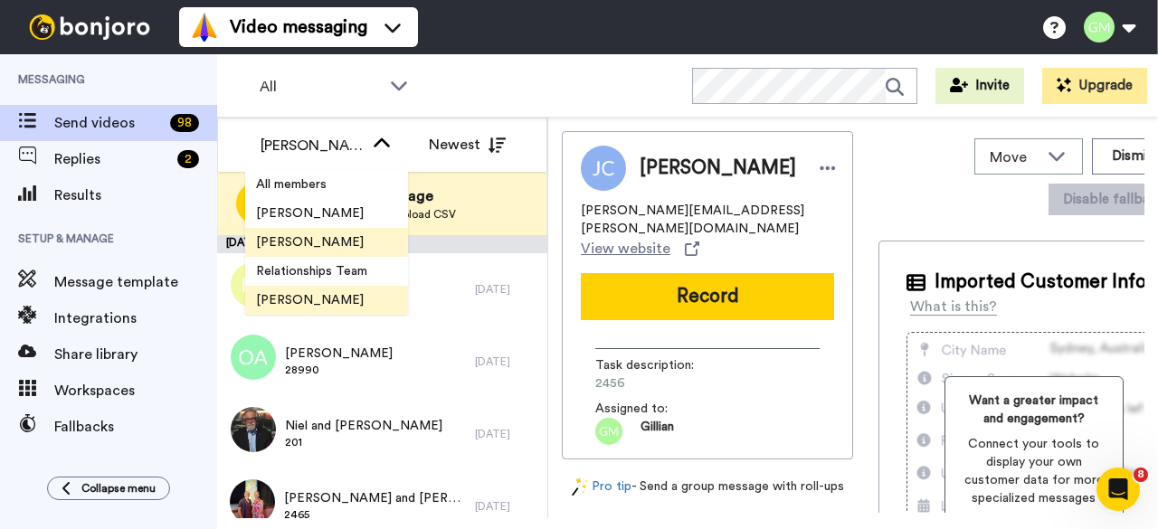
click at [301, 307] on span "[PERSON_NAME]" at bounding box center [309, 300] width 129 height 18
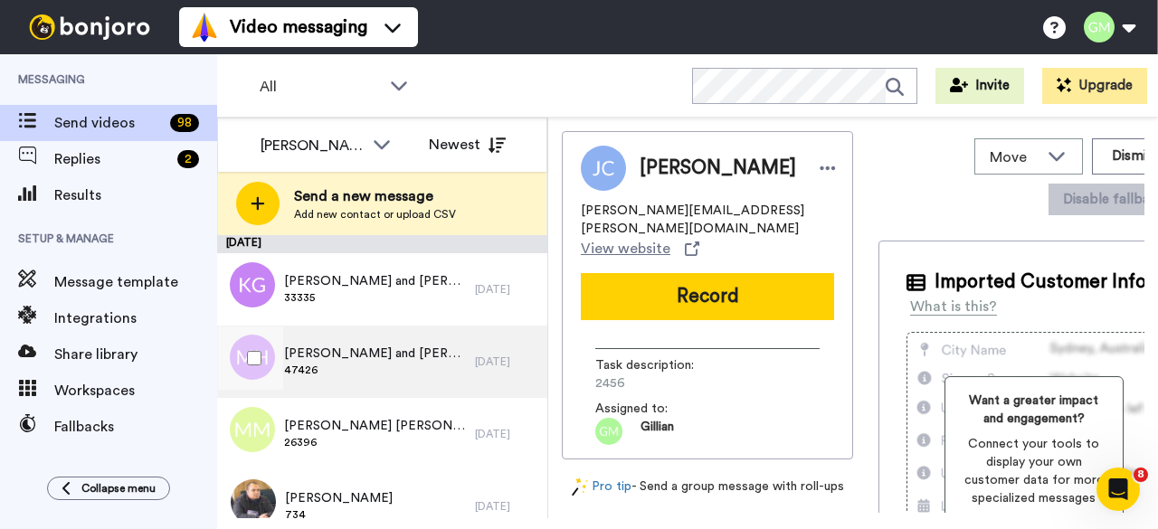
scroll to position [90, 0]
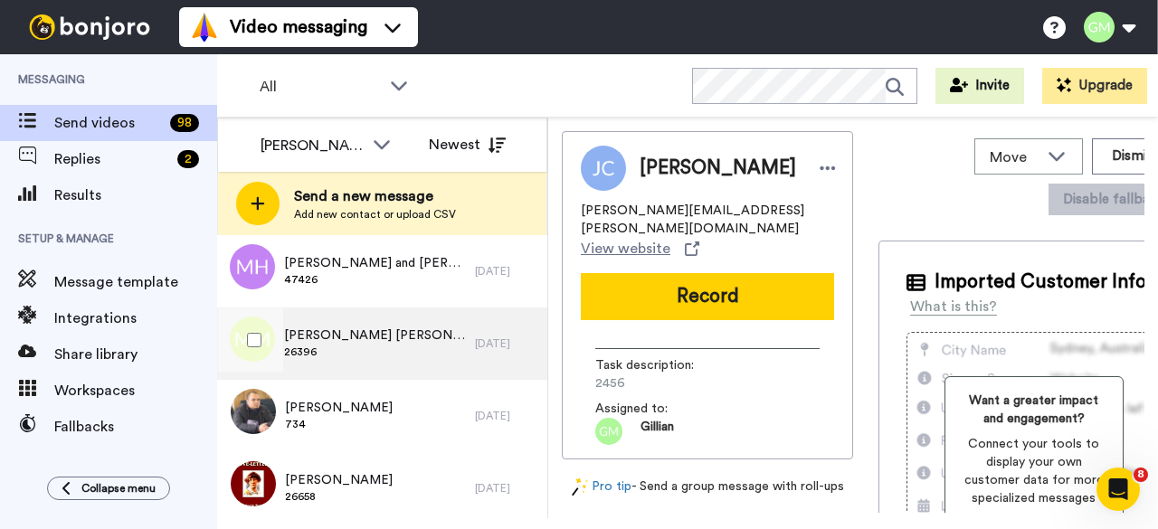
click at [410, 347] on div "Megawati Megawati 26396" at bounding box center [346, 344] width 258 height 72
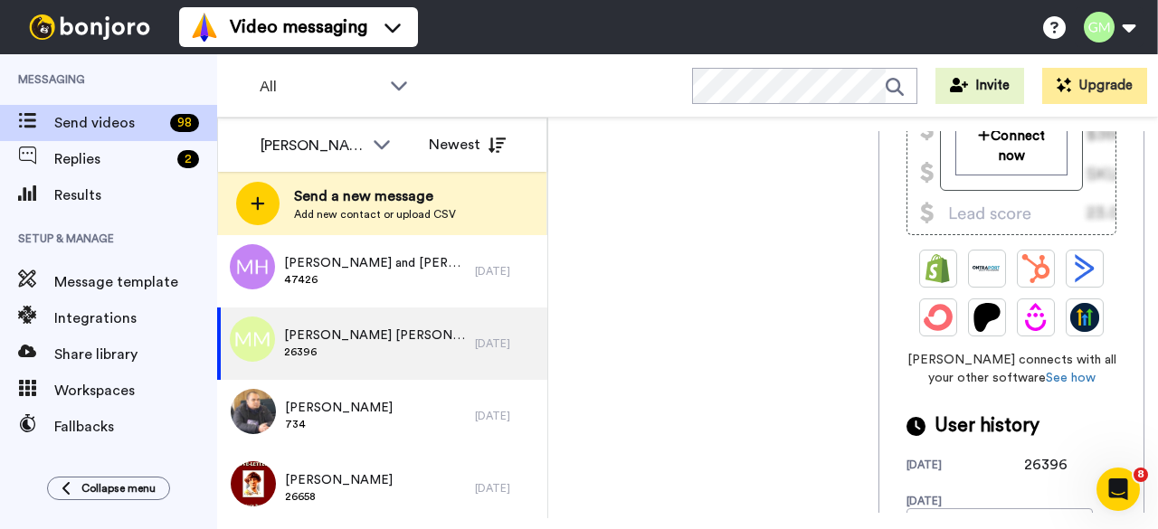
scroll to position [506, 0]
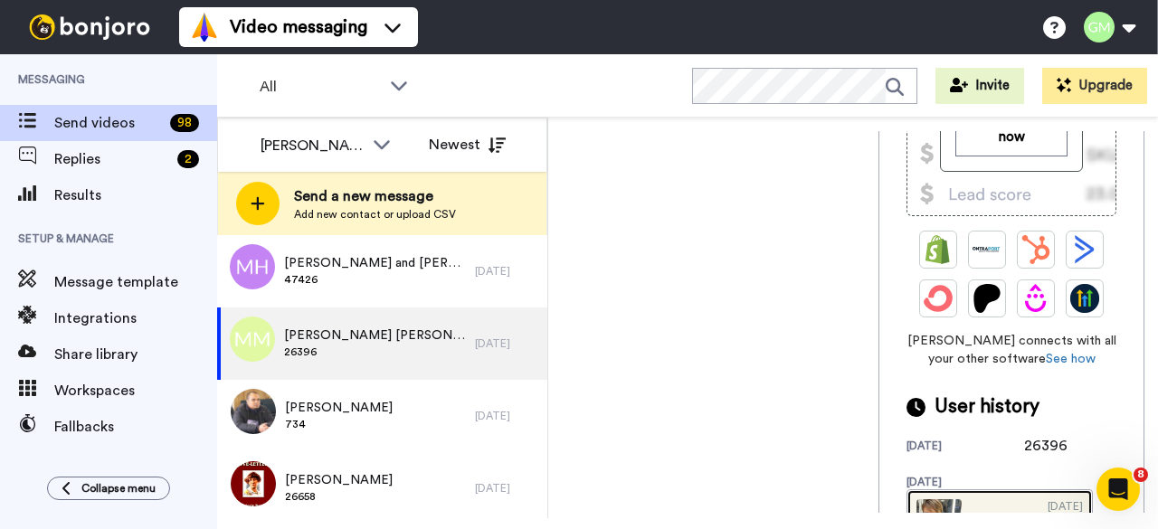
click at [917, 500] on img at bounding box center [939, 522] width 45 height 45
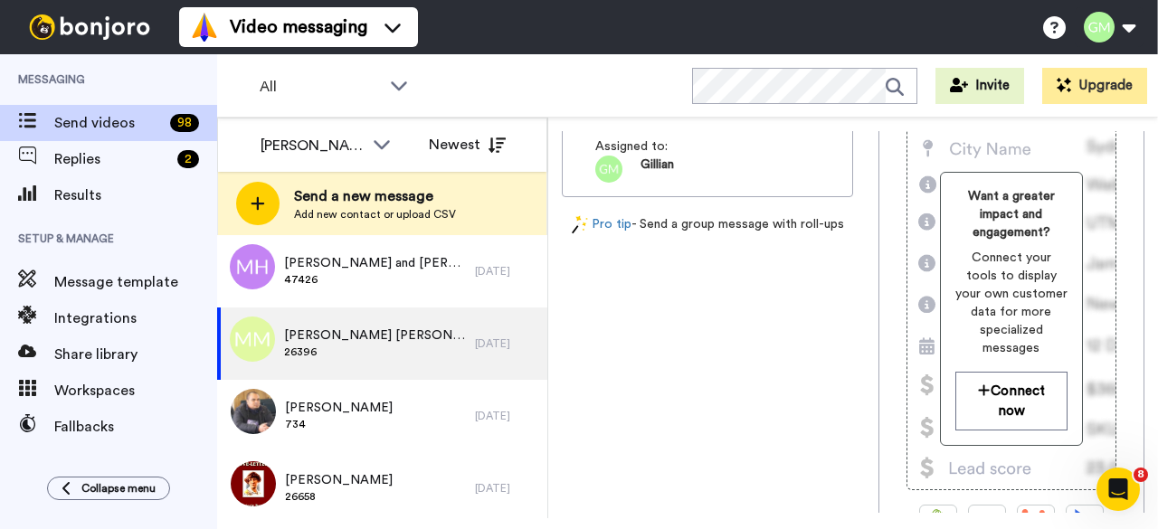
scroll to position [0, 0]
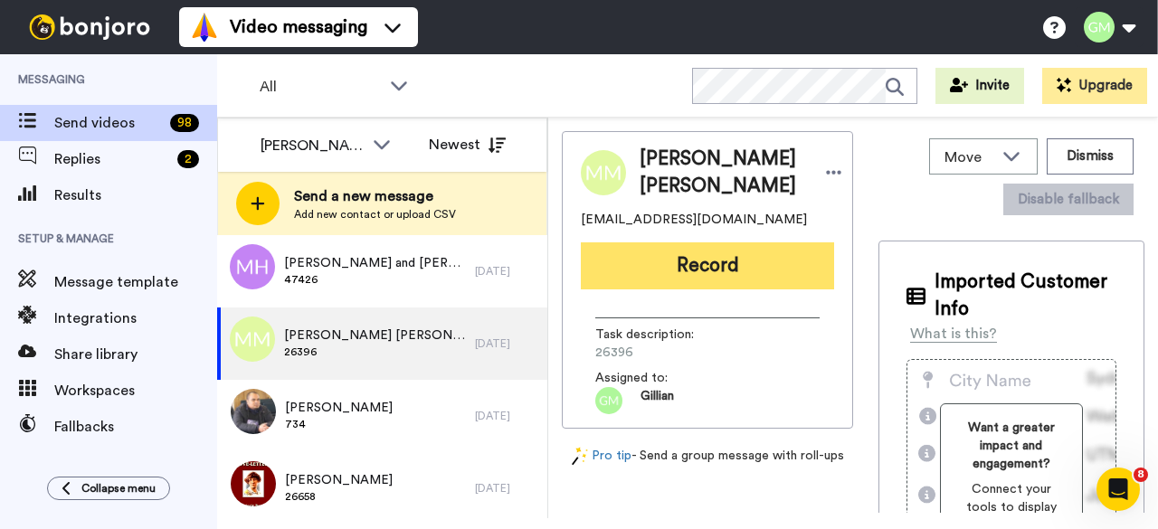
click at [720, 267] on button "Record" at bounding box center [707, 266] width 253 height 47
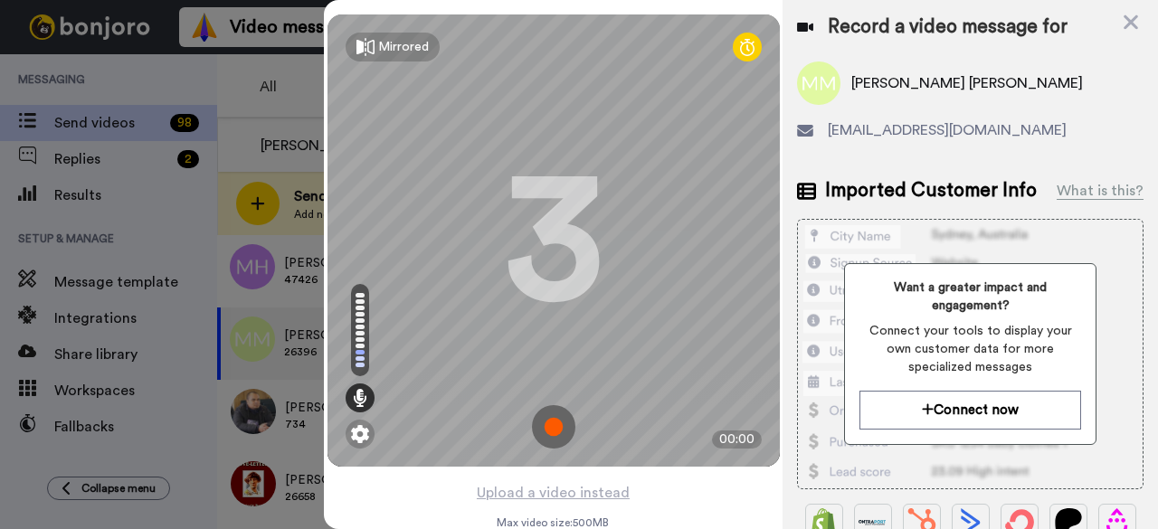
click at [550, 422] on img at bounding box center [553, 426] width 43 height 43
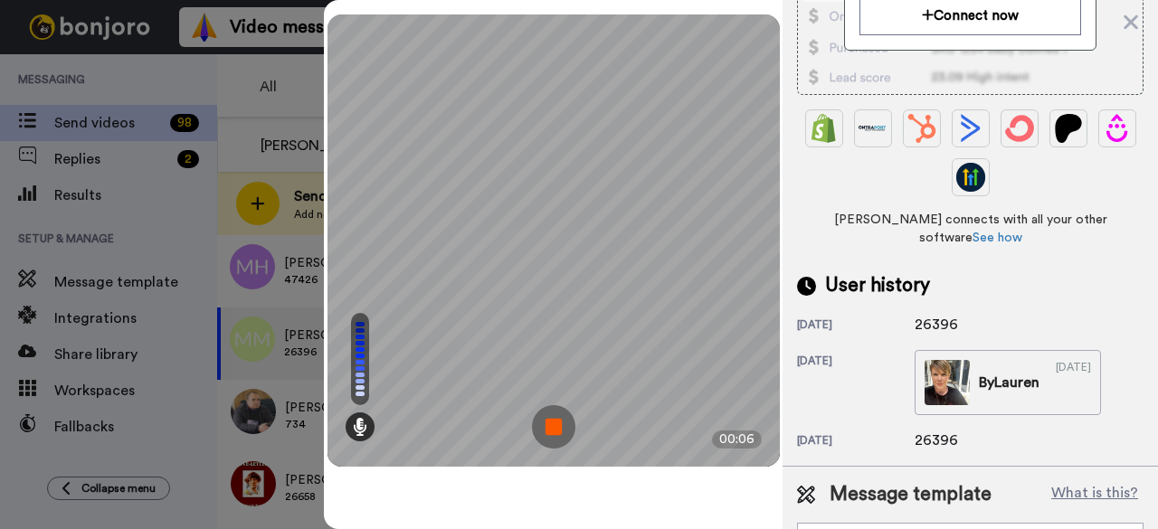
scroll to position [425, 0]
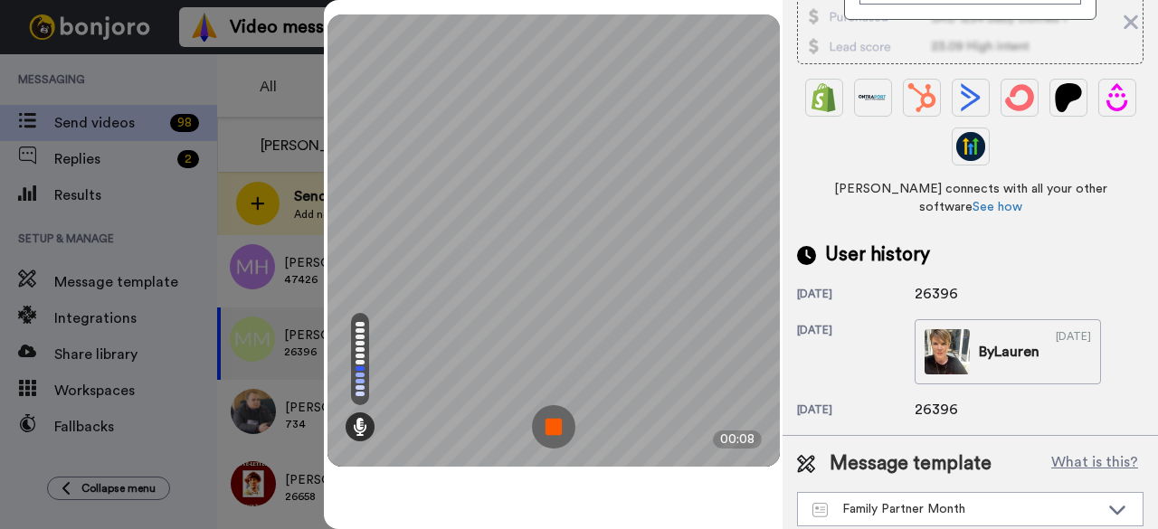
drag, startPoint x: 1013, startPoint y: 399, endPoint x: 1097, endPoint y: 289, distance: 138.8
click at [1097, 289] on div "21 days ago 26396 1 year ago By Lauren 03/21/2024 1 year ago 26396" at bounding box center [970, 352] width 347 height 138
click at [555, 423] on img at bounding box center [553, 426] width 43 height 43
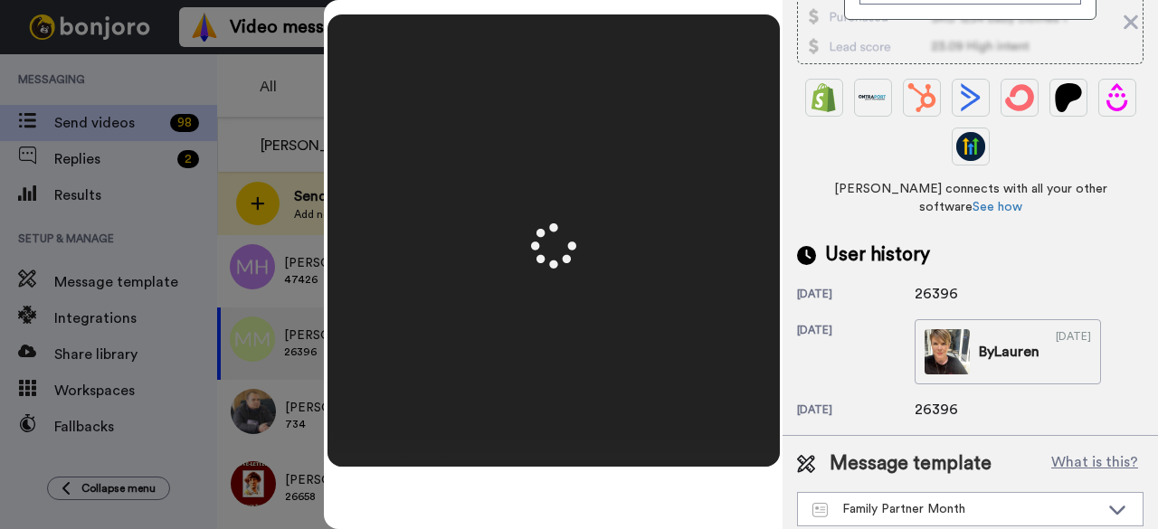
scroll to position [0, 0]
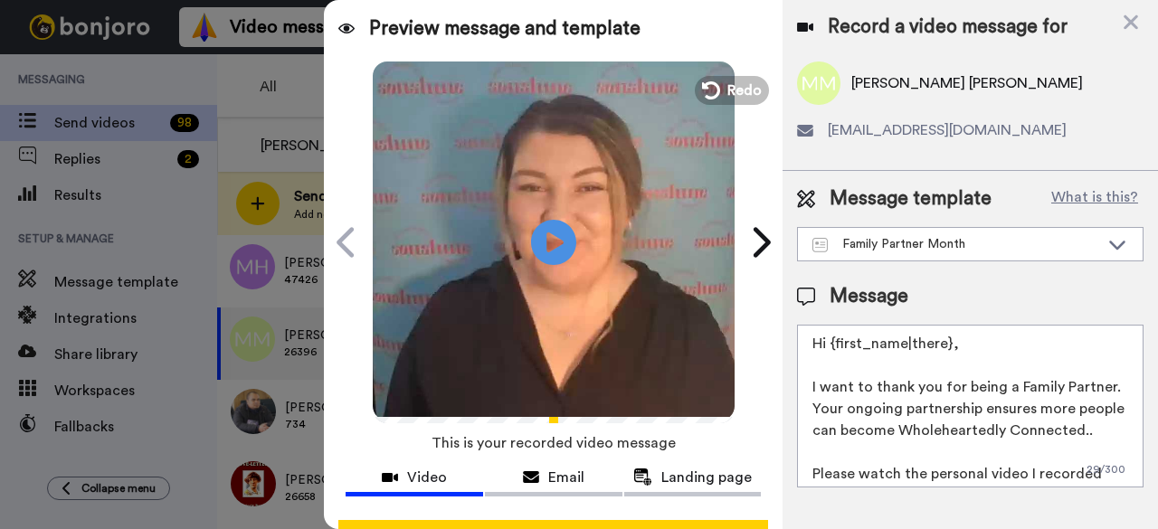
drag, startPoint x: 908, startPoint y: 271, endPoint x: 875, endPoint y: 271, distance: 32.6
click at [875, 271] on div "Message template What is this? Family Partner Month New Family Partners Family …" at bounding box center [971, 336] width 376 height 331
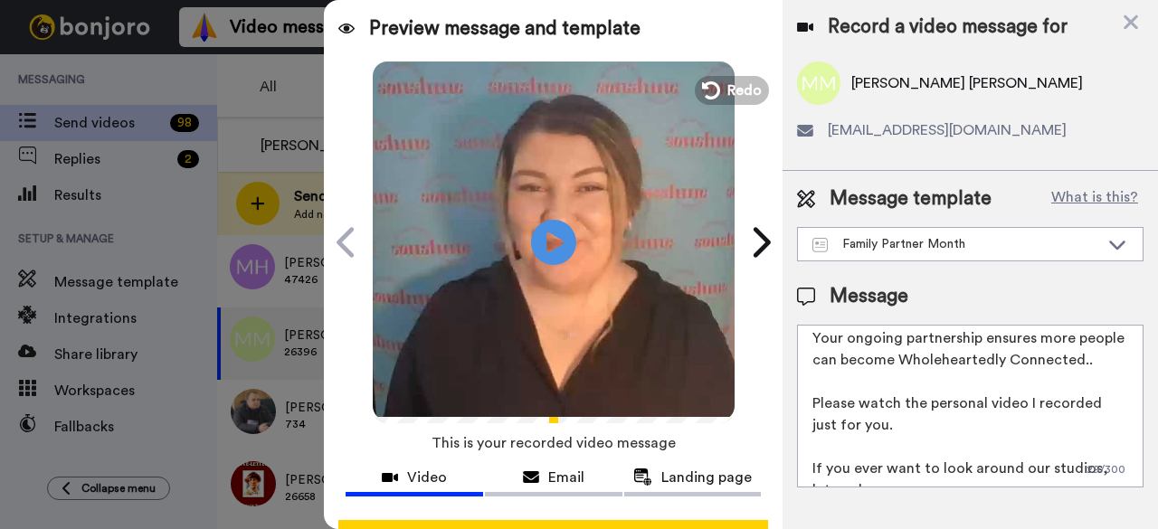
scroll to position [113, 0]
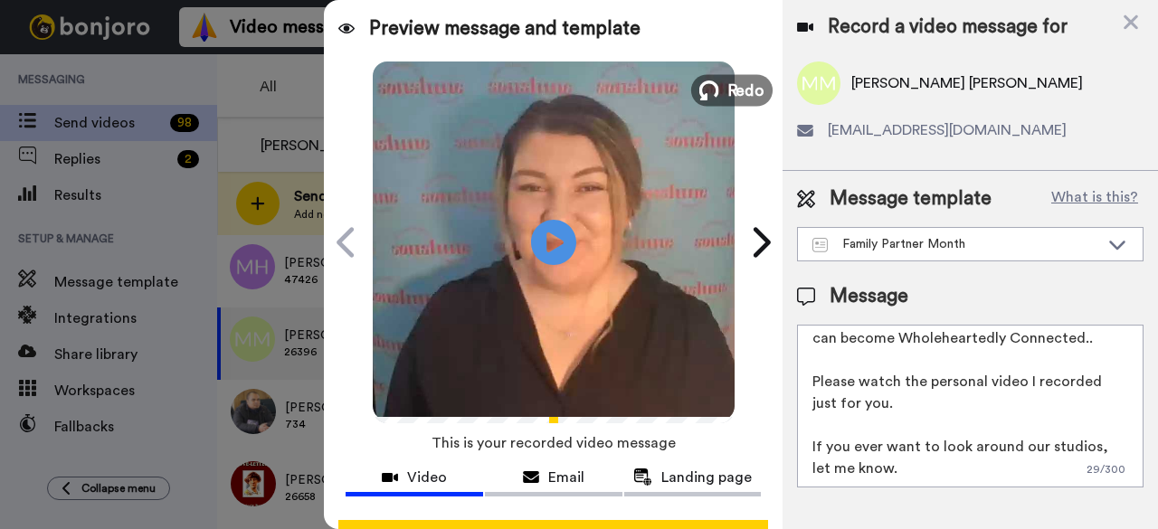
click at [727, 88] on span "Redo" at bounding box center [746, 90] width 38 height 24
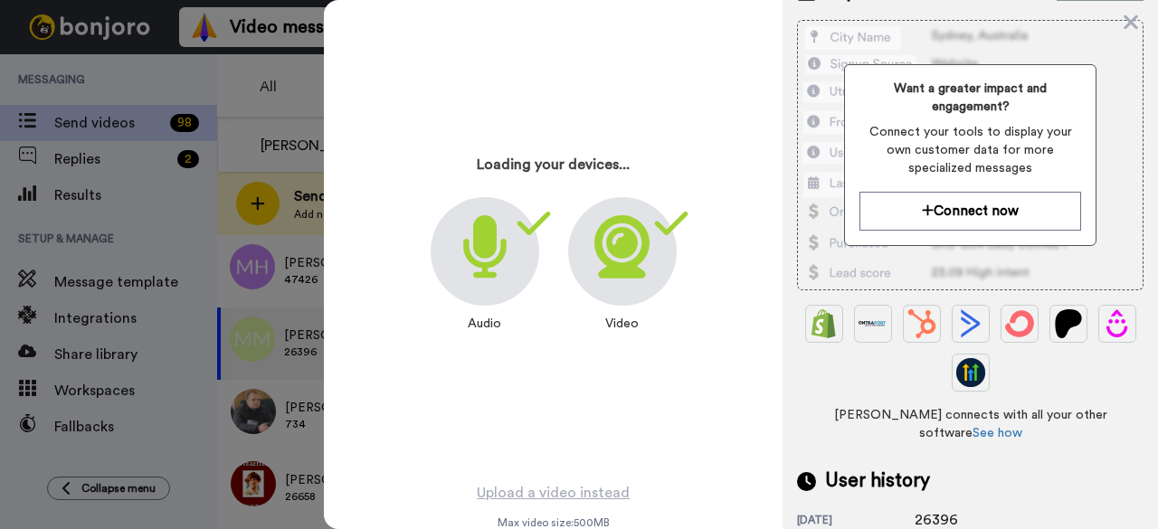
scroll to position [425, 0]
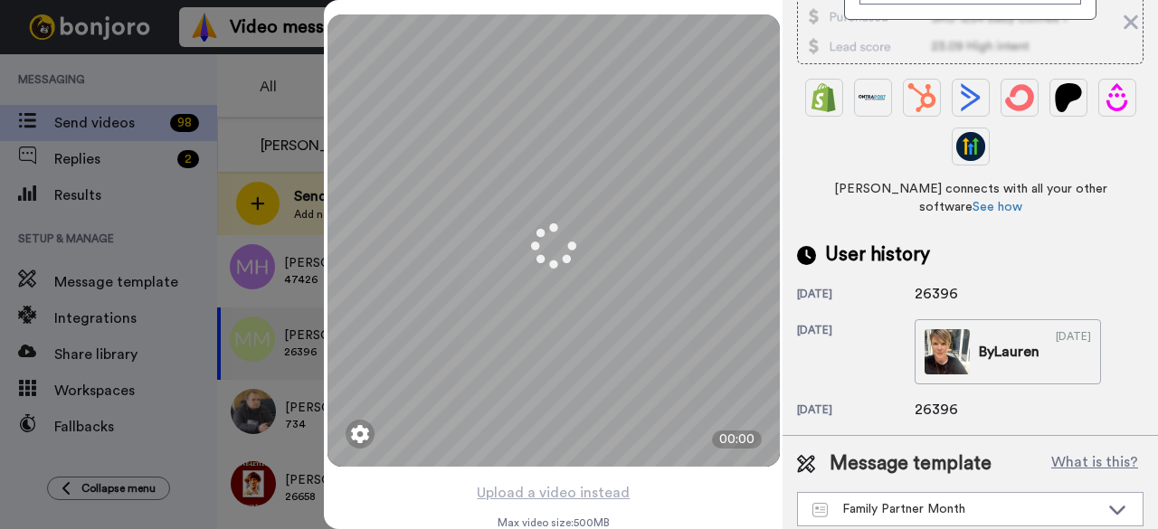
drag, startPoint x: 962, startPoint y: 267, endPoint x: 900, endPoint y: 278, distance: 62.5
click at [900, 283] on div "21 days ago 26396" at bounding box center [970, 294] width 347 height 22
copy div "26396"
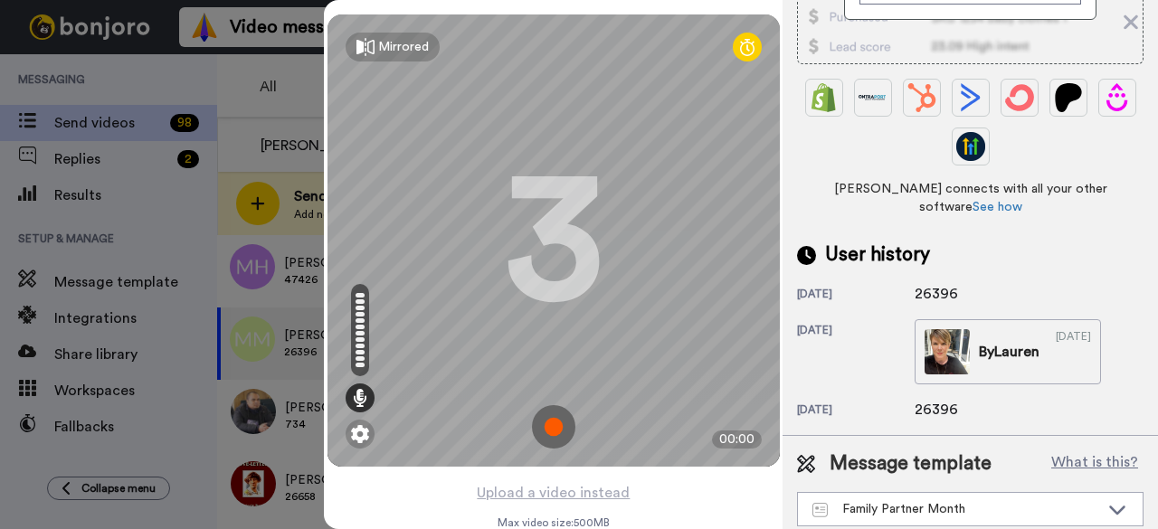
click at [546, 422] on img at bounding box center [553, 426] width 43 height 43
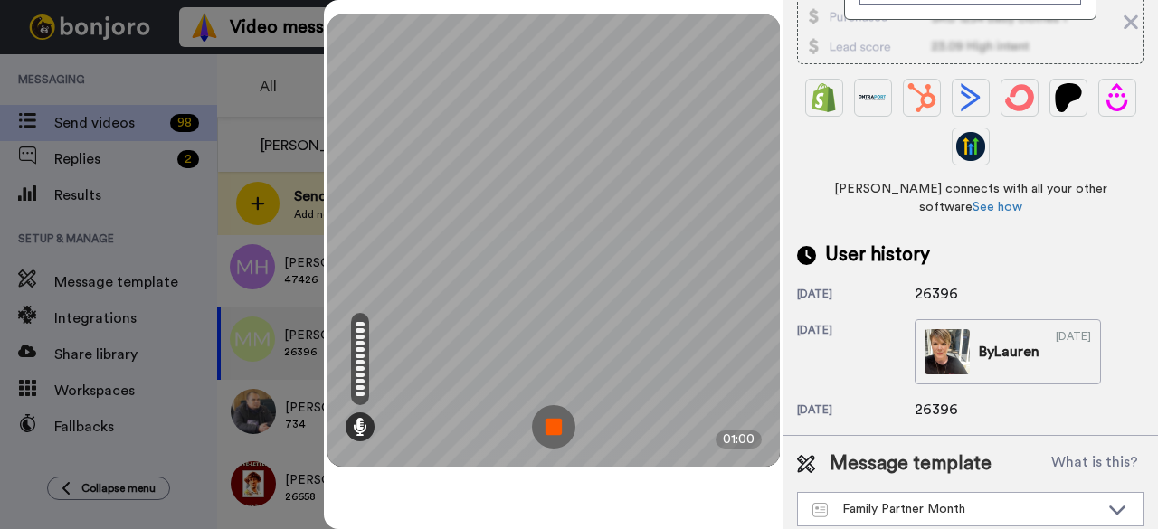
click at [554, 430] on img at bounding box center [553, 426] width 43 height 43
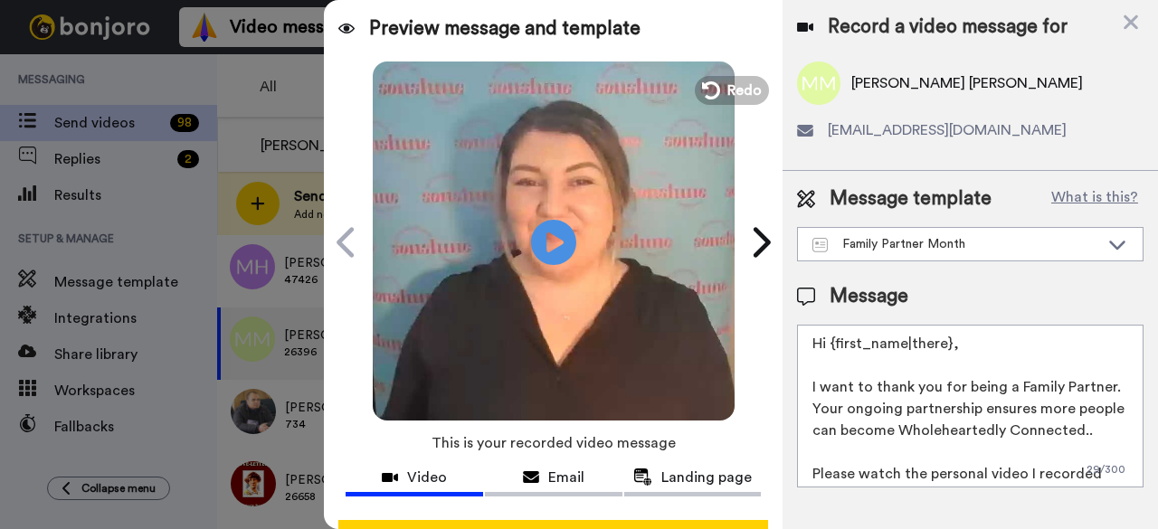
scroll to position [0, 0]
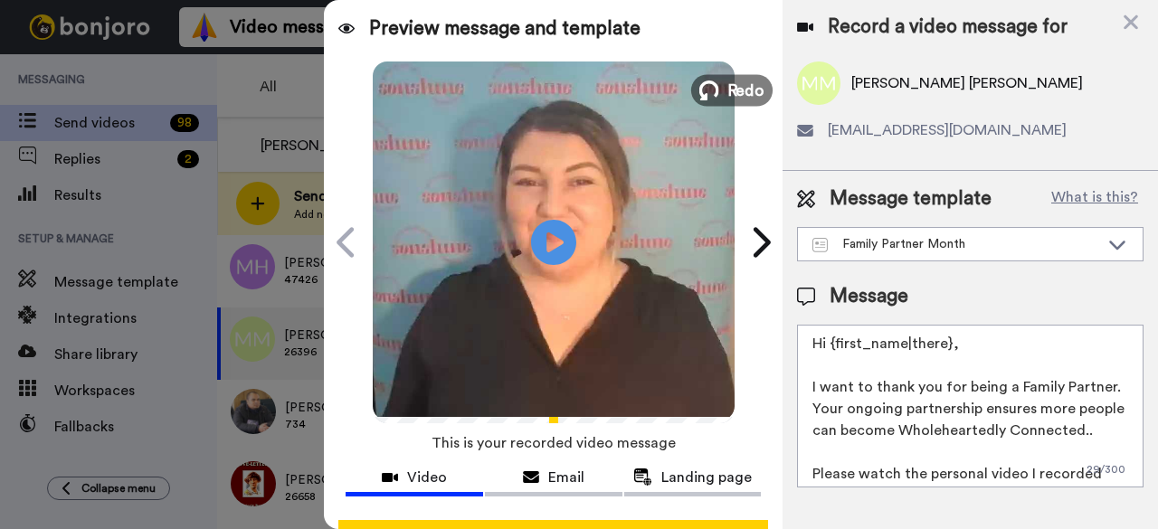
click at [727, 91] on span "Redo" at bounding box center [746, 90] width 38 height 24
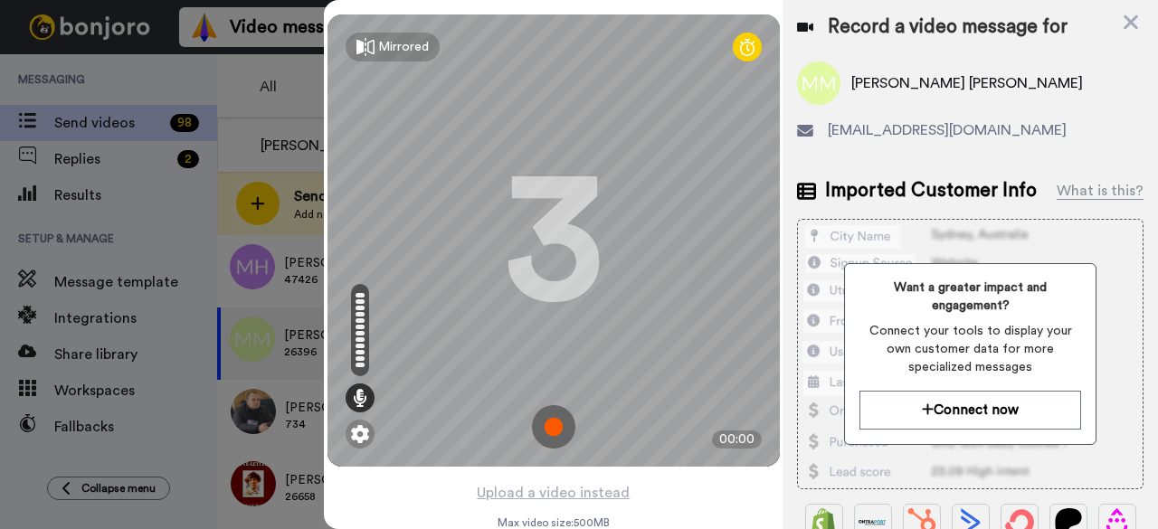
click at [565, 428] on img at bounding box center [553, 426] width 43 height 43
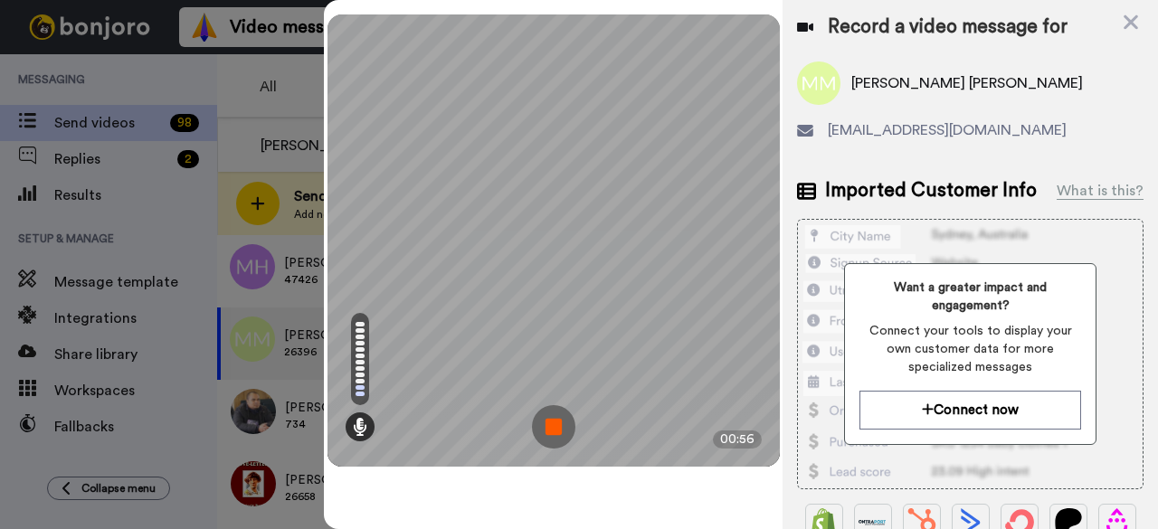
click at [565, 424] on img at bounding box center [553, 426] width 43 height 43
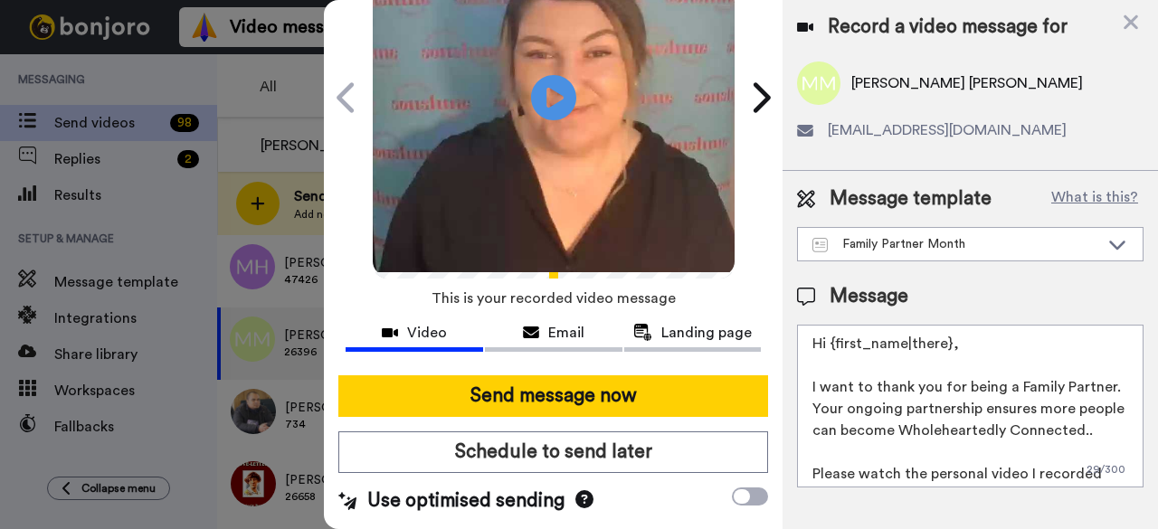
scroll to position [167, 0]
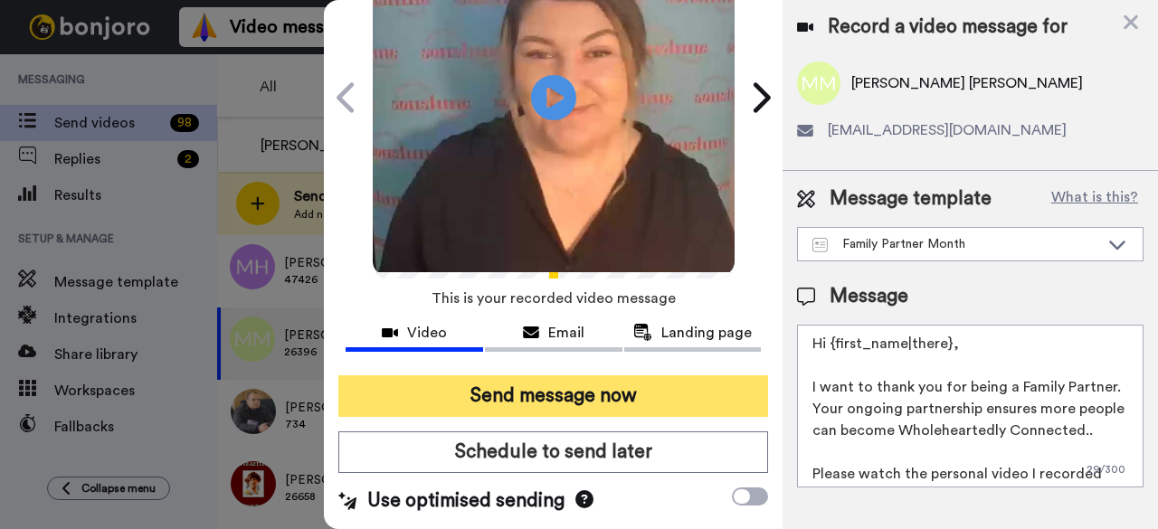
click at [581, 379] on button "Send message now" at bounding box center [553, 397] width 430 height 42
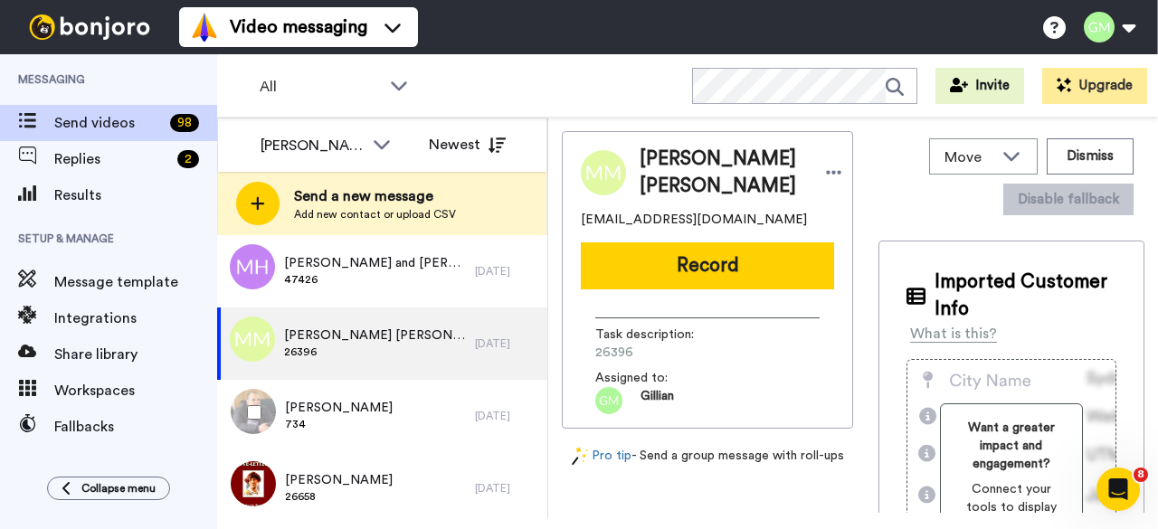
scroll to position [0, 0]
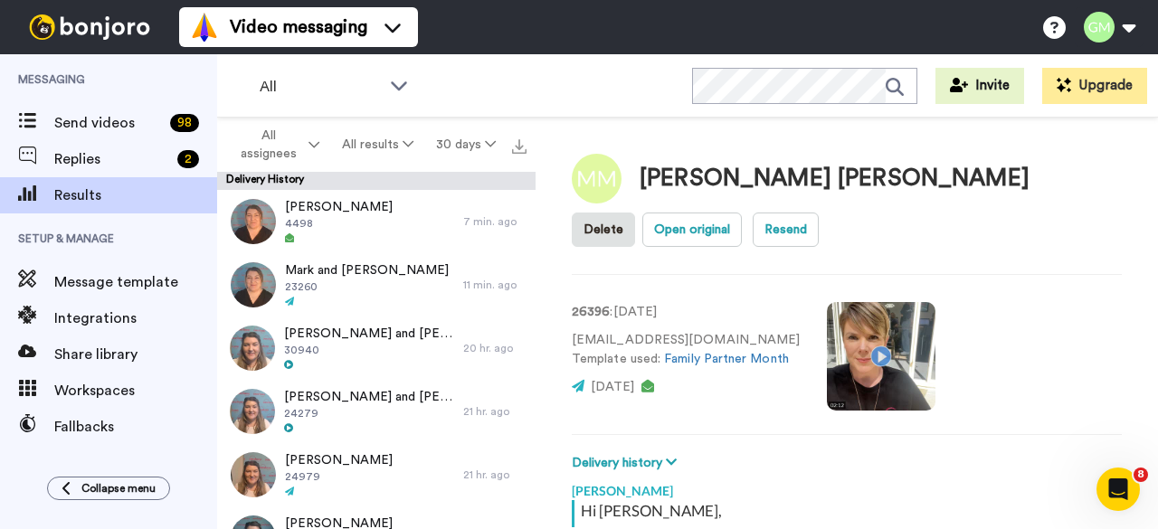
click at [864, 346] on video at bounding box center [881, 356] width 109 height 109
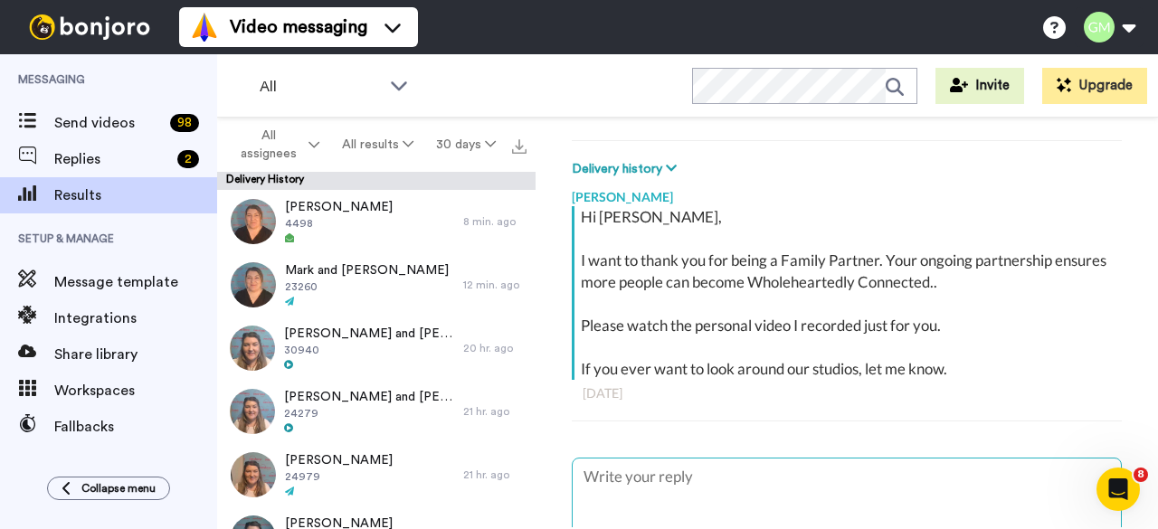
scroll to position [16, 0]
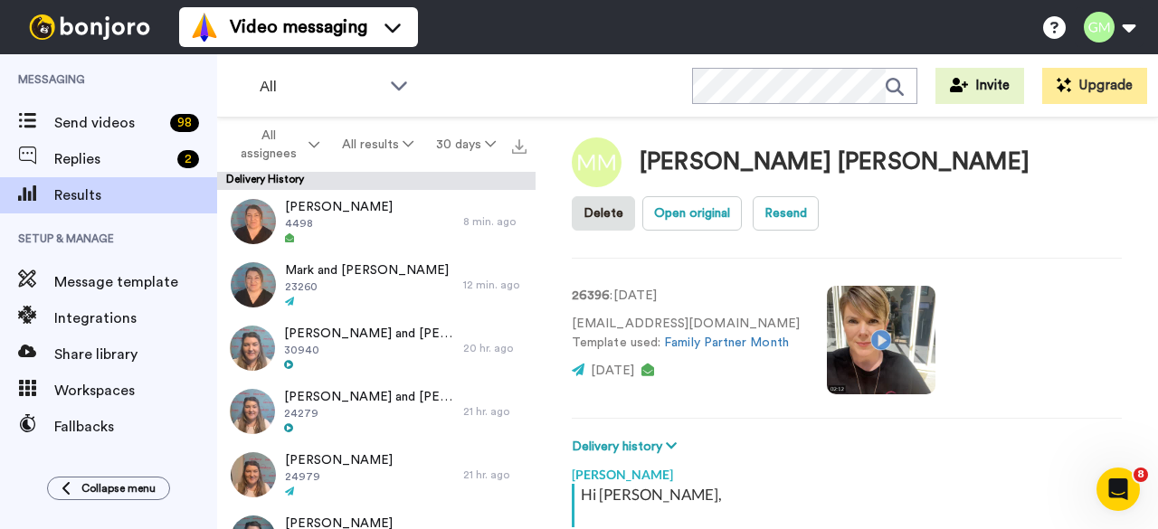
click at [875, 337] on video at bounding box center [881, 340] width 109 height 109
click at [863, 333] on video at bounding box center [881, 340] width 109 height 109
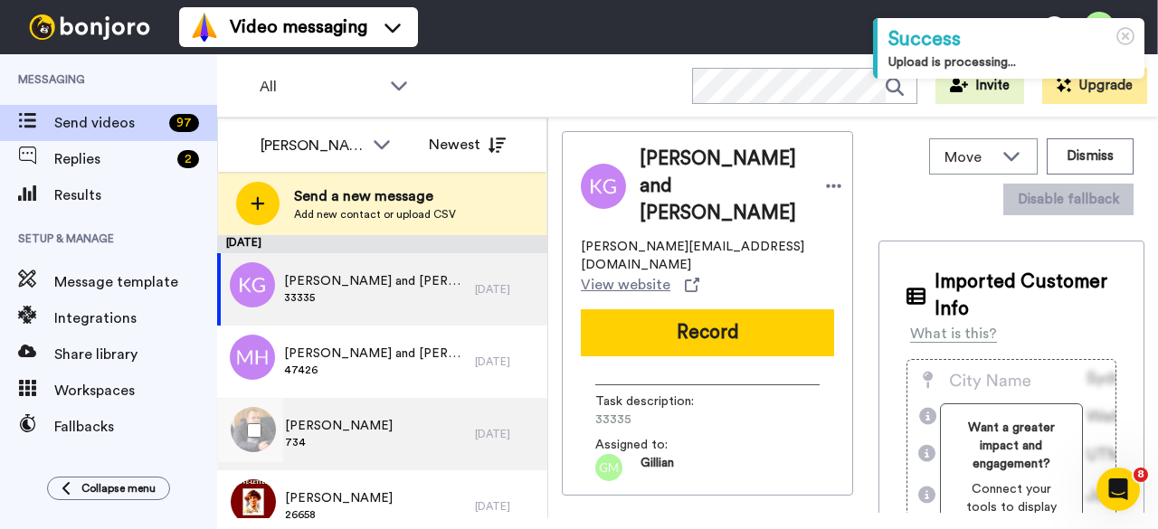
click at [359, 433] on span "[PERSON_NAME]" at bounding box center [339, 426] width 108 height 18
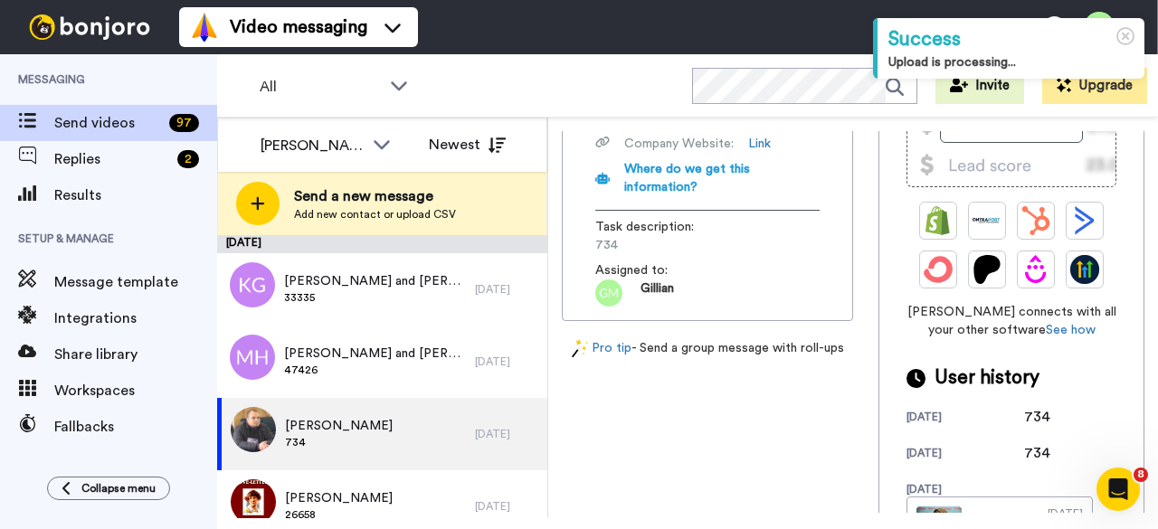
scroll to position [543, 0]
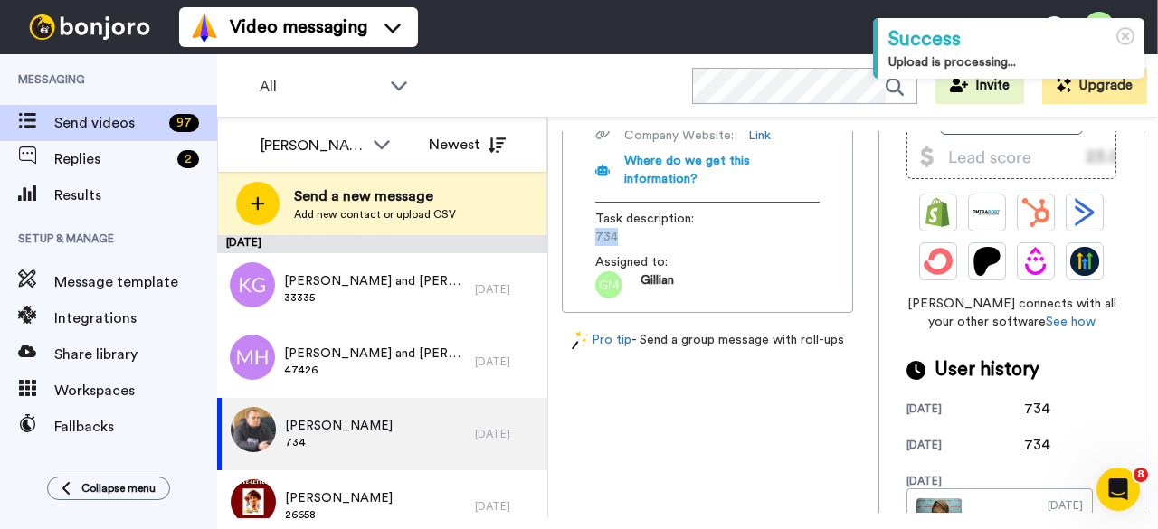
drag, startPoint x: 635, startPoint y: 267, endPoint x: 592, endPoint y: 267, distance: 43.4
click at [592, 267] on div "BigPond, now part of Telstra Media, offers a range of media services including …" at bounding box center [707, 36] width 253 height 525
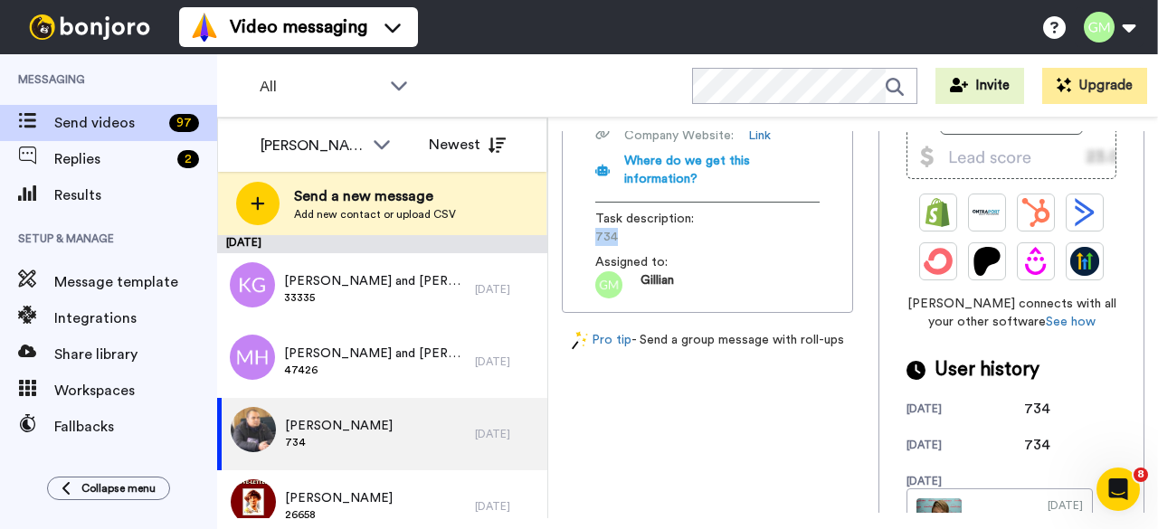
copy span "734"
click at [917, 499] on img at bounding box center [939, 521] width 45 height 45
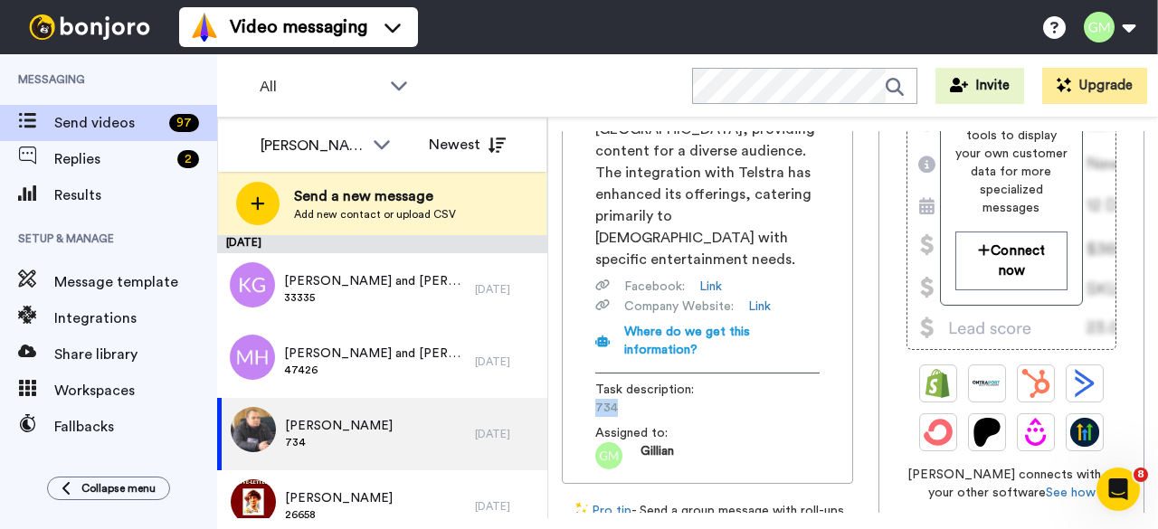
scroll to position [0, 0]
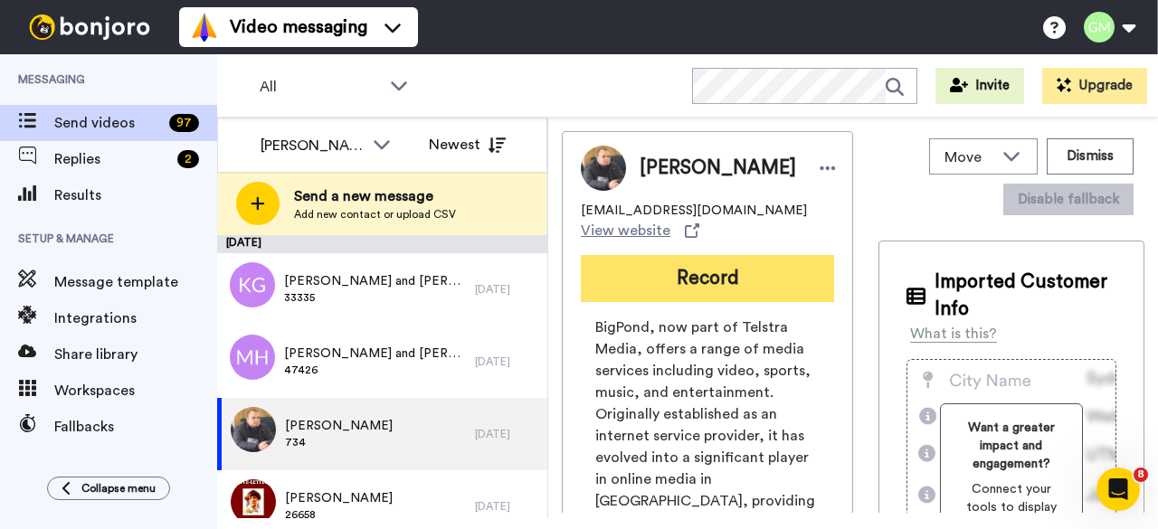
click at [715, 285] on button "Record" at bounding box center [707, 278] width 253 height 47
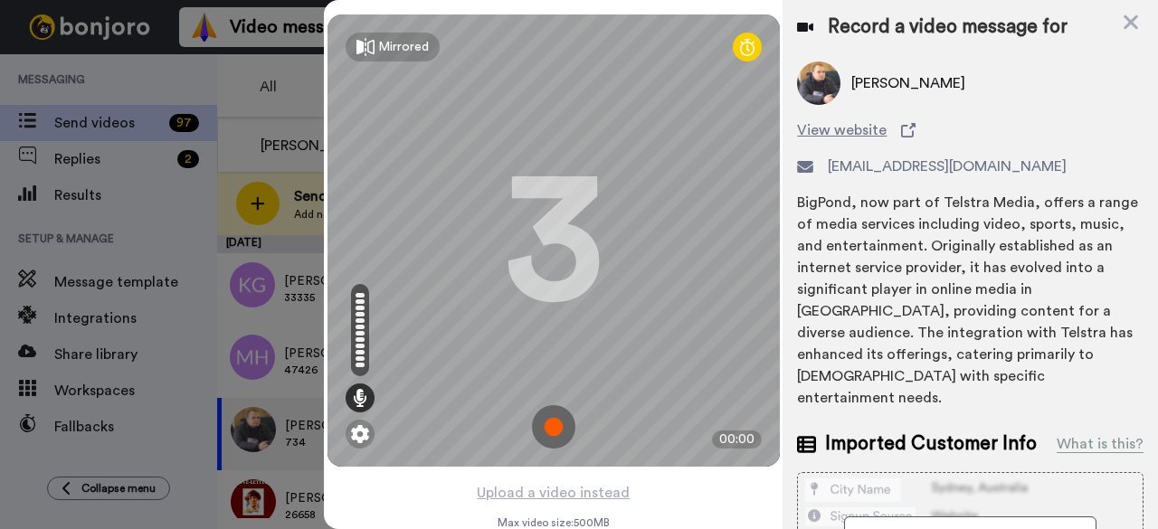
click at [544, 430] on img at bounding box center [553, 426] width 43 height 43
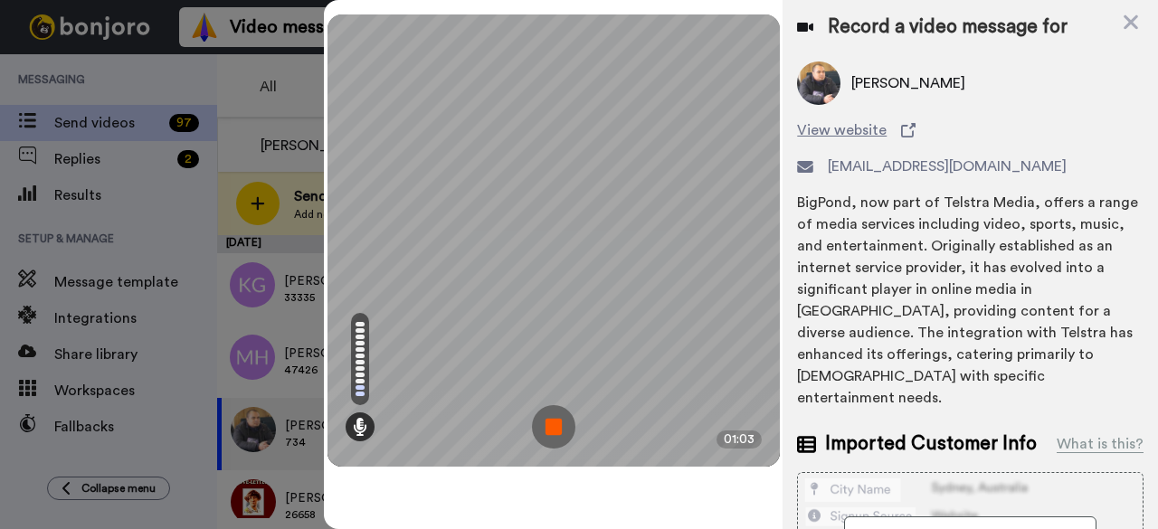
click at [556, 408] on img at bounding box center [553, 426] width 43 height 43
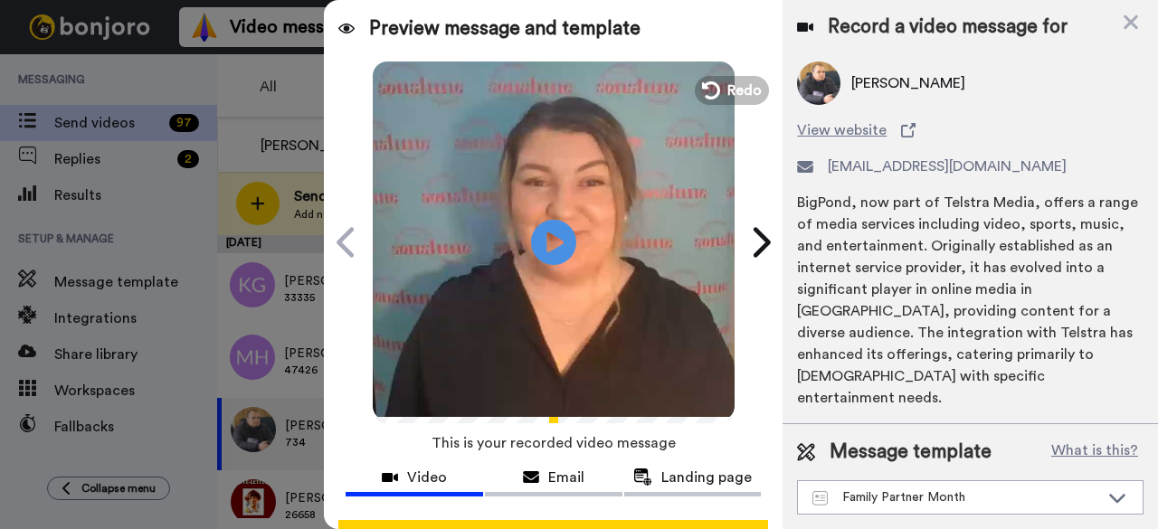
scroll to position [167, 0]
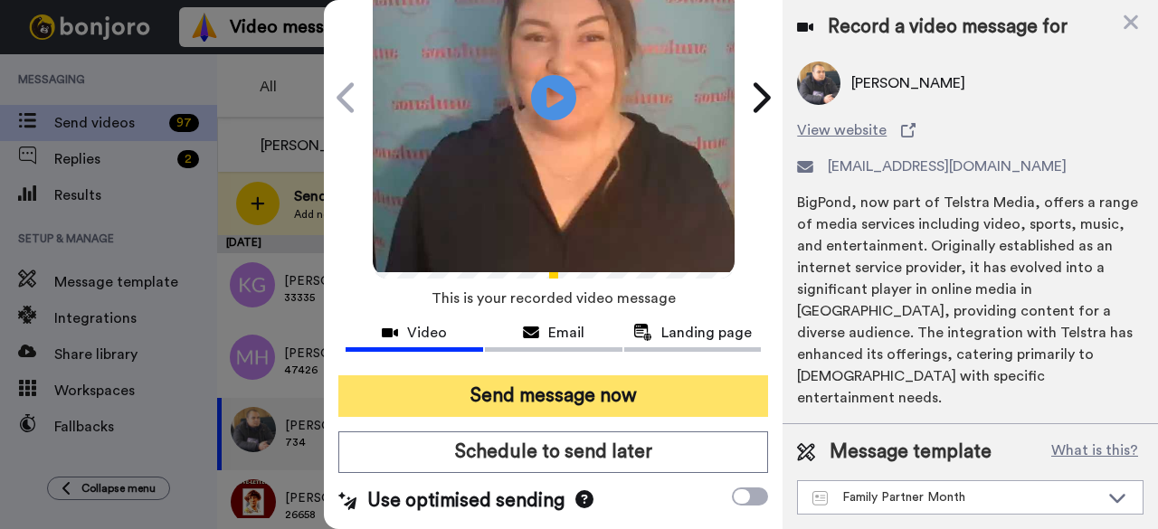
click at [557, 378] on button "Send message now" at bounding box center [553, 397] width 430 height 42
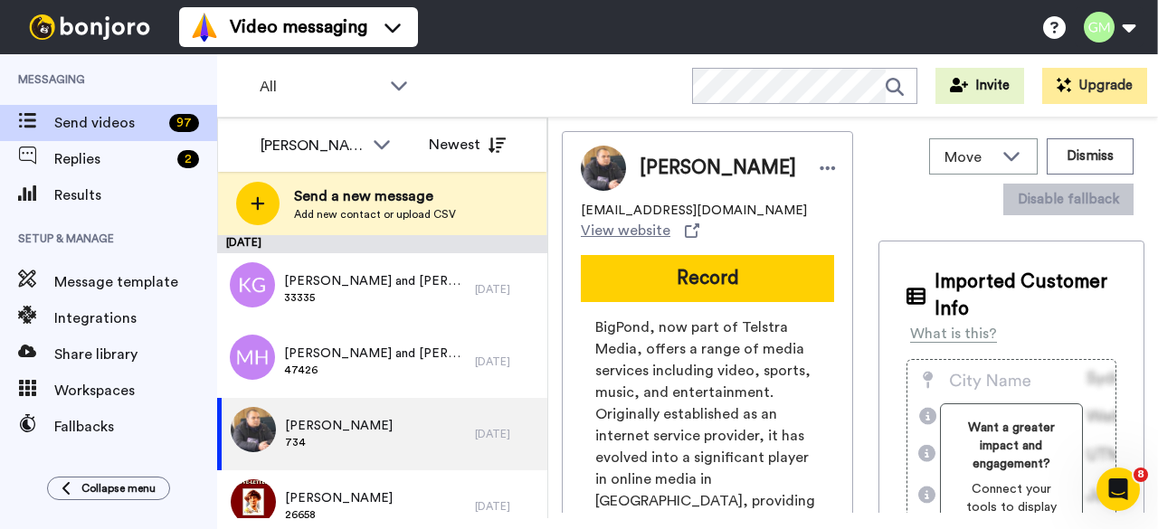
scroll to position [0, 0]
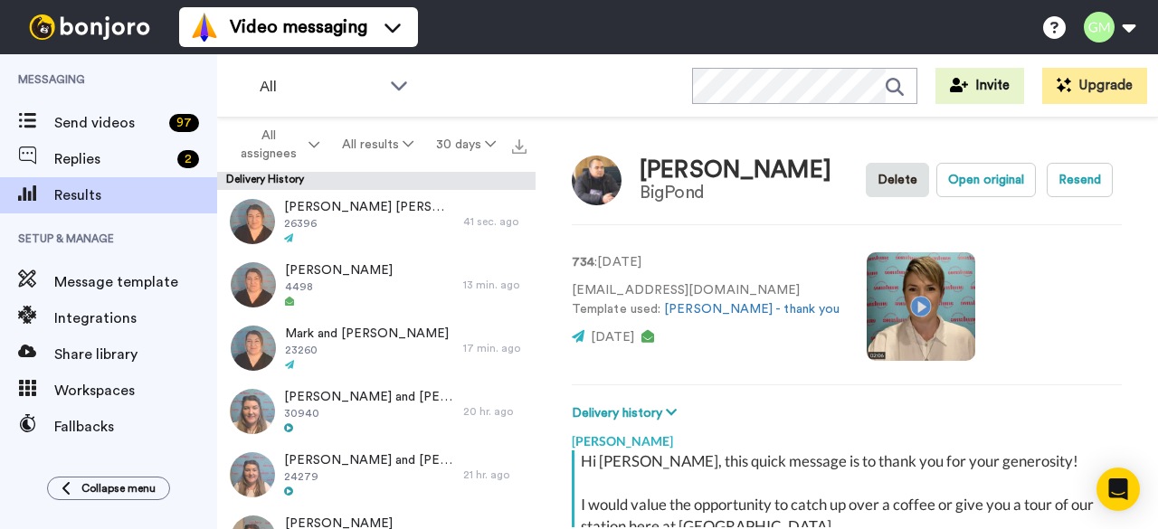
click at [867, 301] on video at bounding box center [921, 306] width 109 height 109
click at [867, 351] on video at bounding box center [921, 306] width 109 height 109
click at [867, 345] on video at bounding box center [921, 306] width 109 height 109
click at [867, 300] on video at bounding box center [921, 306] width 109 height 109
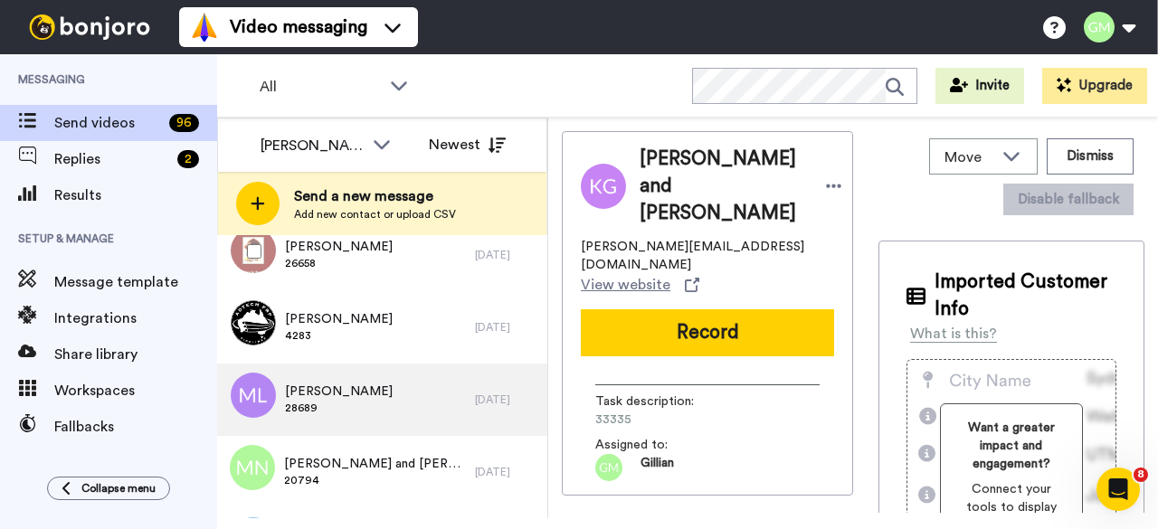
scroll to position [181, 0]
click at [359, 418] on div "[PERSON_NAME] 28689" at bounding box center [346, 398] width 258 height 72
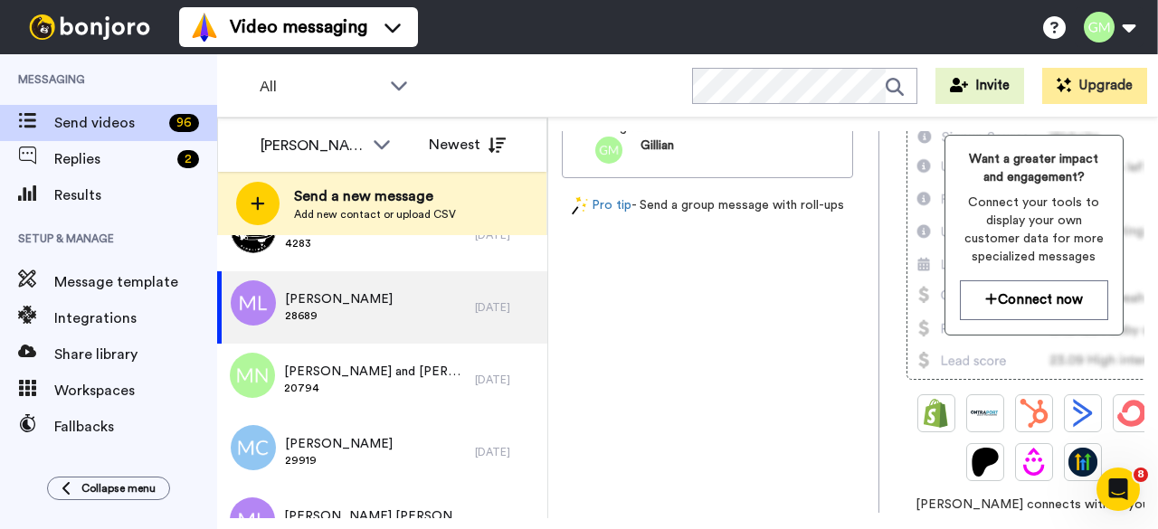
scroll to position [543, 0]
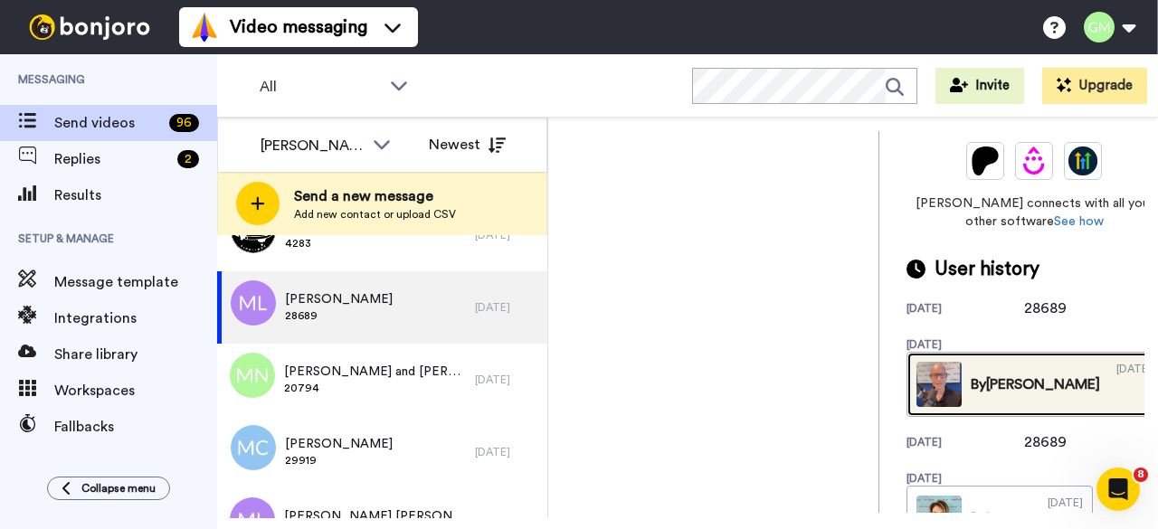
click at [918, 395] on img at bounding box center [939, 384] width 45 height 45
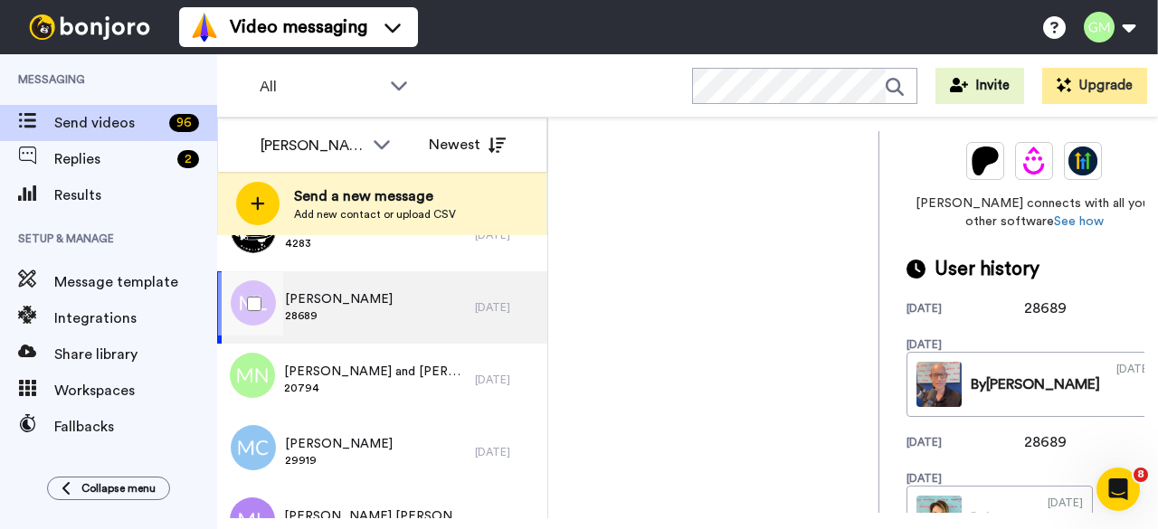
click at [406, 310] on div "[PERSON_NAME] 28689" at bounding box center [346, 307] width 258 height 72
click at [1036, 302] on div "28689" at bounding box center [1069, 309] width 90 height 22
drag, startPoint x: 1026, startPoint y: 300, endPoint x: 968, endPoint y: 310, distance: 58.8
click at [968, 310] on div "[DATE] 28689" at bounding box center [1034, 309] width 255 height 22
copy div "28689"
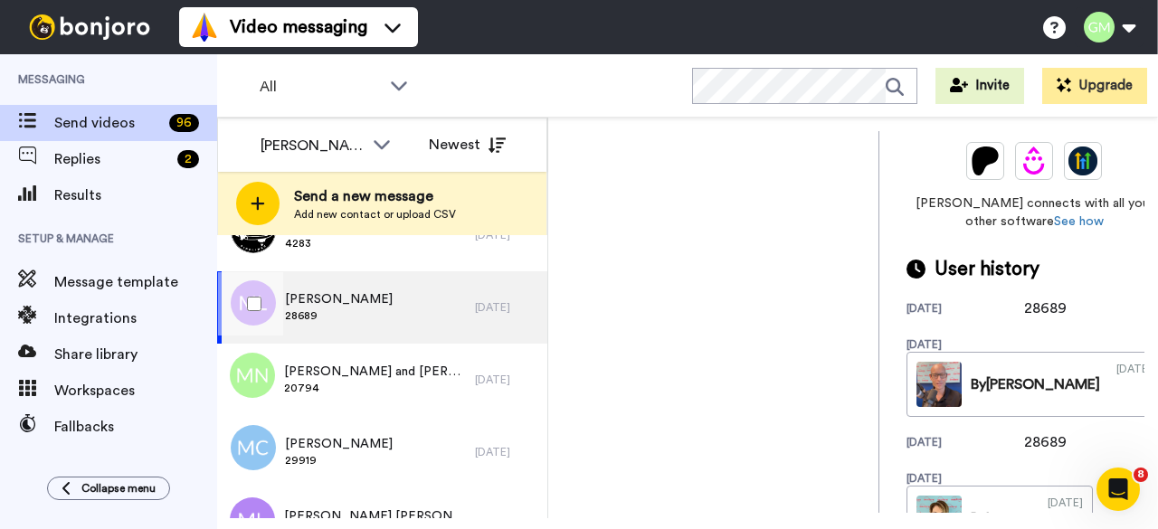
drag, startPoint x: 350, startPoint y: 302, endPoint x: 363, endPoint y: 306, distance: 13.2
click at [353, 304] on span "[PERSON_NAME]" at bounding box center [339, 299] width 108 height 18
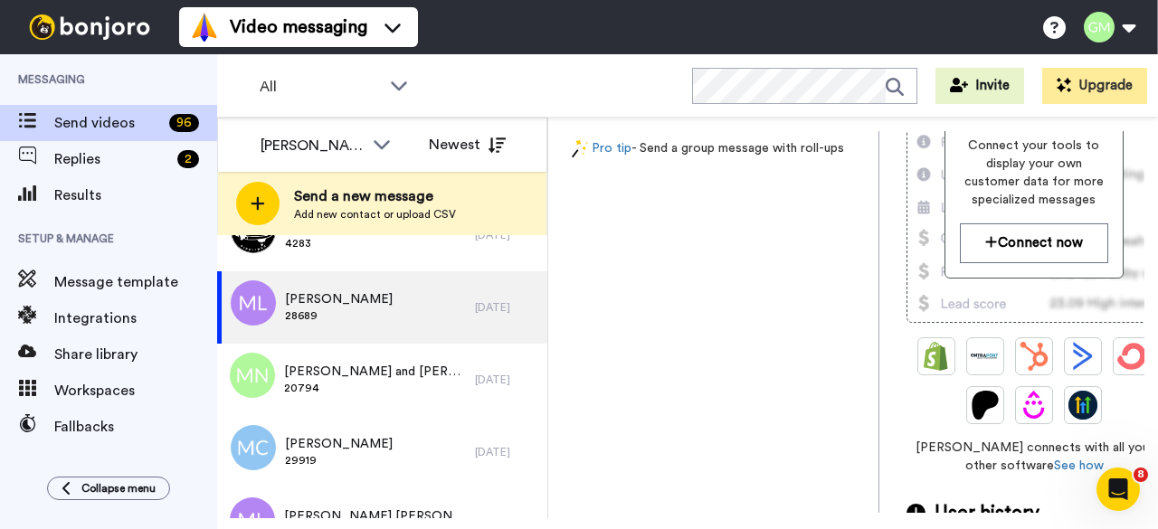
scroll to position [0, 0]
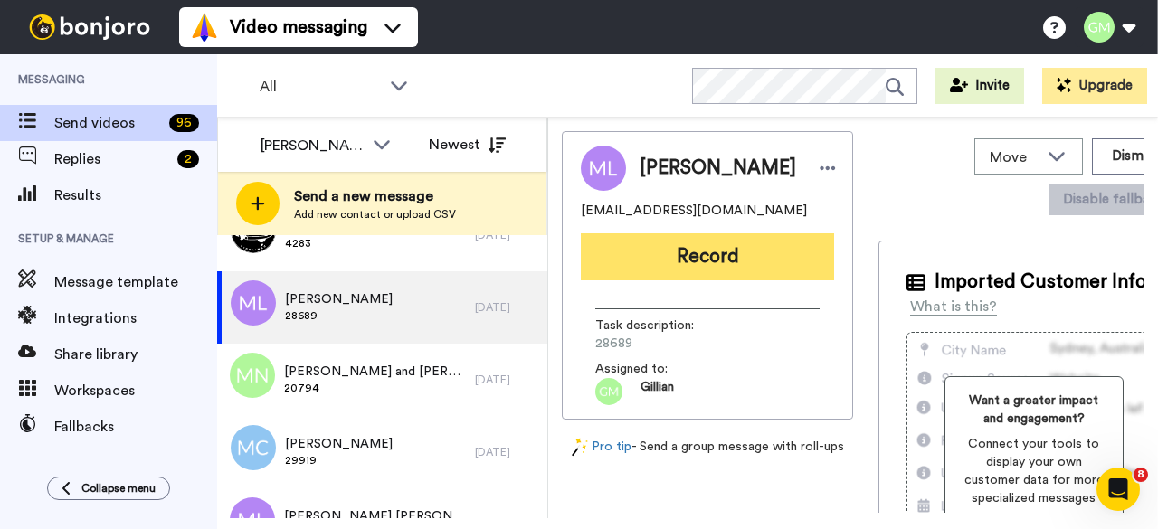
click at [723, 252] on button "Record" at bounding box center [707, 256] width 253 height 47
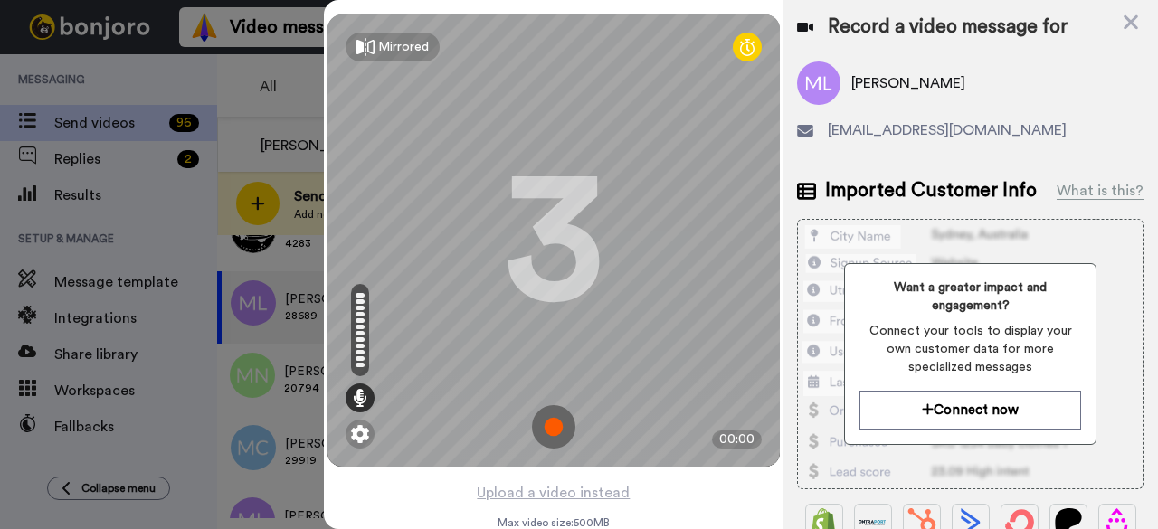
click at [557, 424] on img at bounding box center [553, 426] width 43 height 43
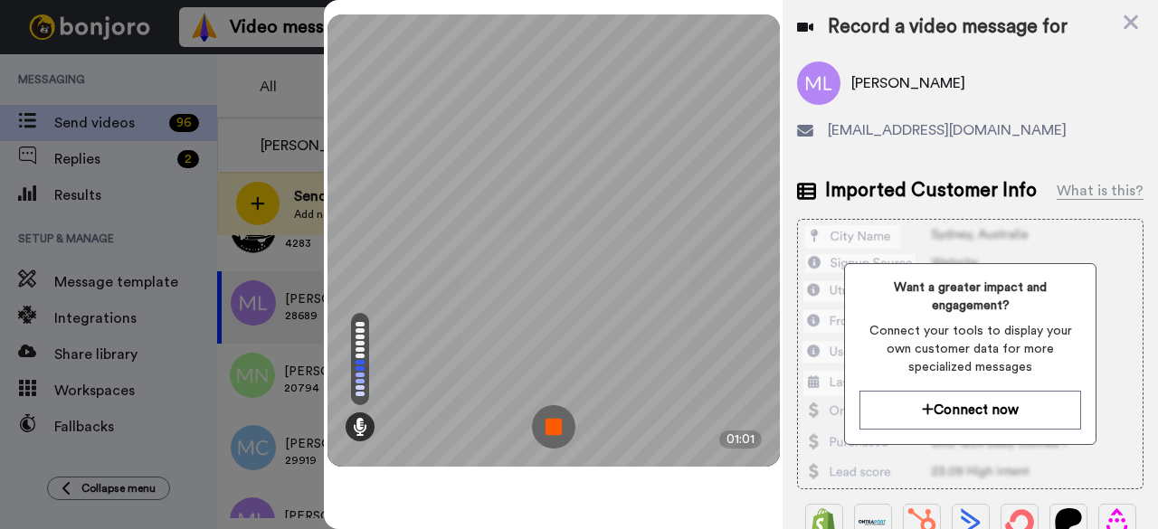
click at [561, 424] on img at bounding box center [553, 426] width 43 height 43
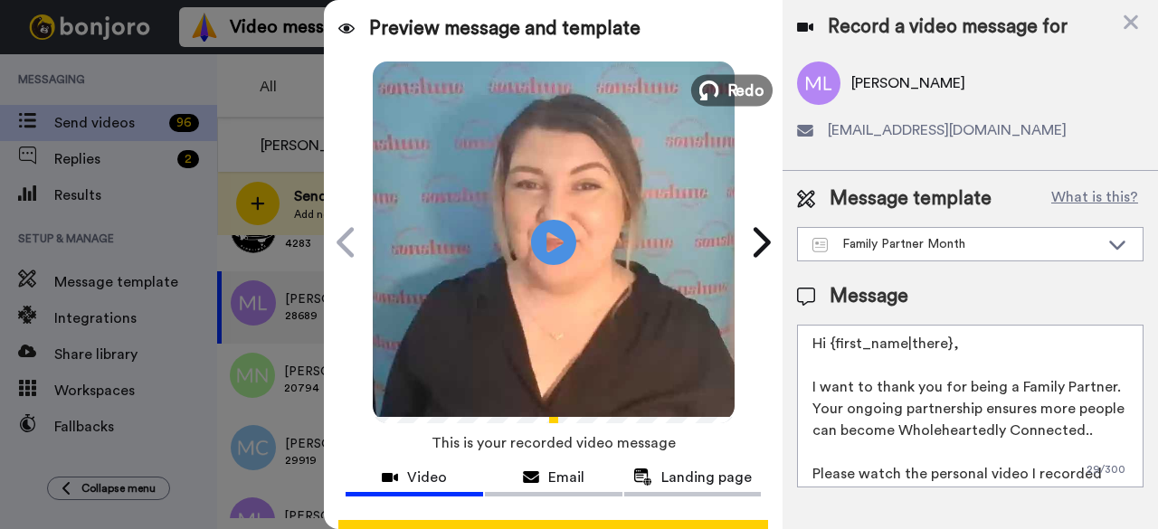
click at [738, 101] on span "Redo" at bounding box center [746, 90] width 38 height 24
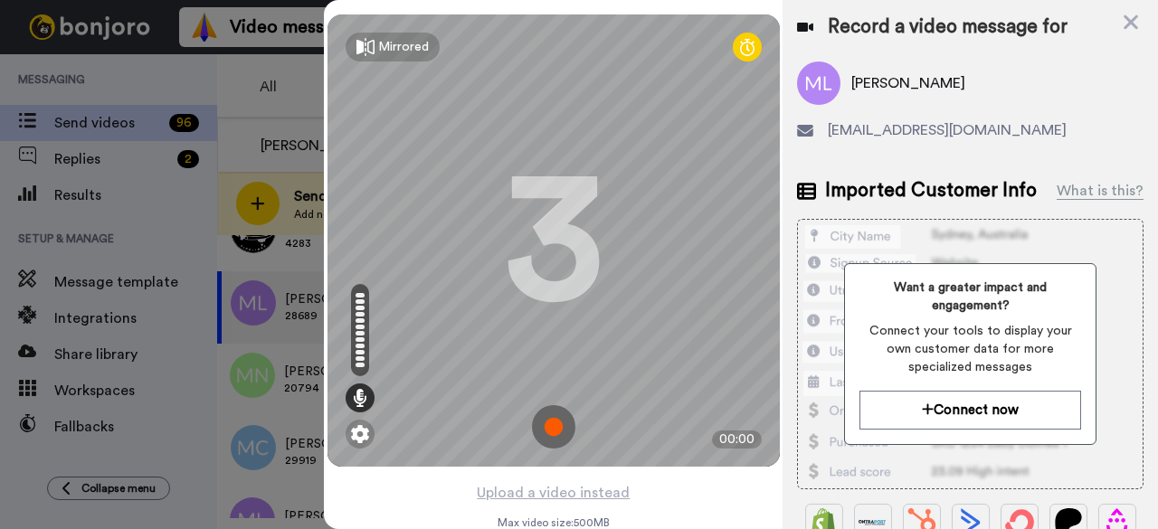
click at [554, 433] on img at bounding box center [553, 426] width 43 height 43
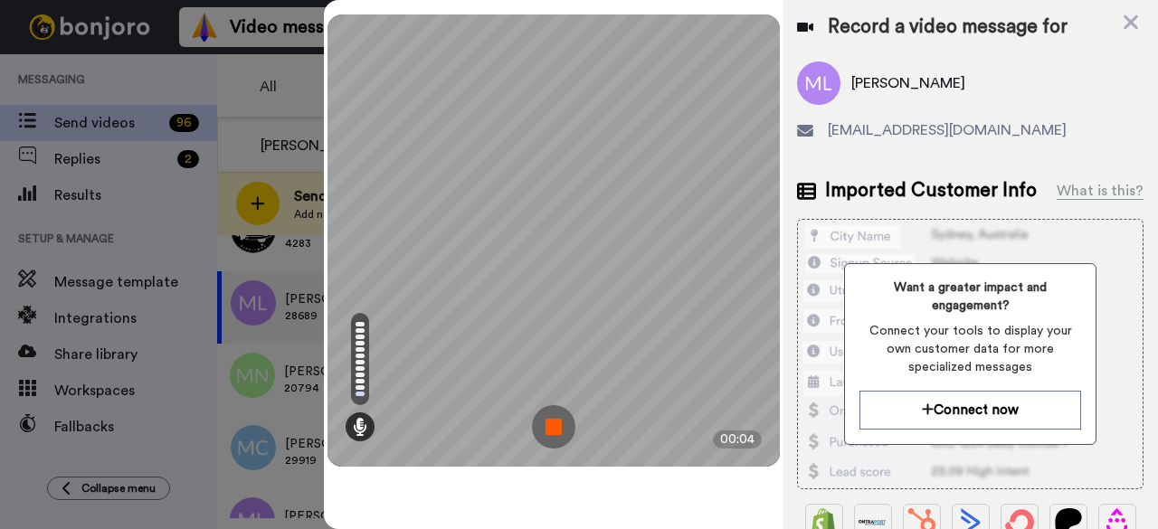
click at [557, 426] on img at bounding box center [553, 426] width 43 height 43
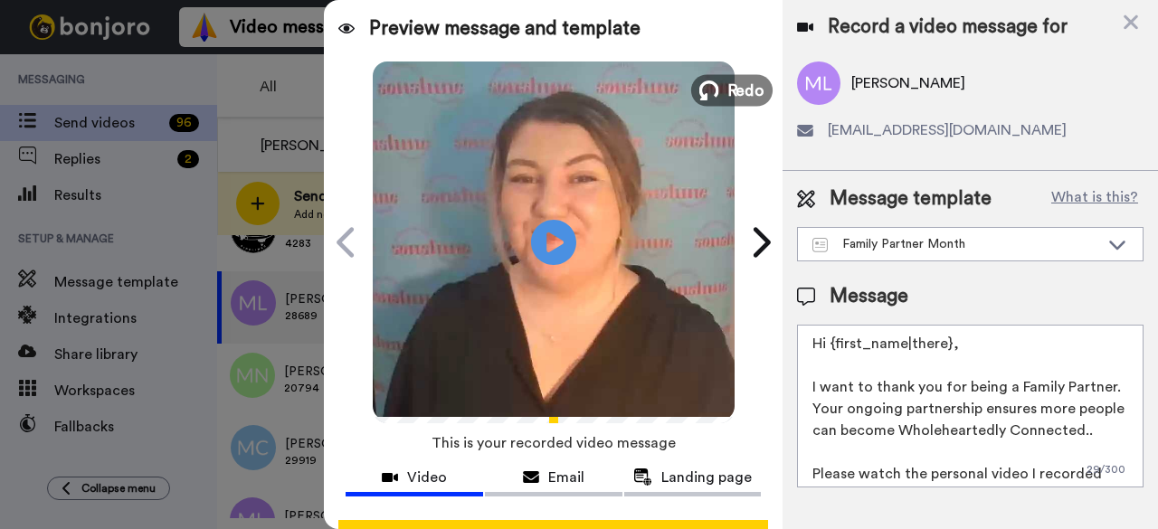
click at [731, 97] on span "Redo" at bounding box center [746, 90] width 38 height 24
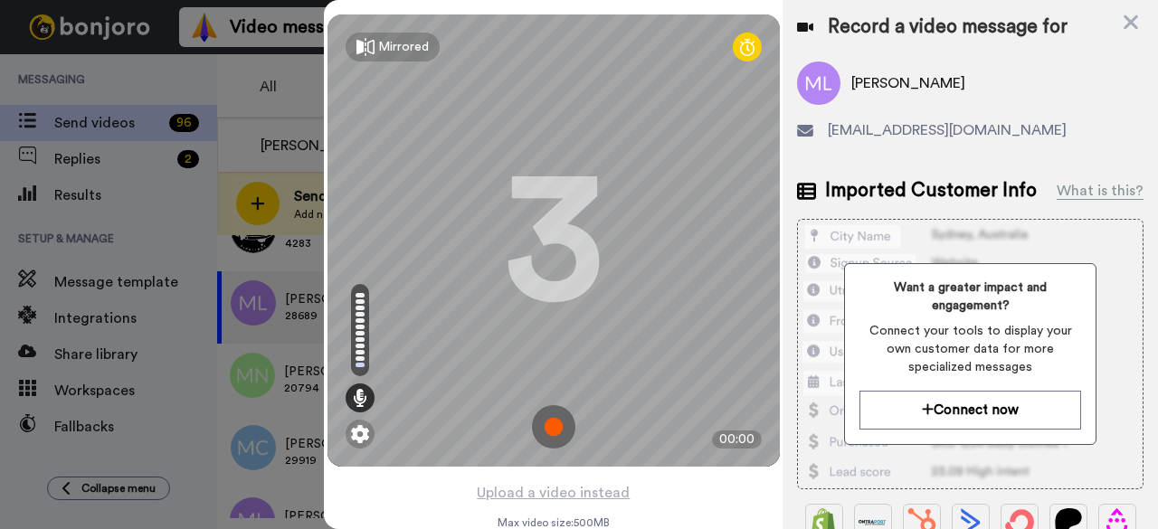
click at [547, 424] on img at bounding box center [553, 426] width 43 height 43
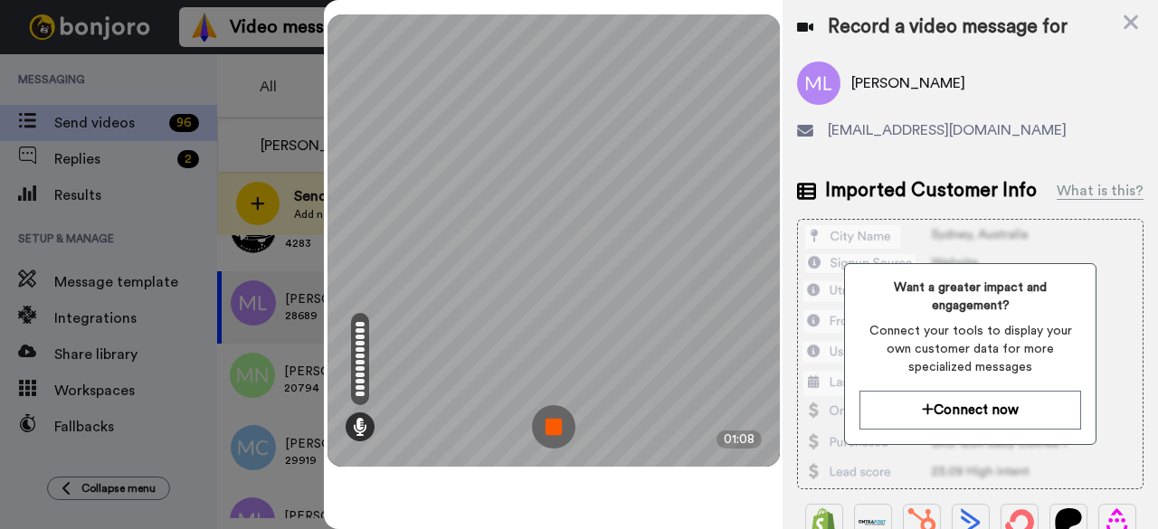
click at [548, 412] on img at bounding box center [553, 426] width 43 height 43
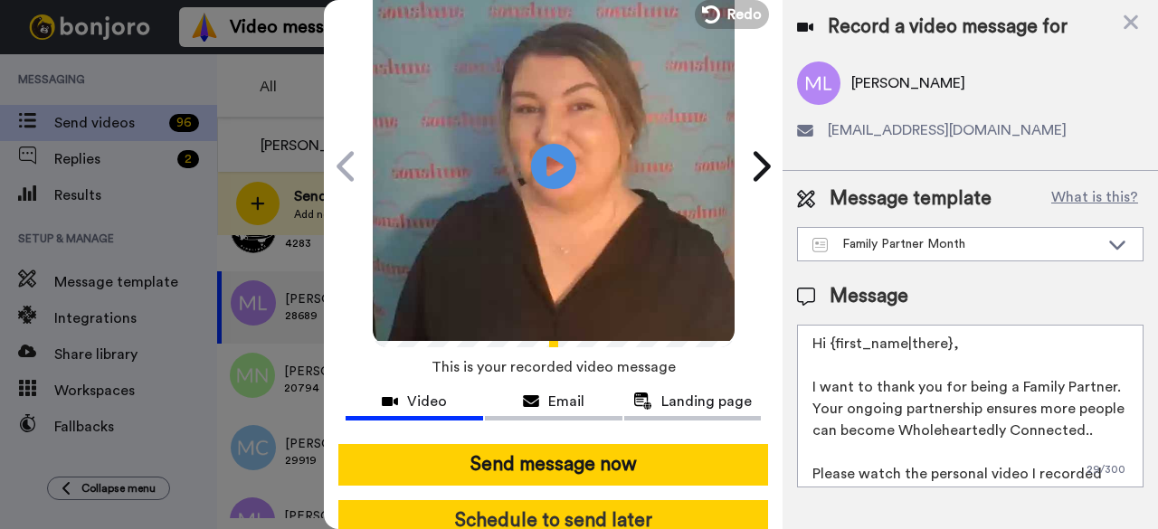
scroll to position [167, 0]
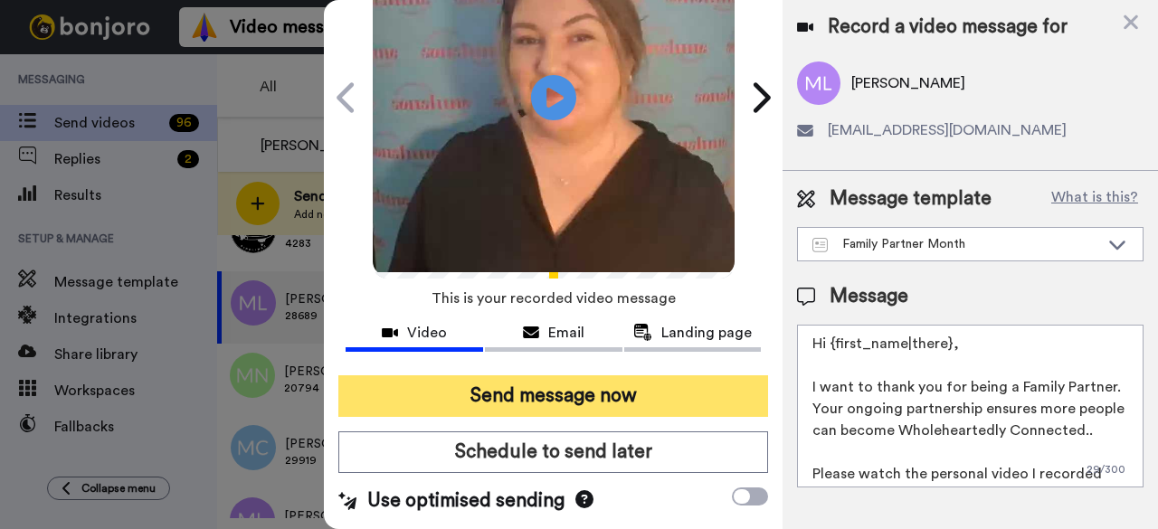
click at [534, 381] on button "Send message now" at bounding box center [553, 397] width 430 height 42
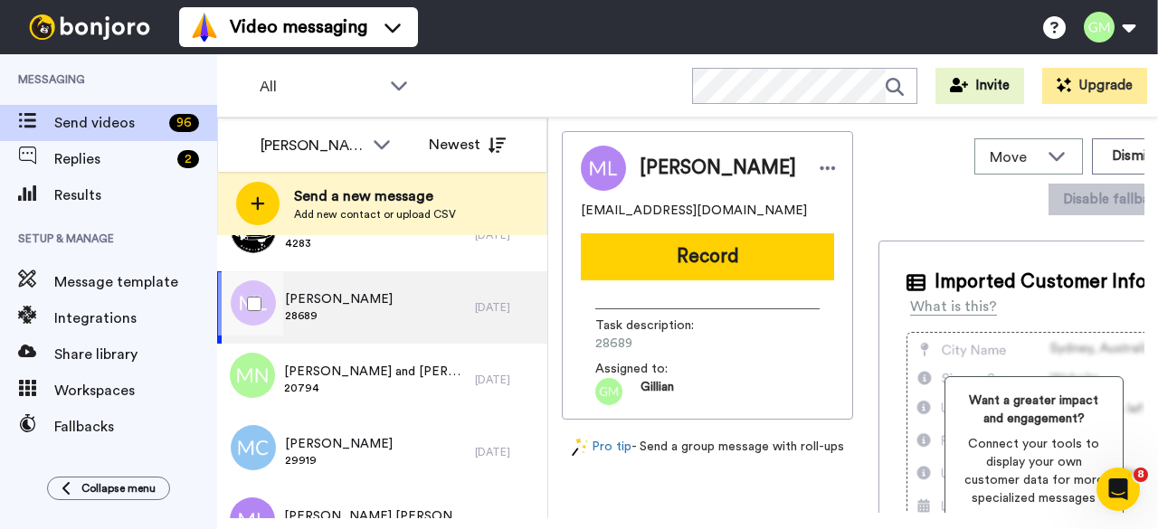
scroll to position [0, 0]
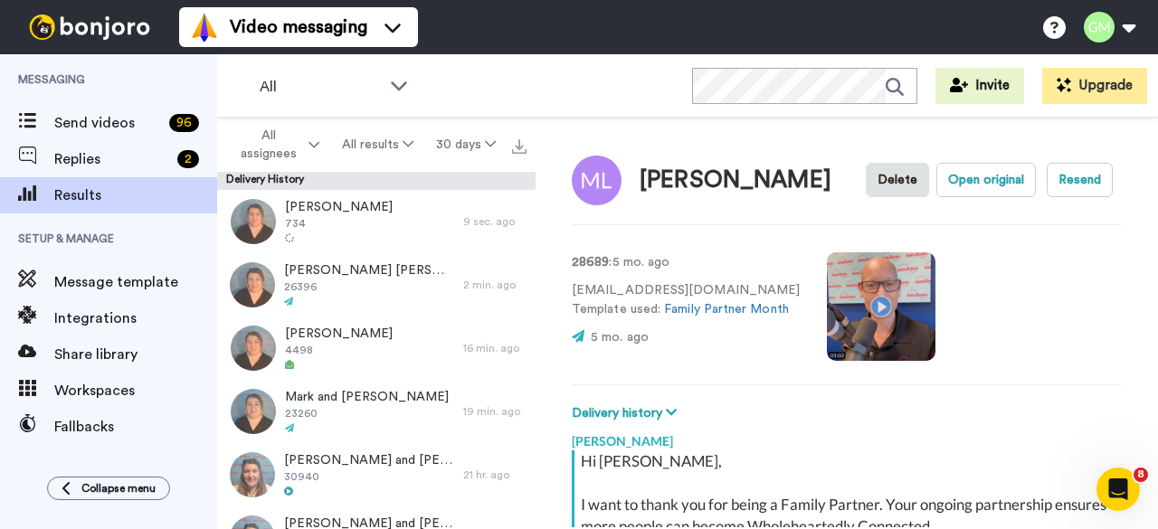
click at [877, 318] on video at bounding box center [881, 306] width 109 height 109
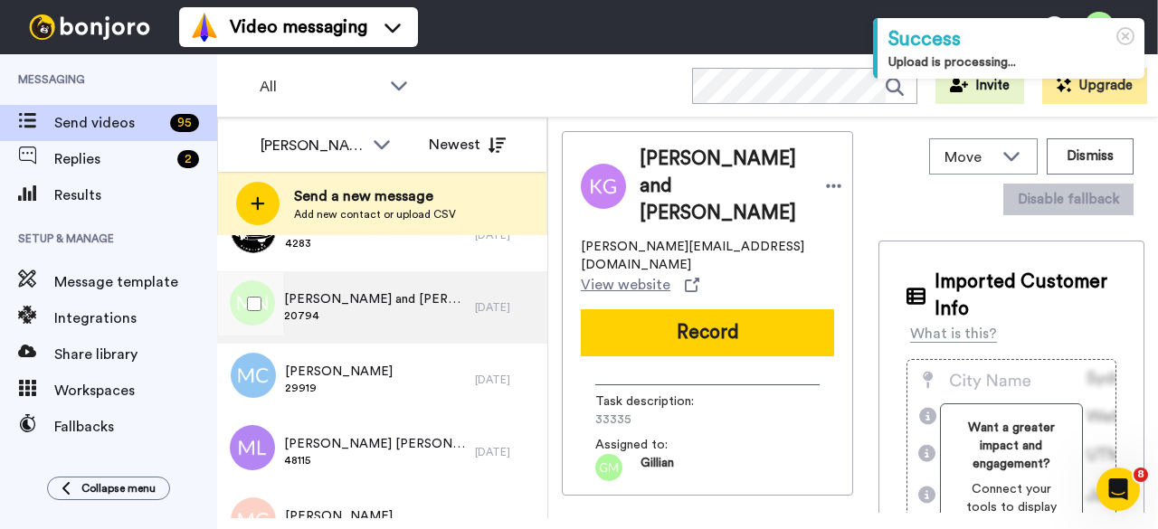
click at [320, 309] on span "20794" at bounding box center [375, 316] width 182 height 14
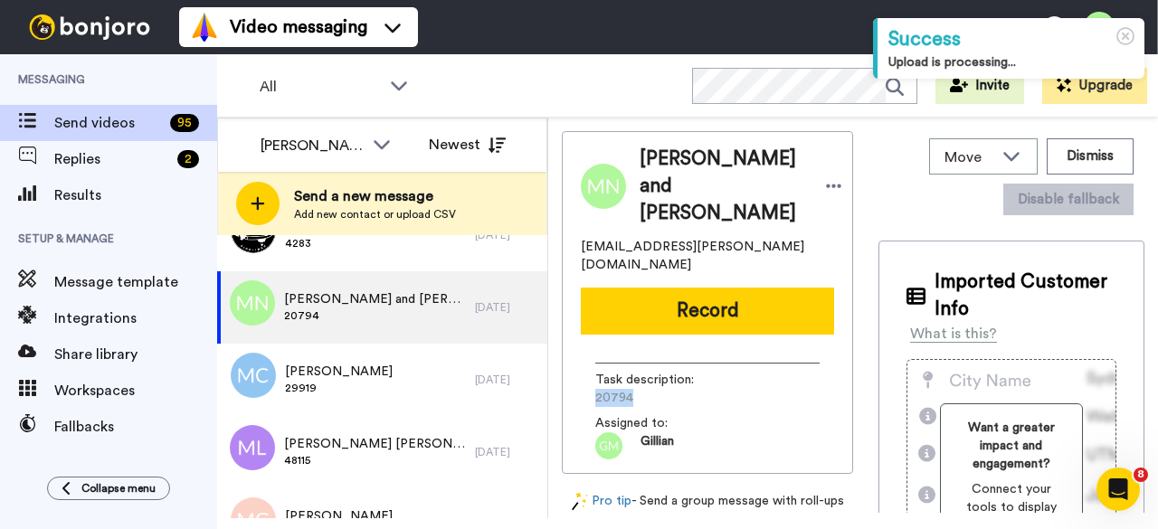
drag, startPoint x: 632, startPoint y: 376, endPoint x: 589, endPoint y: 379, distance: 42.6
click at [589, 379] on div "Task description : 20794 Assigned to: Gillian" at bounding box center [707, 404] width 253 height 110
copy span "20794"
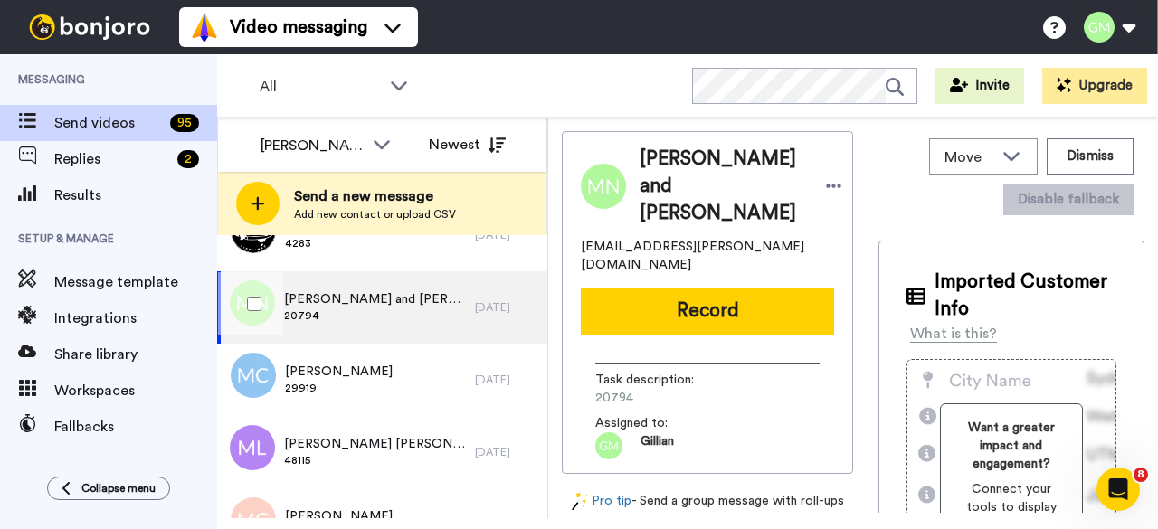
click at [363, 305] on span "[PERSON_NAME] and [PERSON_NAME]" at bounding box center [375, 299] width 182 height 18
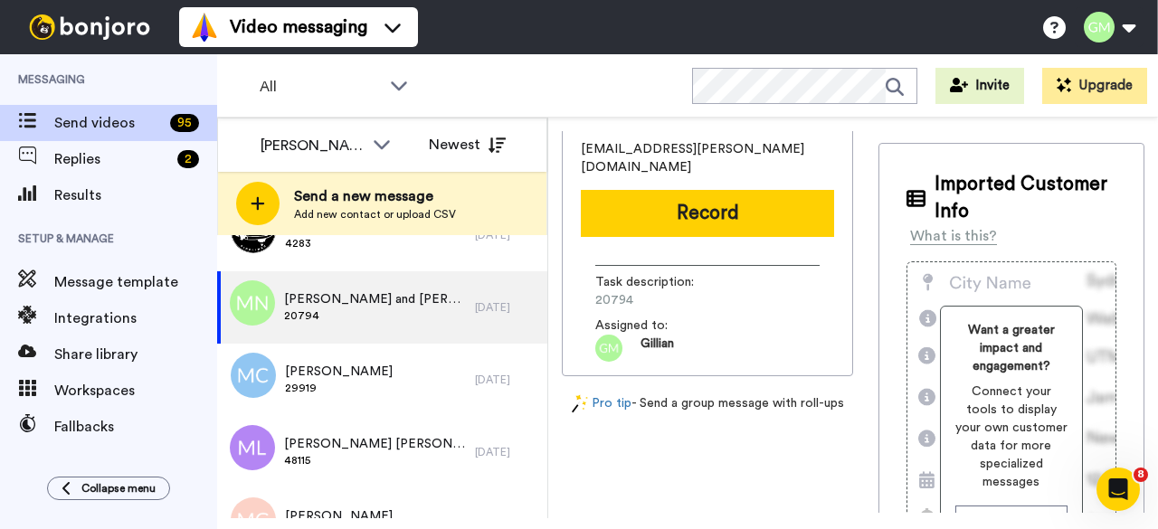
scroll to position [90, 0]
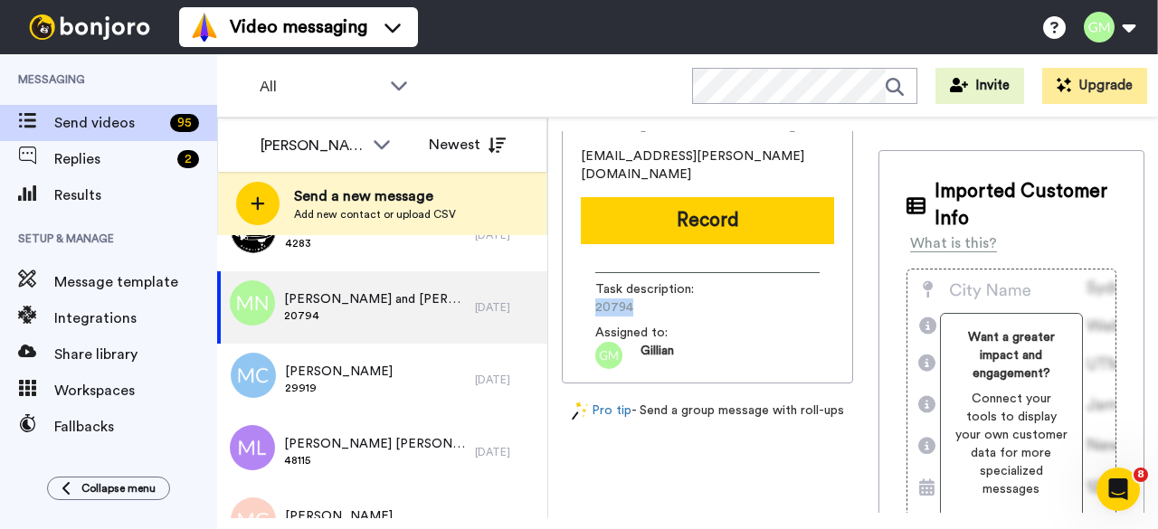
drag, startPoint x: 636, startPoint y: 286, endPoint x: 576, endPoint y: 287, distance: 60.6
click at [576, 287] on div "Mark and Fiona Newman markandfiona.newman@gmail.com Record Task description : 2…" at bounding box center [707, 212] width 291 height 343
copy span "20794"
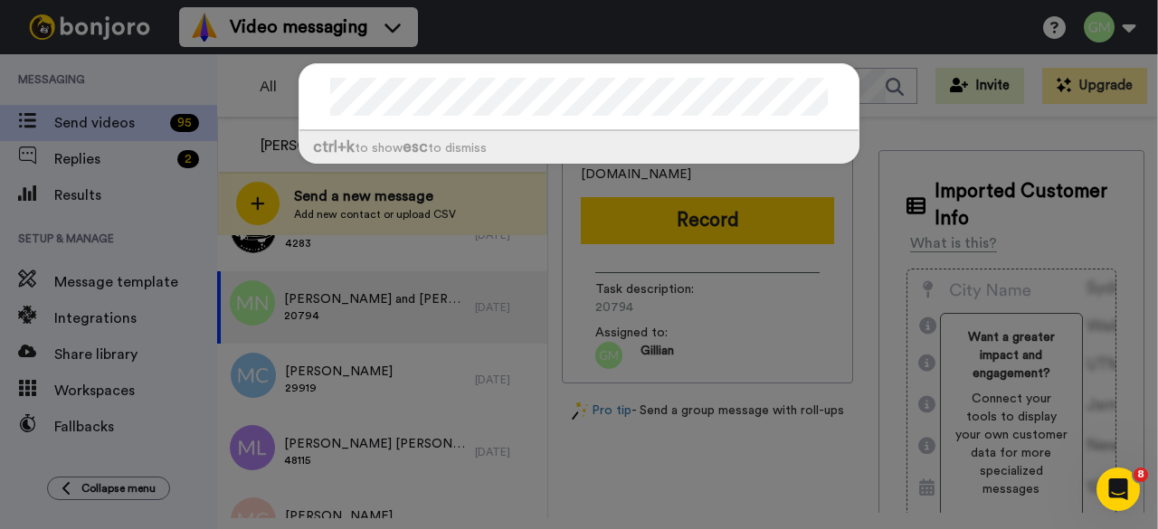
click at [748, 54] on div "ctrl +k to show esc to dismiss" at bounding box center [579, 122] width 597 height 155
drag, startPoint x: 748, startPoint y: 43, endPoint x: 649, endPoint y: 44, distance: 98.6
click at [747, 43] on div "ctrl +k to show esc to dismiss" at bounding box center [579, 264] width 1158 height 529
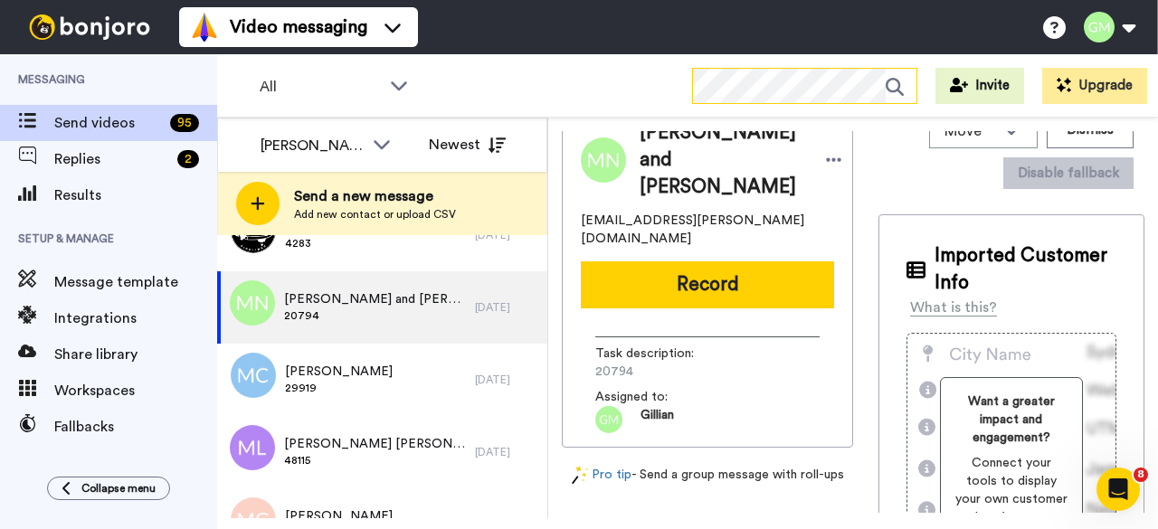
scroll to position [0, 0]
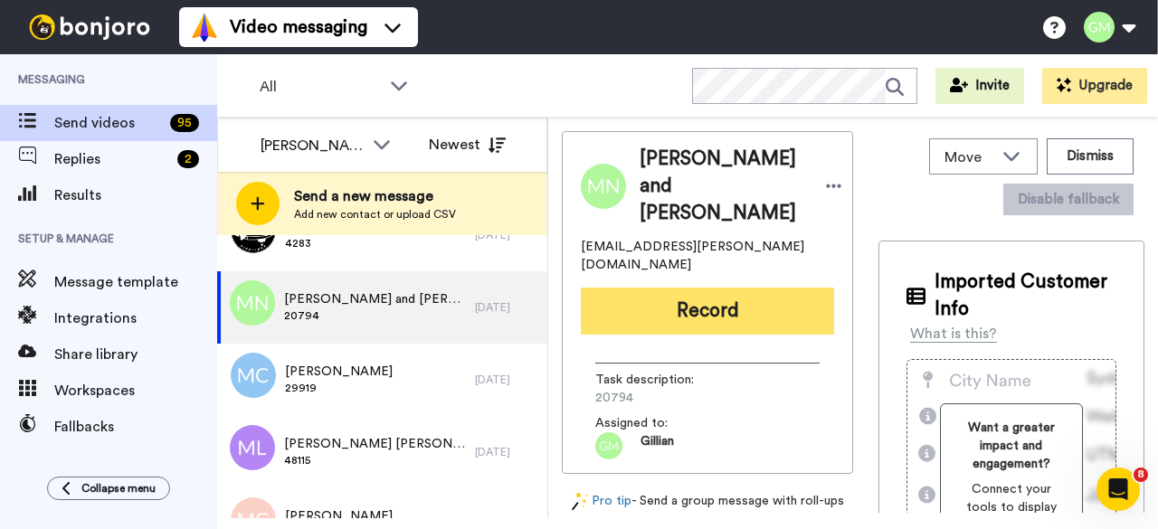
click at [732, 290] on button "Record" at bounding box center [707, 311] width 253 height 47
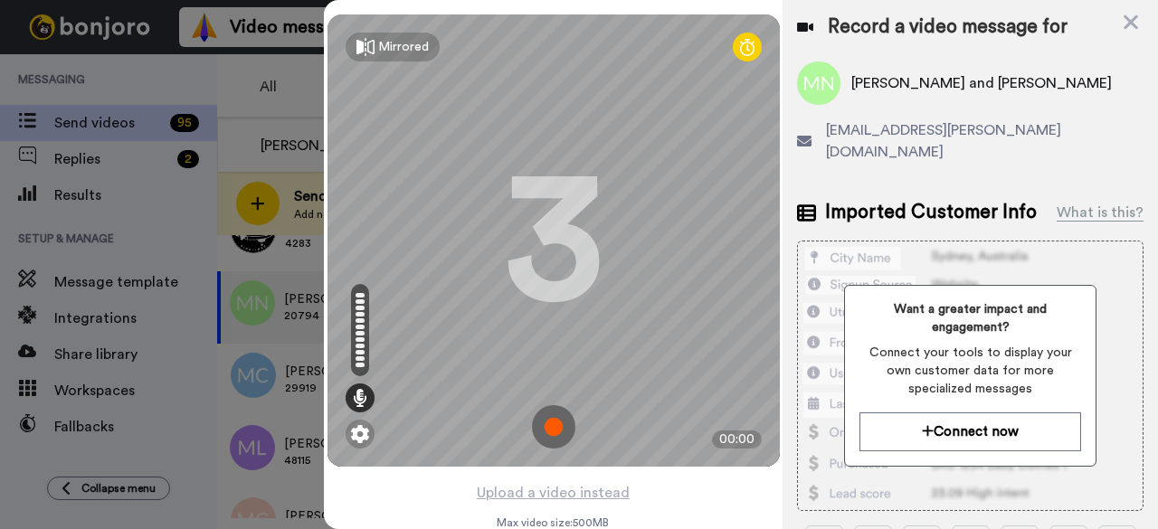
click at [562, 433] on img at bounding box center [553, 426] width 43 height 43
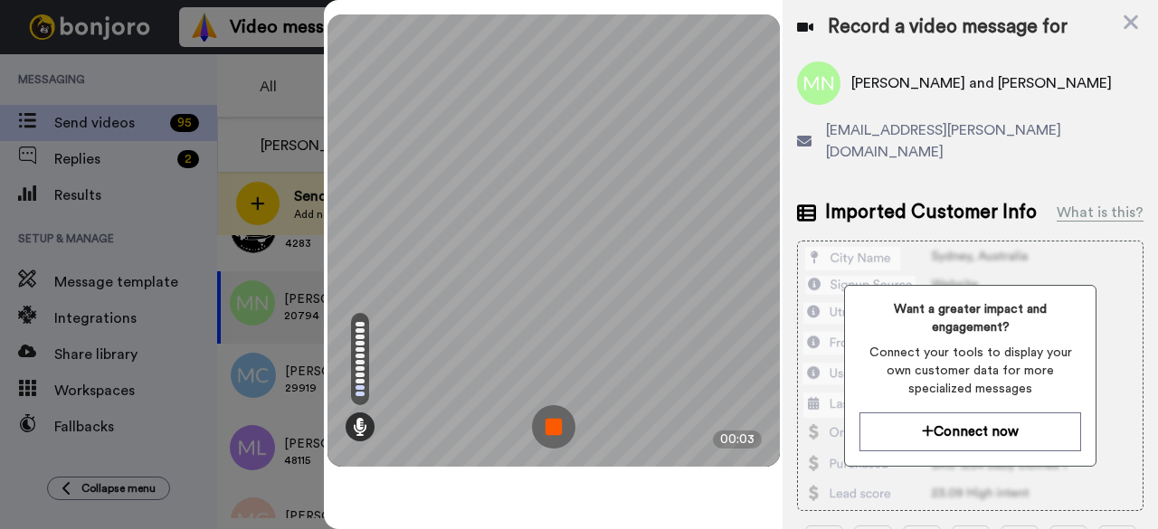
click at [564, 415] on img at bounding box center [553, 426] width 43 height 43
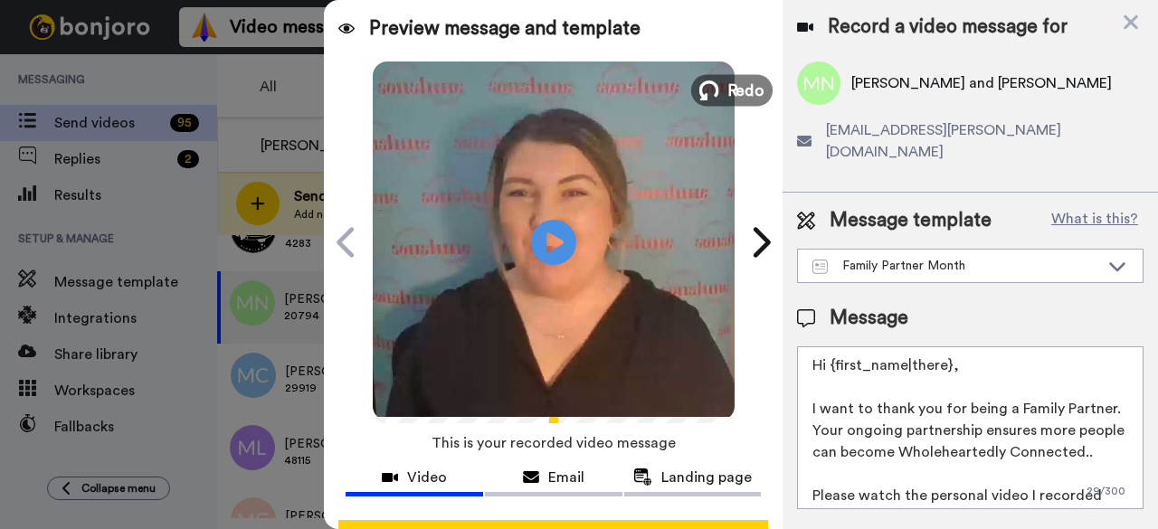
click at [738, 92] on span "Redo" at bounding box center [746, 90] width 38 height 24
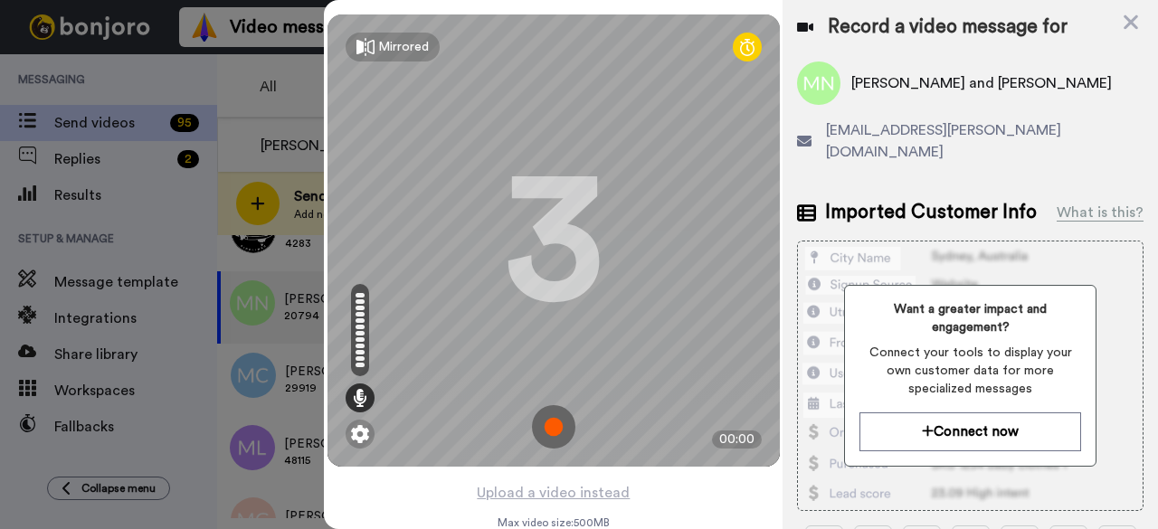
click at [557, 442] on img at bounding box center [553, 426] width 43 height 43
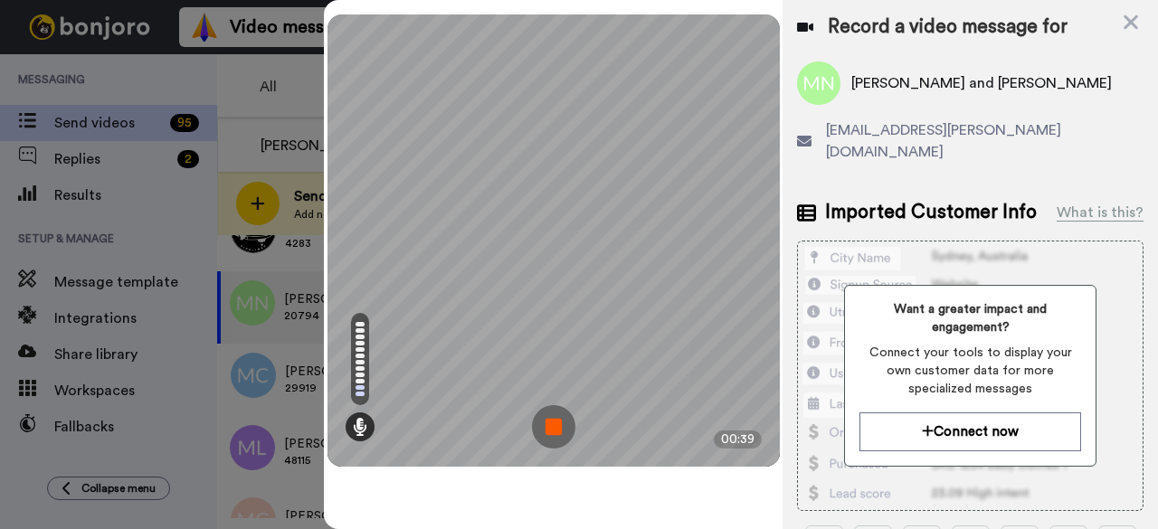
click at [557, 439] on img at bounding box center [553, 426] width 43 height 43
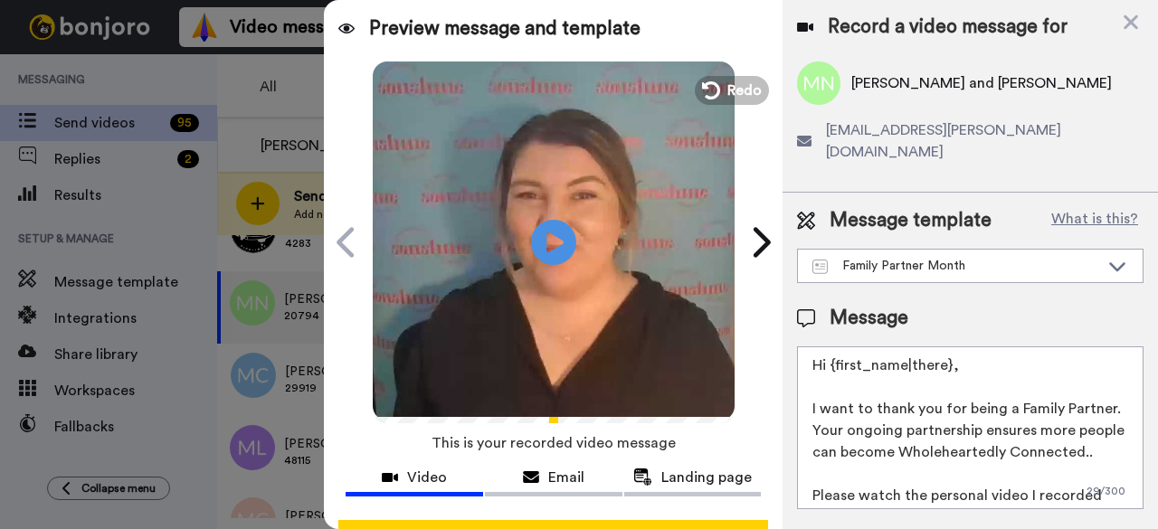
click at [243, 118] on div at bounding box center [579, 264] width 1158 height 529
click at [1135, 26] on icon at bounding box center [1131, 22] width 14 height 14
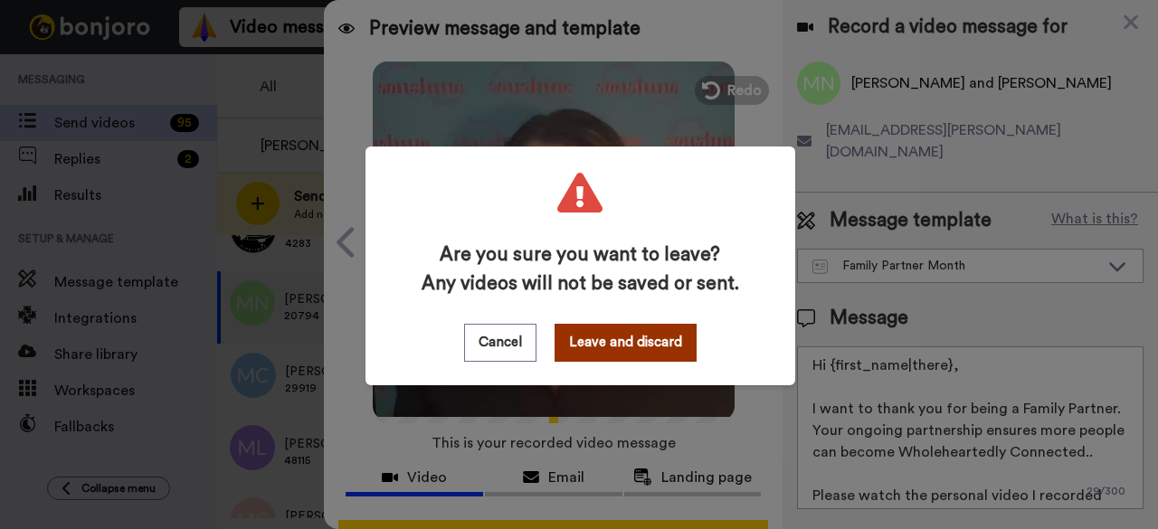
click at [633, 347] on button "Leave and discard" at bounding box center [626, 343] width 142 height 38
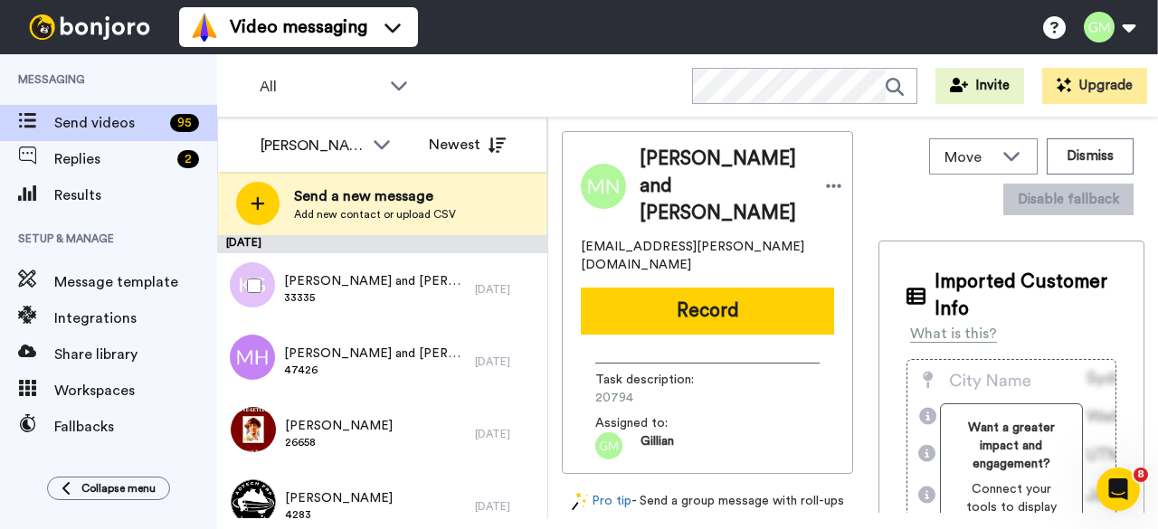
click at [261, 293] on div at bounding box center [250, 285] width 65 height 63
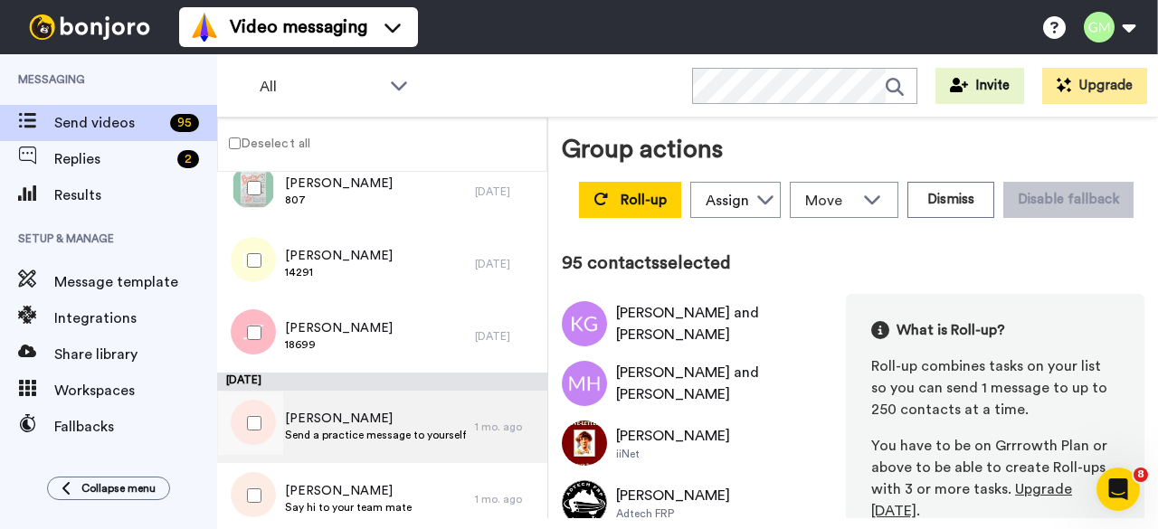
scroll to position [6566, 0]
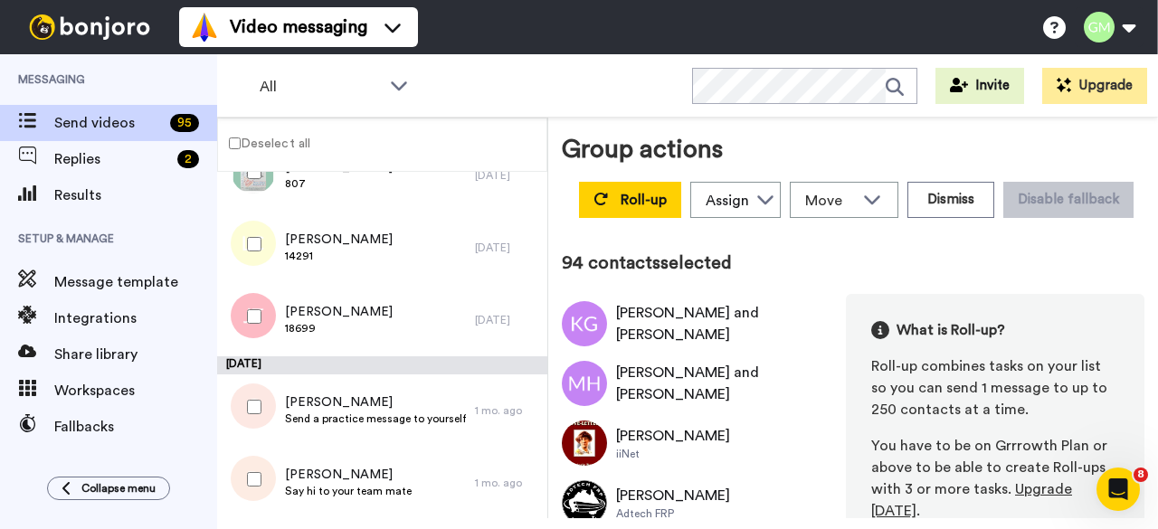
click at [246, 396] on div at bounding box center [250, 407] width 65 height 63
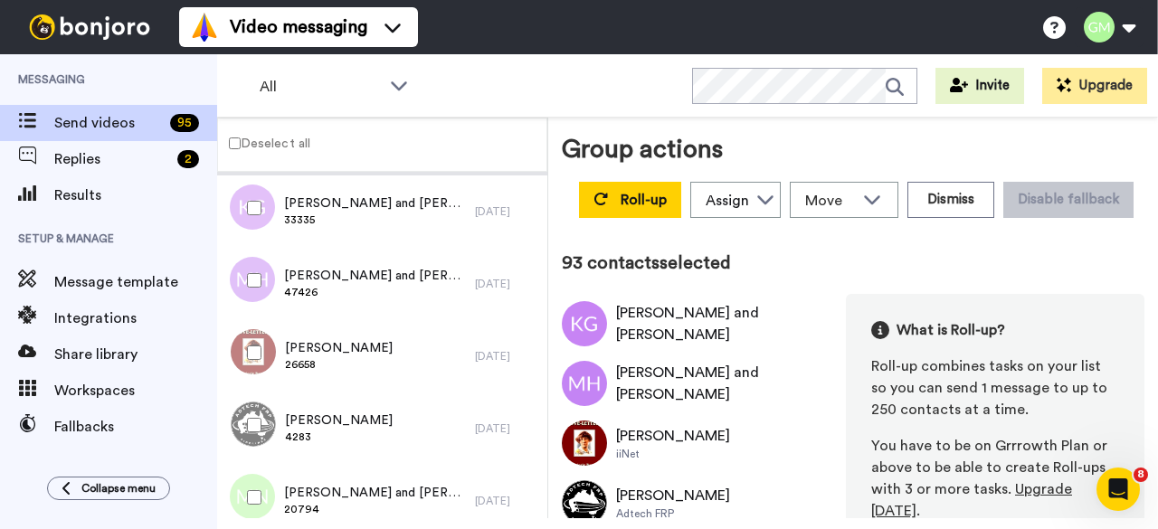
scroll to position [0, 0]
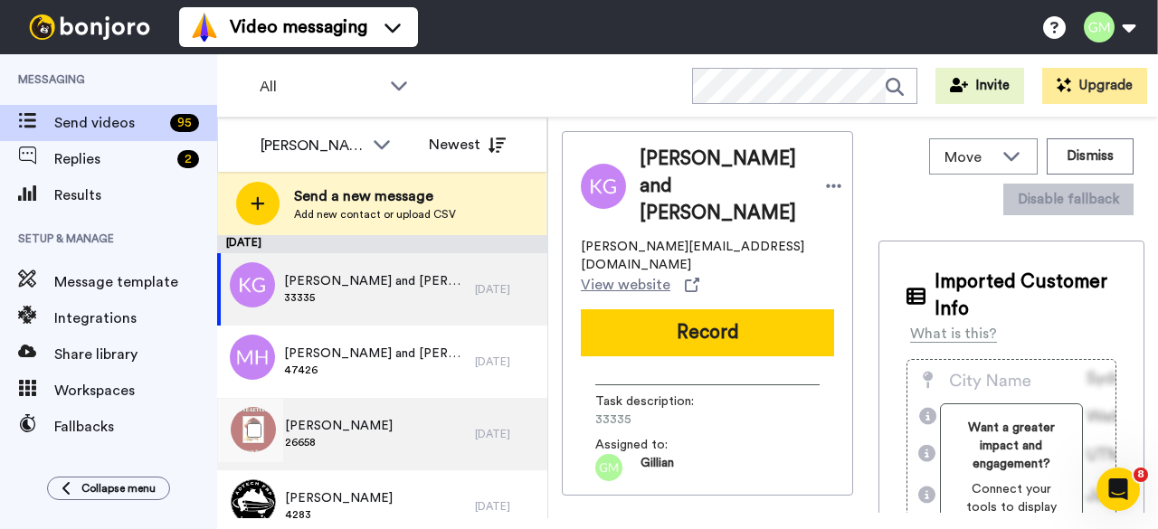
click at [358, 432] on div "Leda Bowen 26658" at bounding box center [346, 434] width 258 height 72
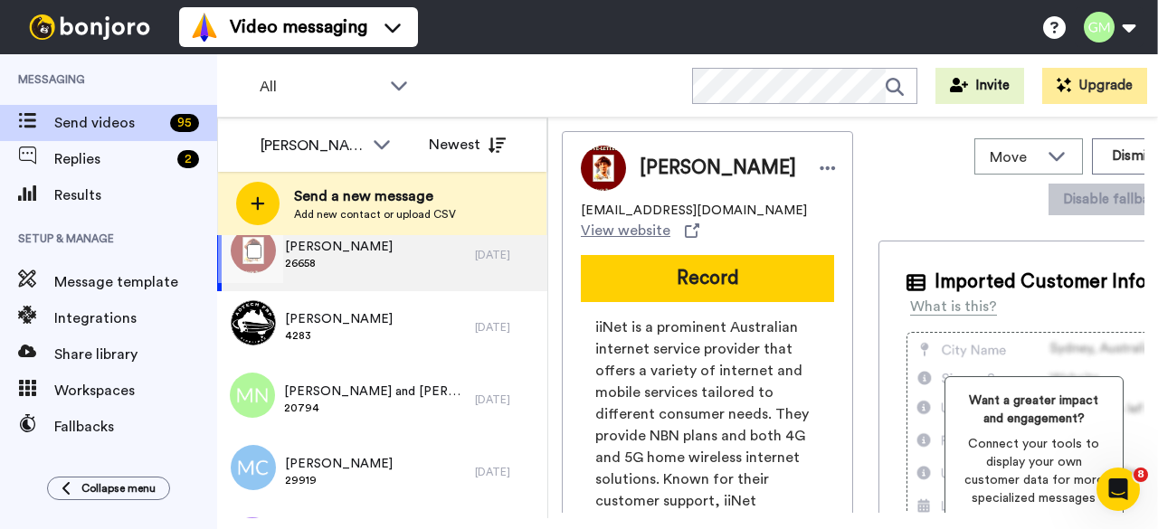
scroll to position [181, 0]
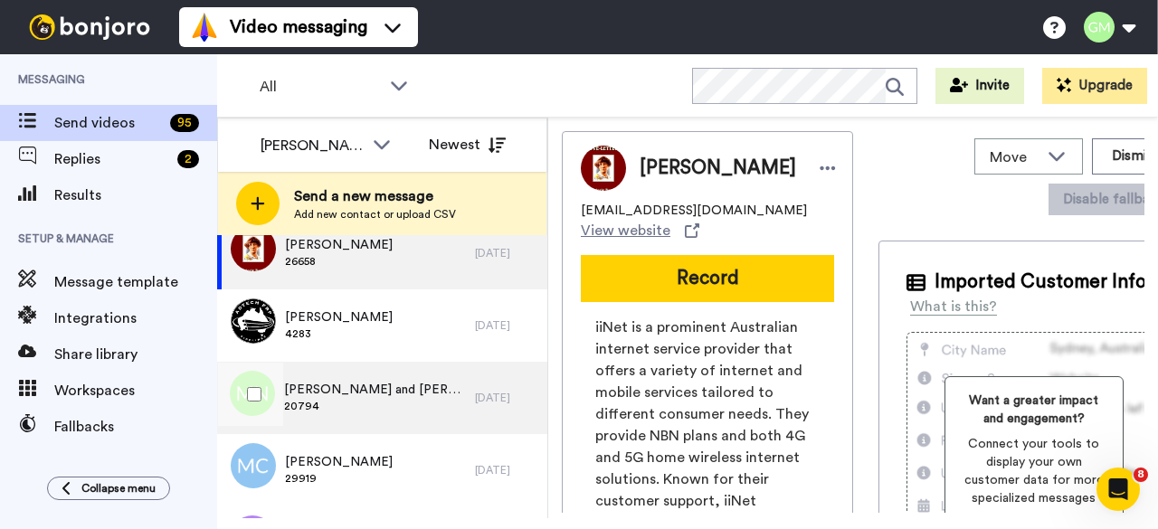
click at [372, 399] on span "20794" at bounding box center [375, 406] width 182 height 14
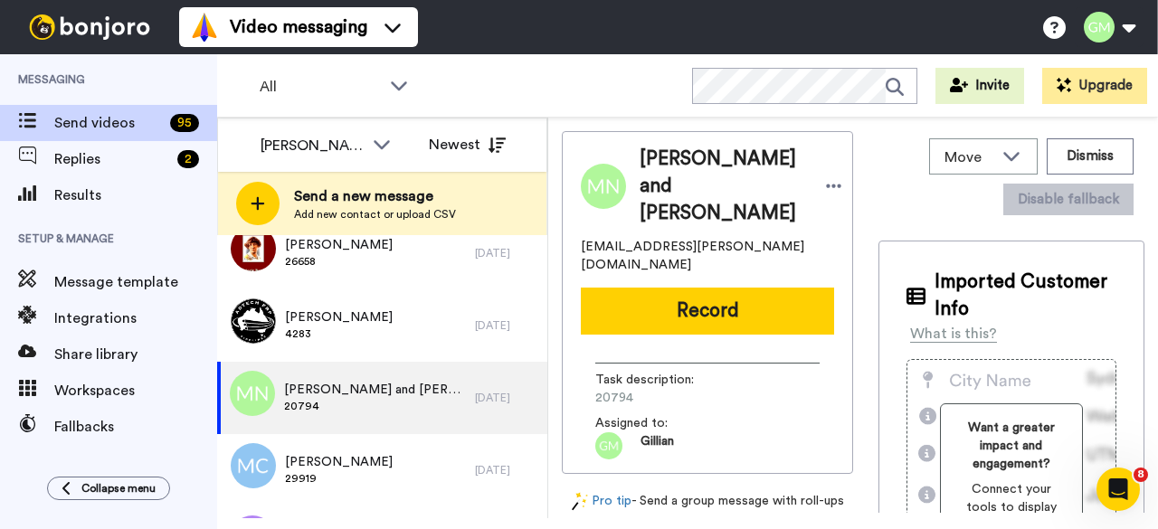
click at [684, 288] on button "Record" at bounding box center [707, 311] width 253 height 47
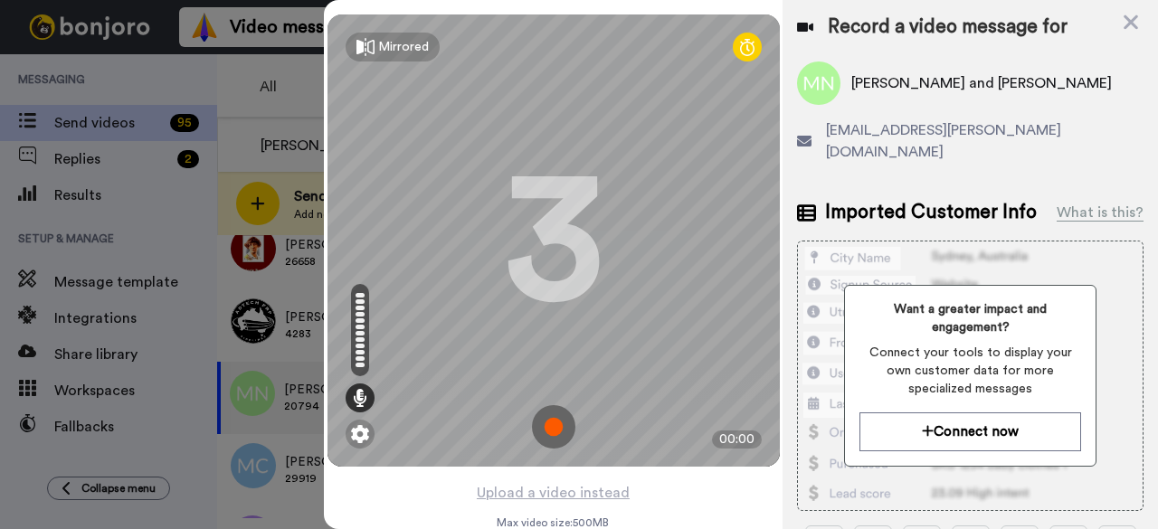
click at [559, 433] on img at bounding box center [553, 426] width 43 height 43
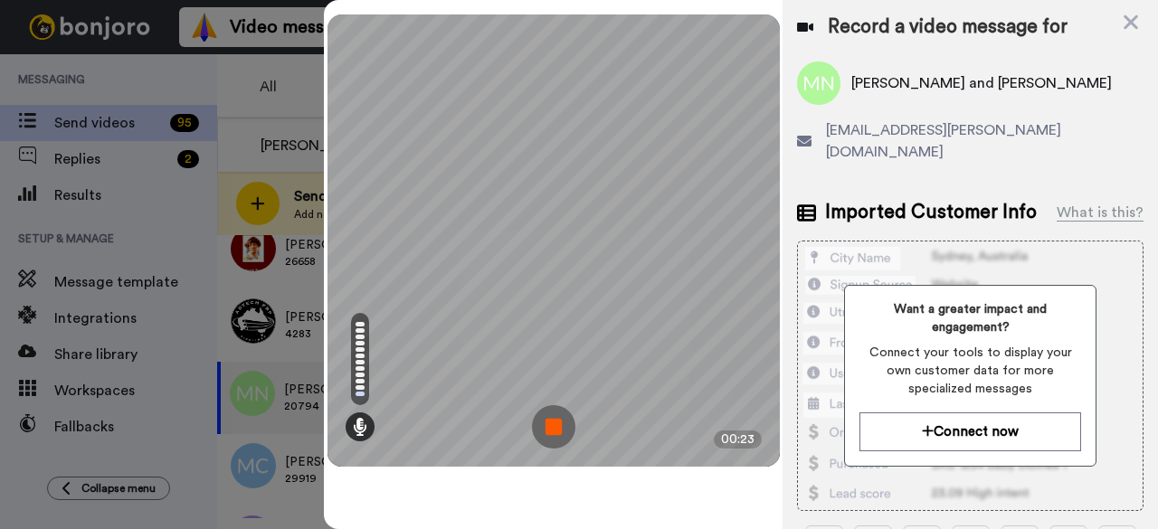
click at [559, 430] on img at bounding box center [553, 426] width 43 height 43
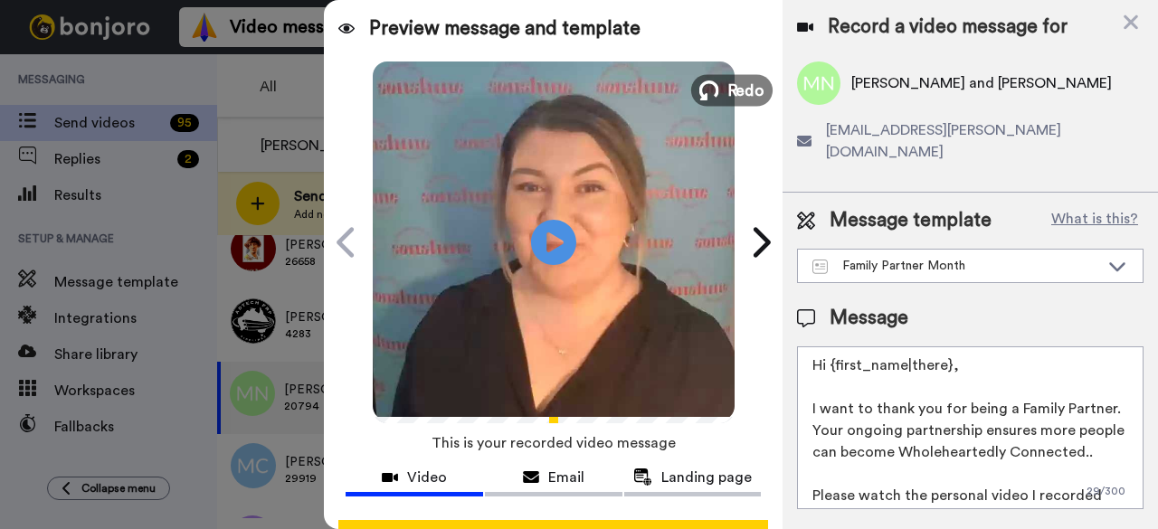
click at [735, 93] on span "Redo" at bounding box center [746, 90] width 38 height 24
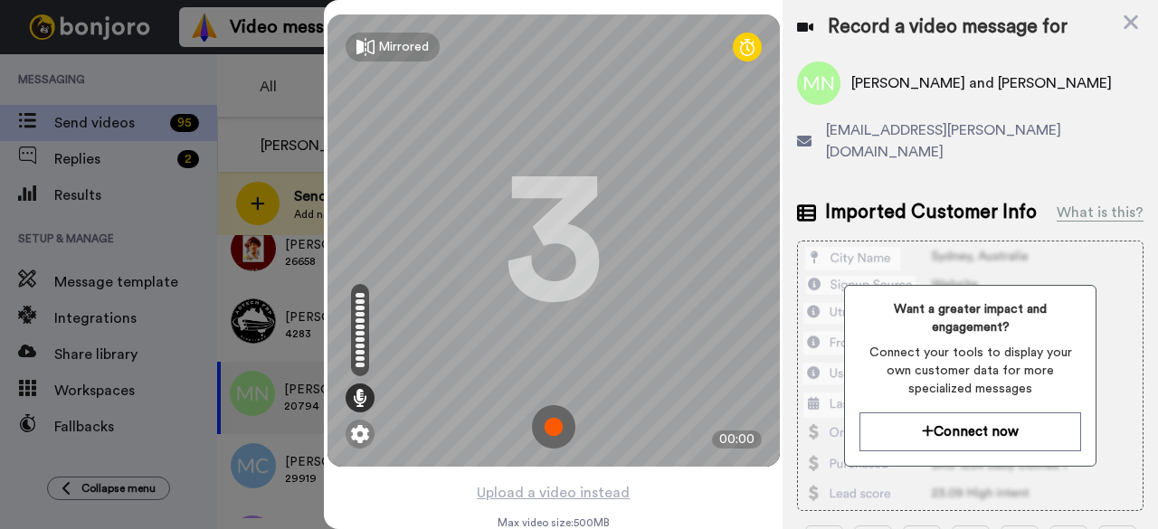
click at [555, 434] on img at bounding box center [553, 426] width 43 height 43
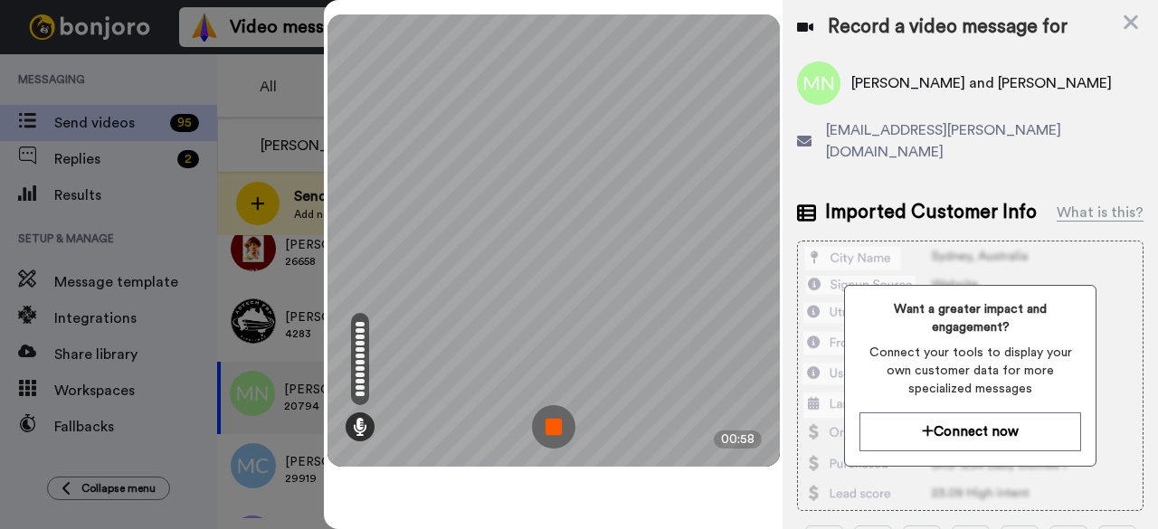
click at [559, 421] on img at bounding box center [553, 426] width 43 height 43
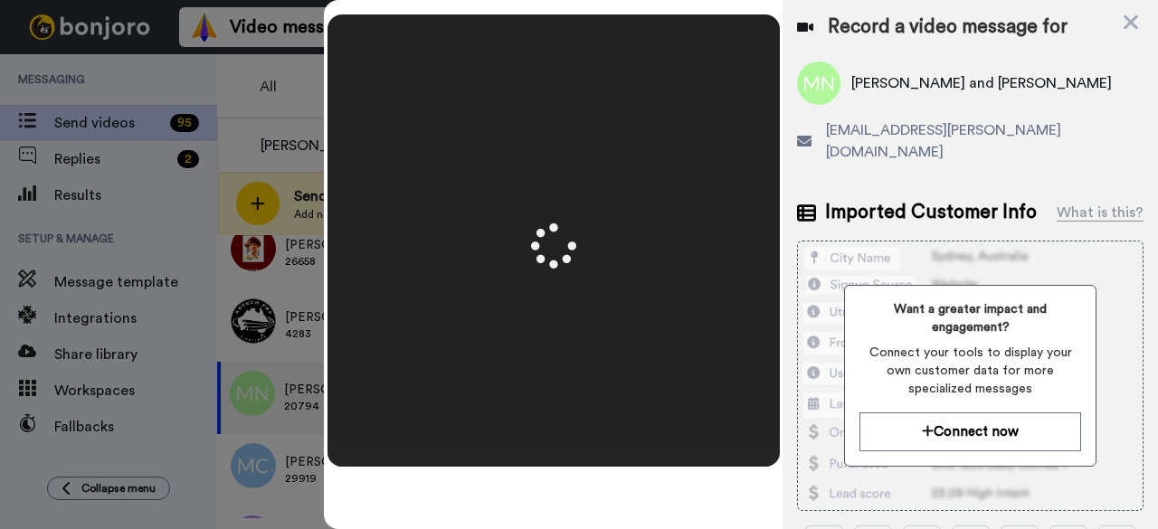
click at [268, 173] on div at bounding box center [579, 264] width 1158 height 529
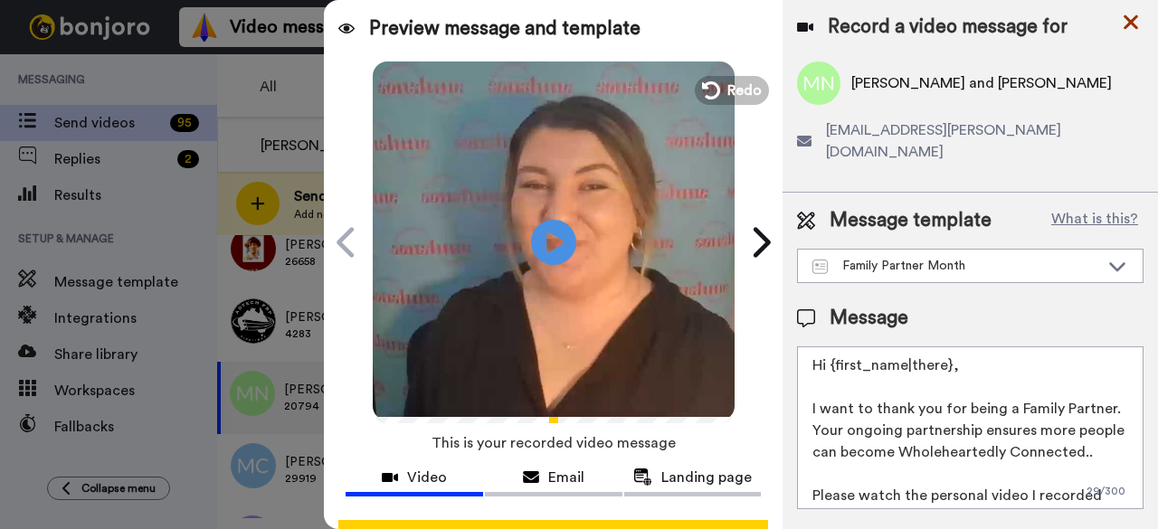
click at [1133, 21] on icon at bounding box center [1131, 22] width 14 height 14
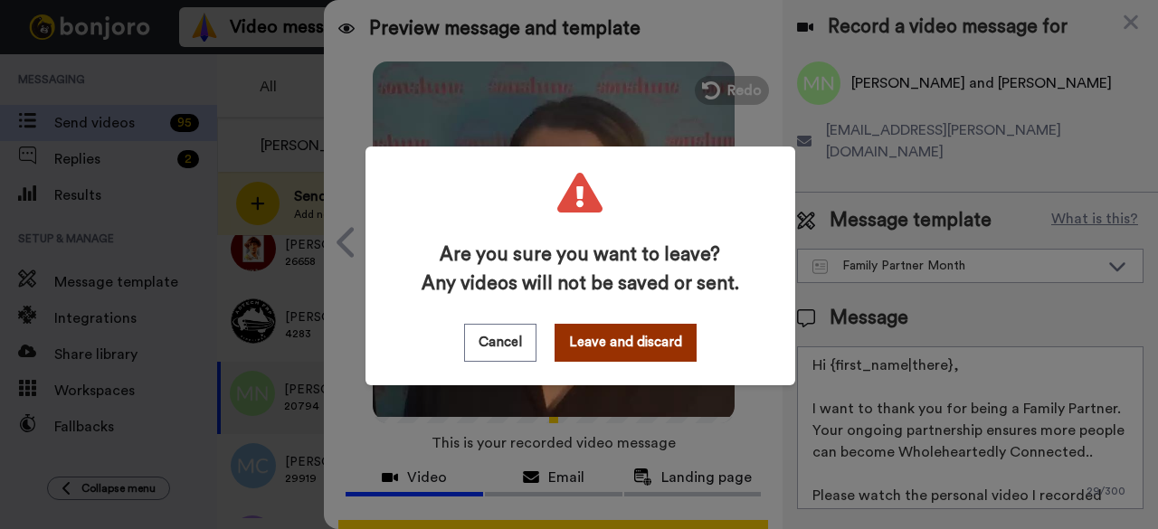
click at [586, 330] on button "Leave and discard" at bounding box center [626, 343] width 142 height 38
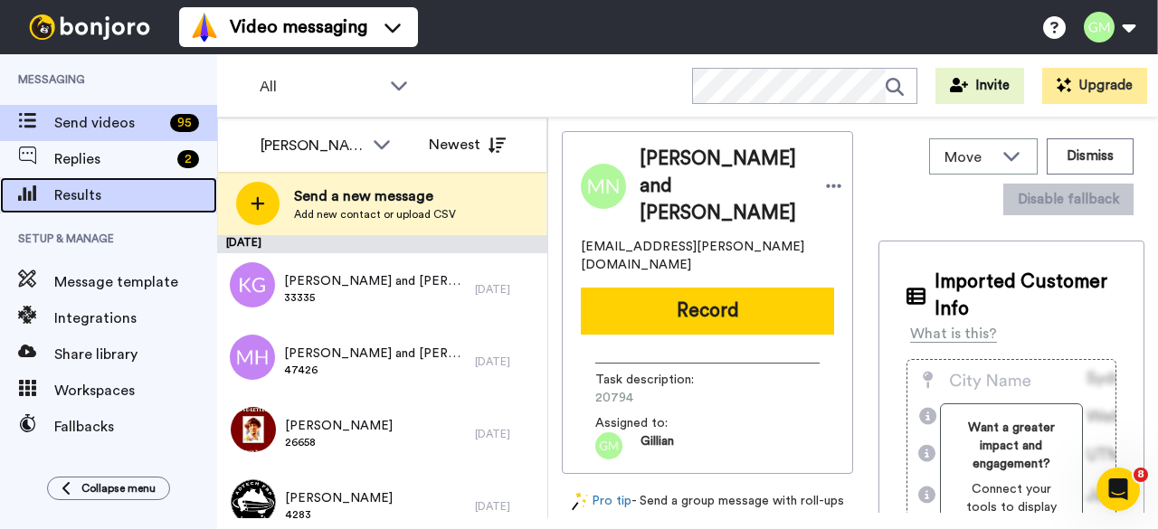
click at [145, 195] on span "Results" at bounding box center [135, 196] width 163 height 22
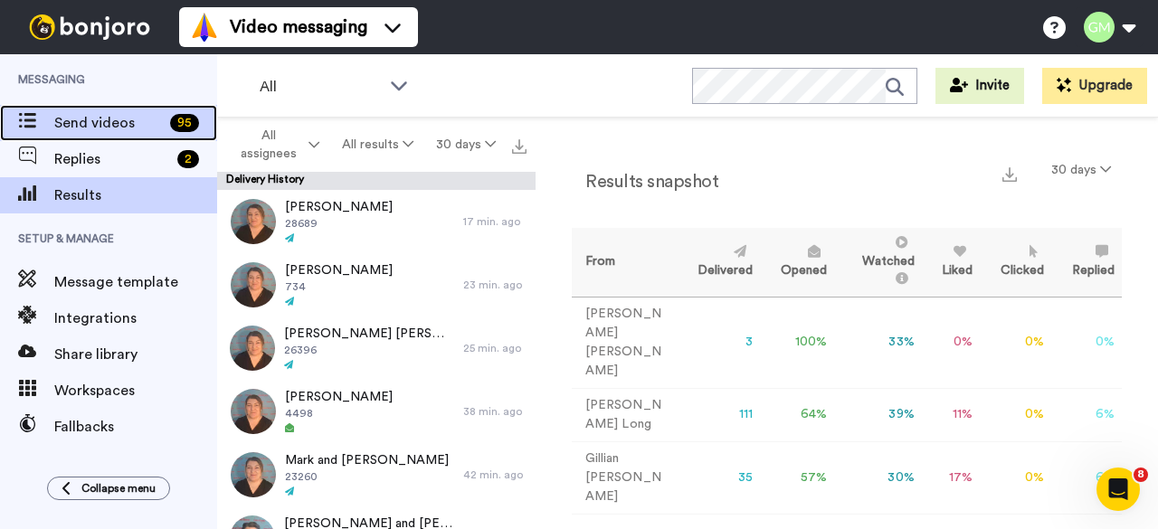
click at [141, 131] on span "Send videos" at bounding box center [108, 123] width 109 height 22
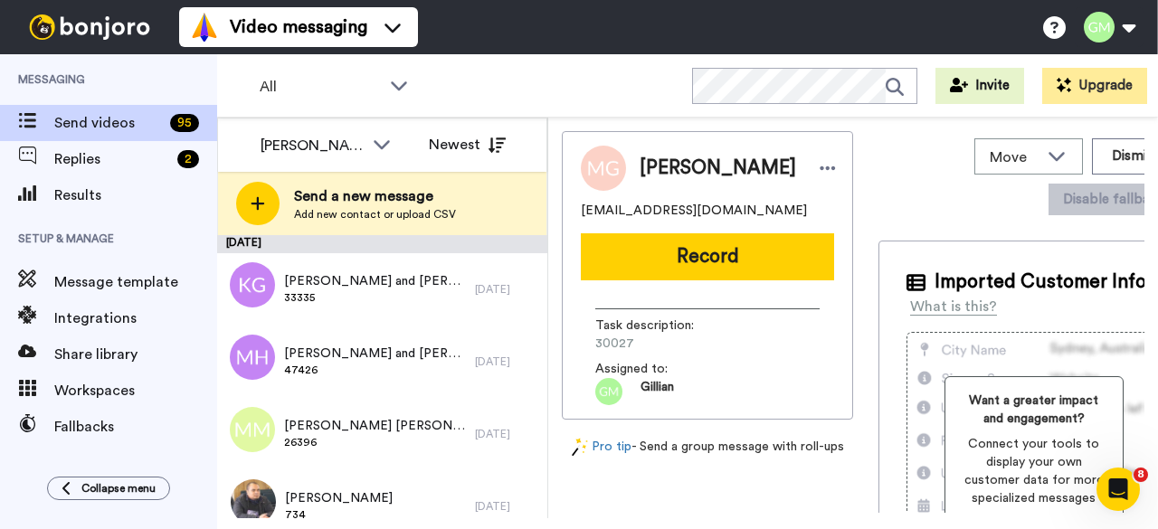
scroll to position [633, 0]
